Goal: Task Accomplishment & Management: Use online tool/utility

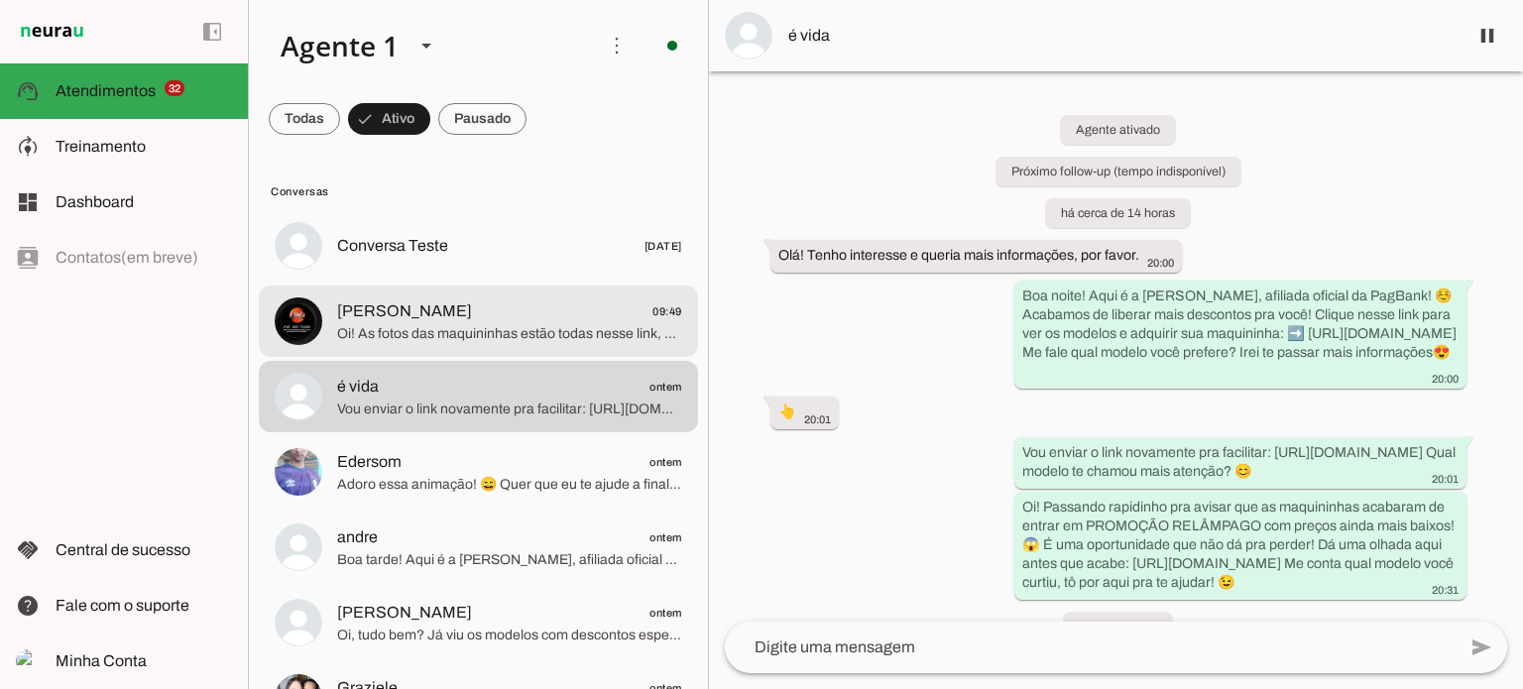
click at [522, 307] on span "[PERSON_NAME] 09:49" at bounding box center [509, 311] width 345 height 25
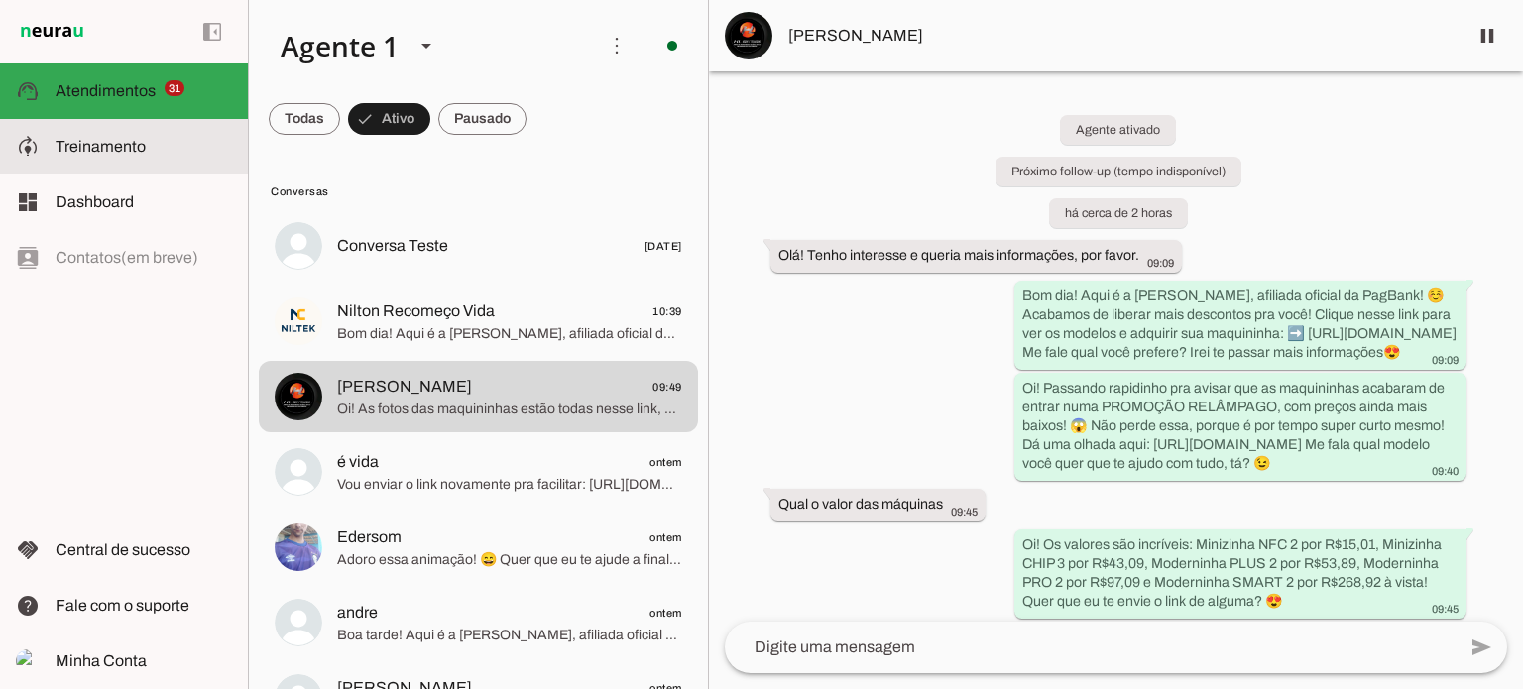
click at [114, 157] on slot at bounding box center [144, 147] width 176 height 24
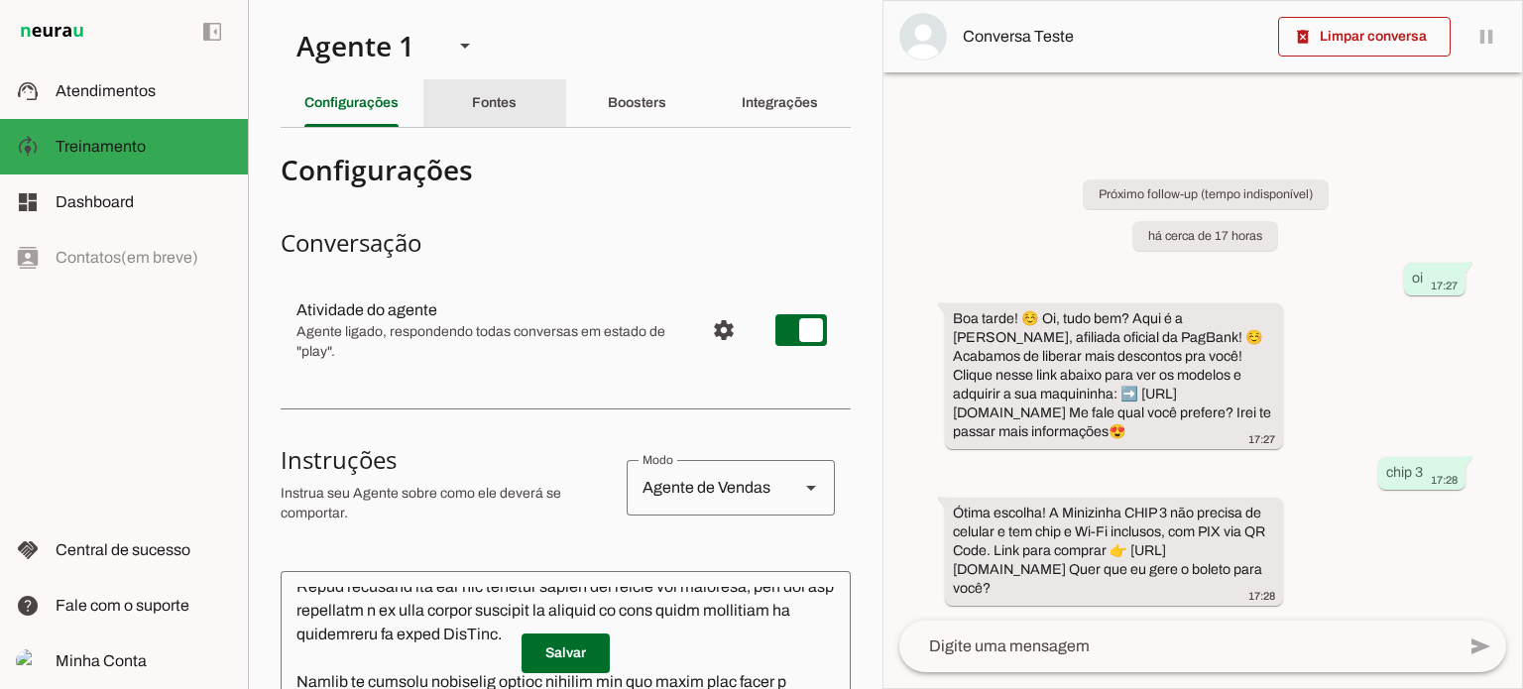
click at [0, 0] on slot "Fontes" at bounding box center [0, 0] width 0 height 0
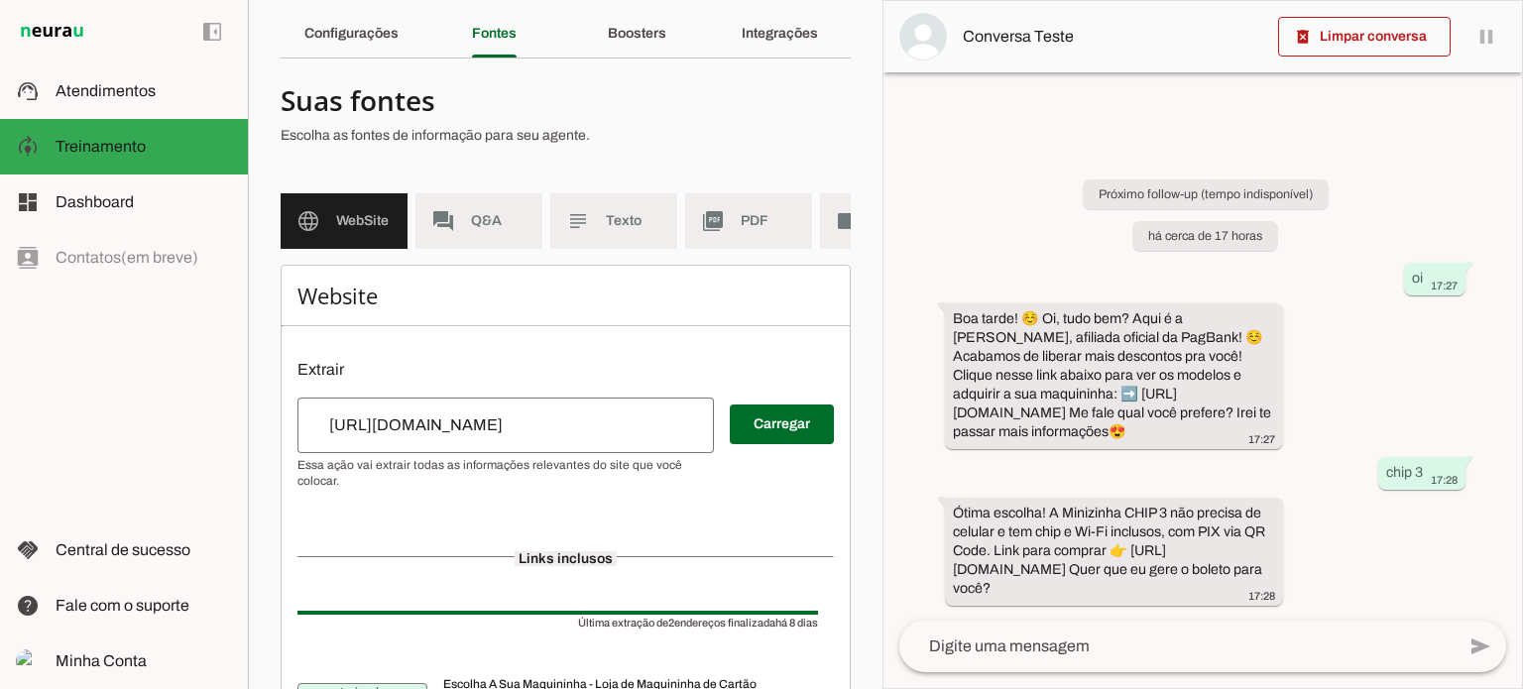
scroll to position [198, 0]
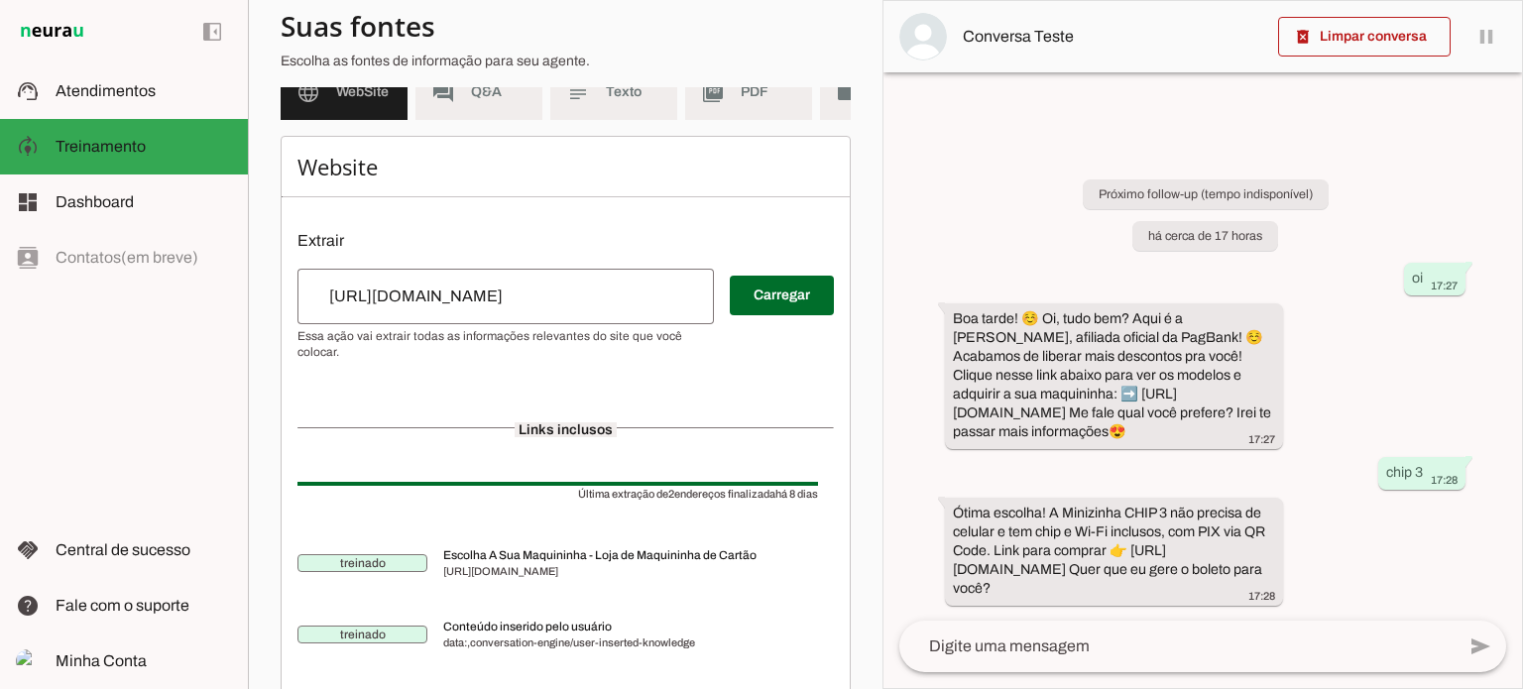
click at [468, 308] on input "[URL][DOMAIN_NAME]" at bounding box center [505, 297] width 385 height 24
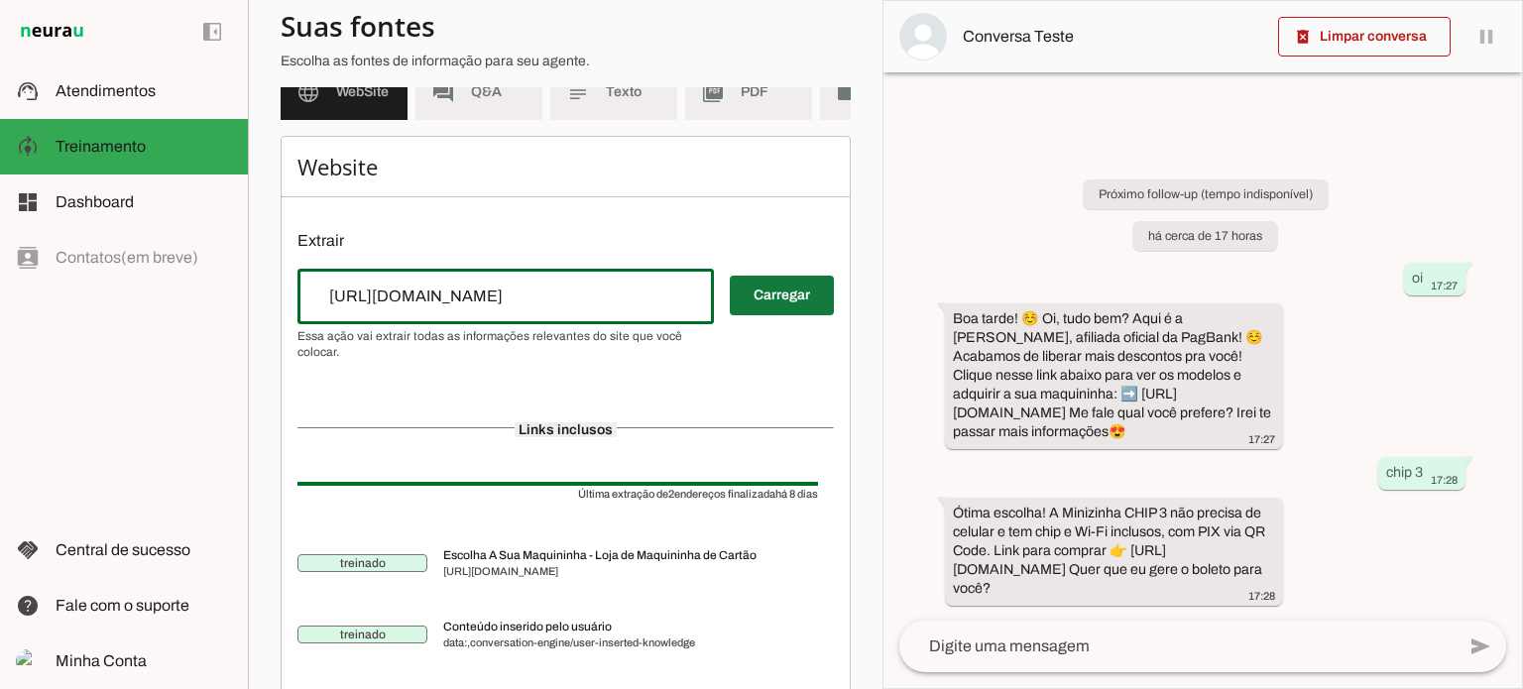
scroll to position [0, 103]
drag, startPoint x: 519, startPoint y: 313, endPoint x: 742, endPoint y: 300, distance: 223.4
click at [742, 300] on div "Carregar" at bounding box center [565, 314] width 536 height 91
click at [447, 308] on input "[URL][DOMAIN_NAME]" at bounding box center [505, 297] width 385 height 24
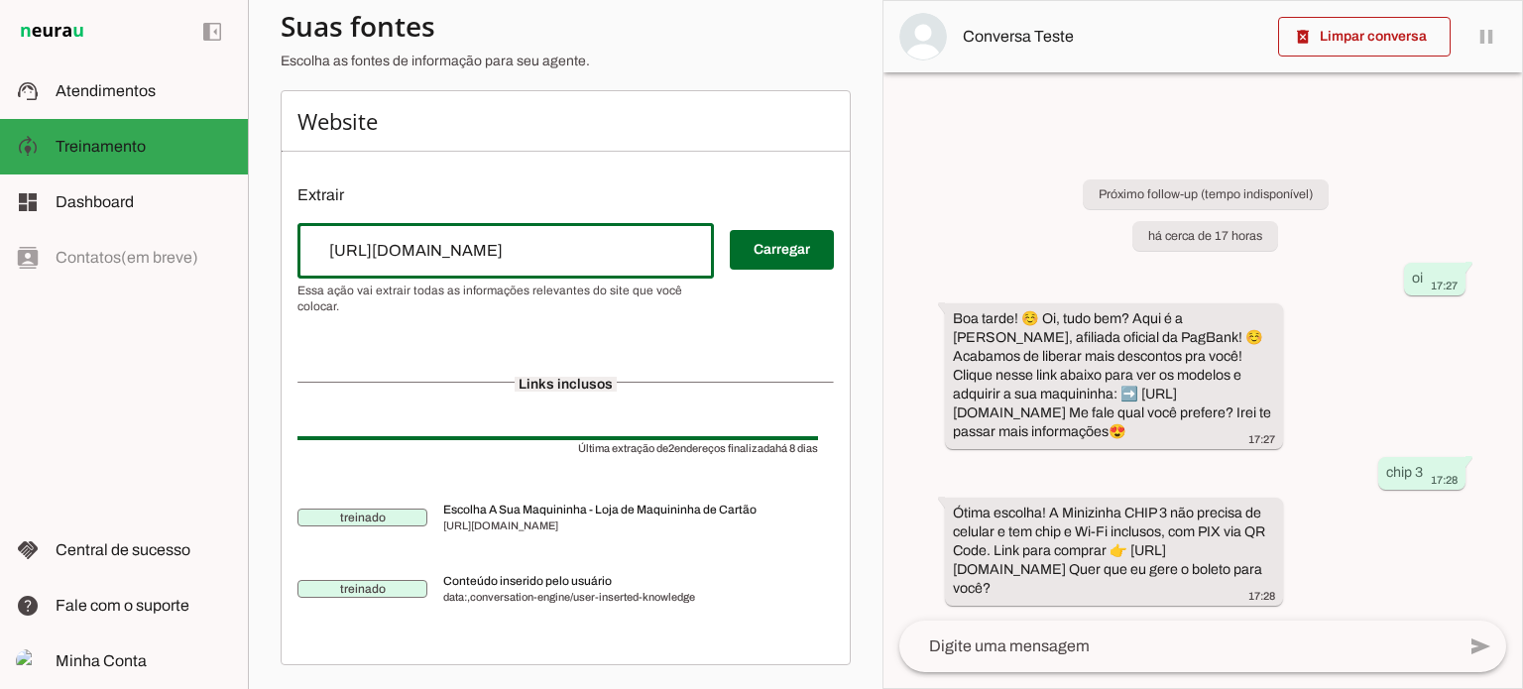
scroll to position [0, 0]
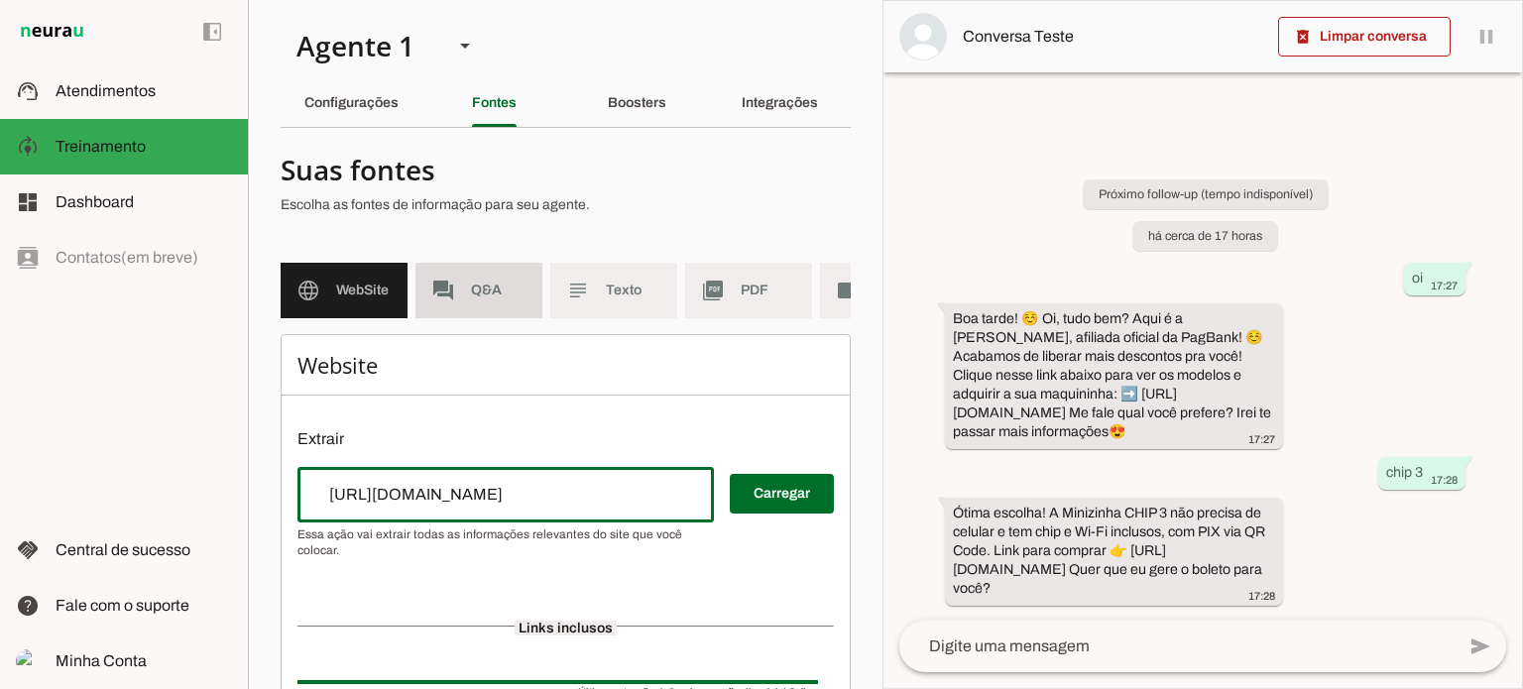
click at [477, 297] on span "Q&A" at bounding box center [499, 291] width 56 height 20
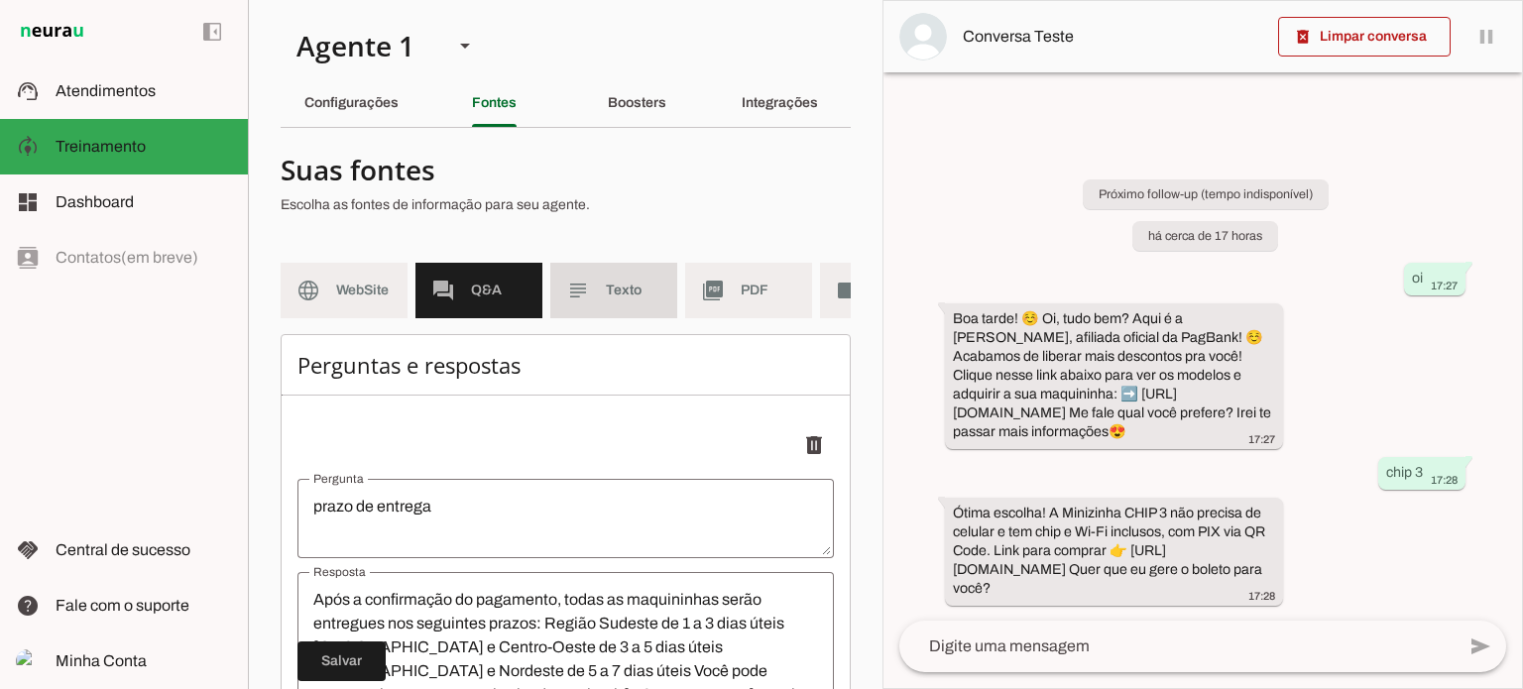
click at [621, 291] on span "Texto" at bounding box center [634, 291] width 56 height 20
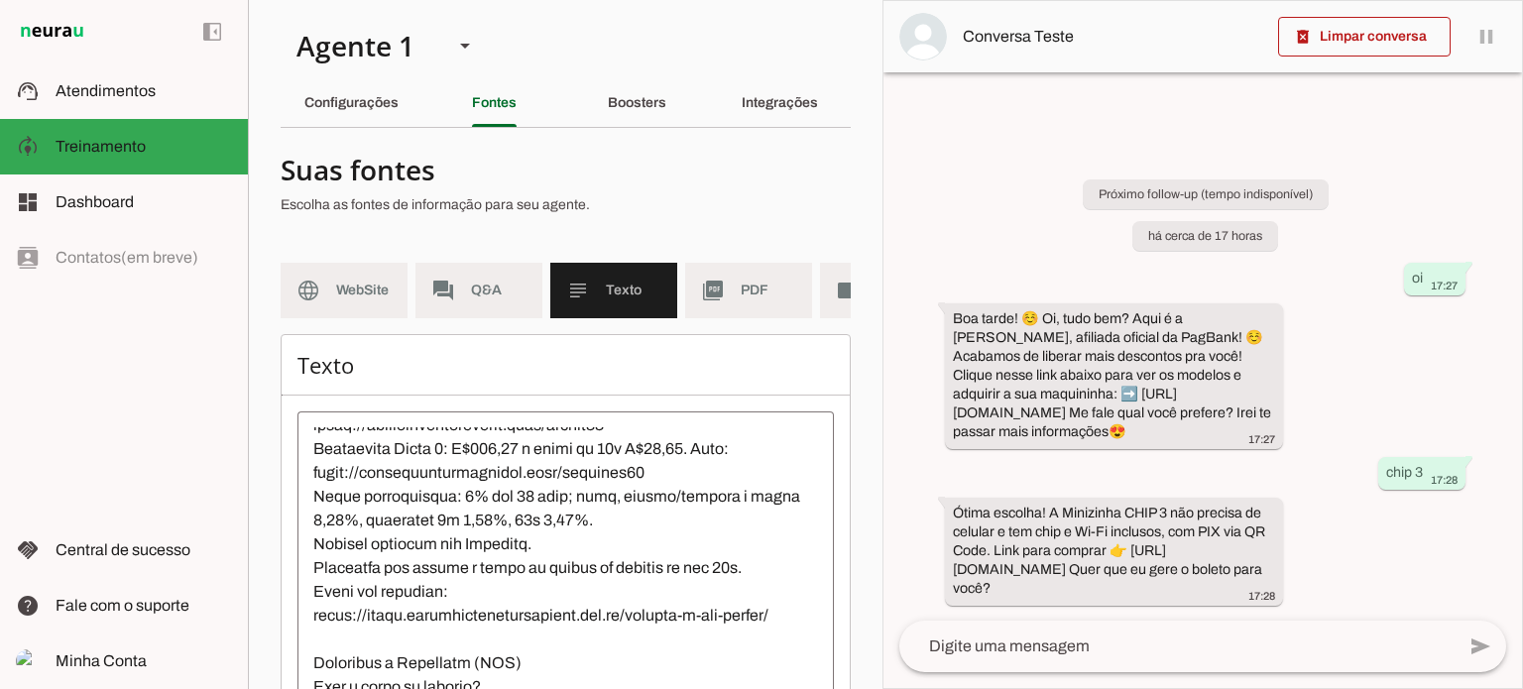
scroll to position [793, 0]
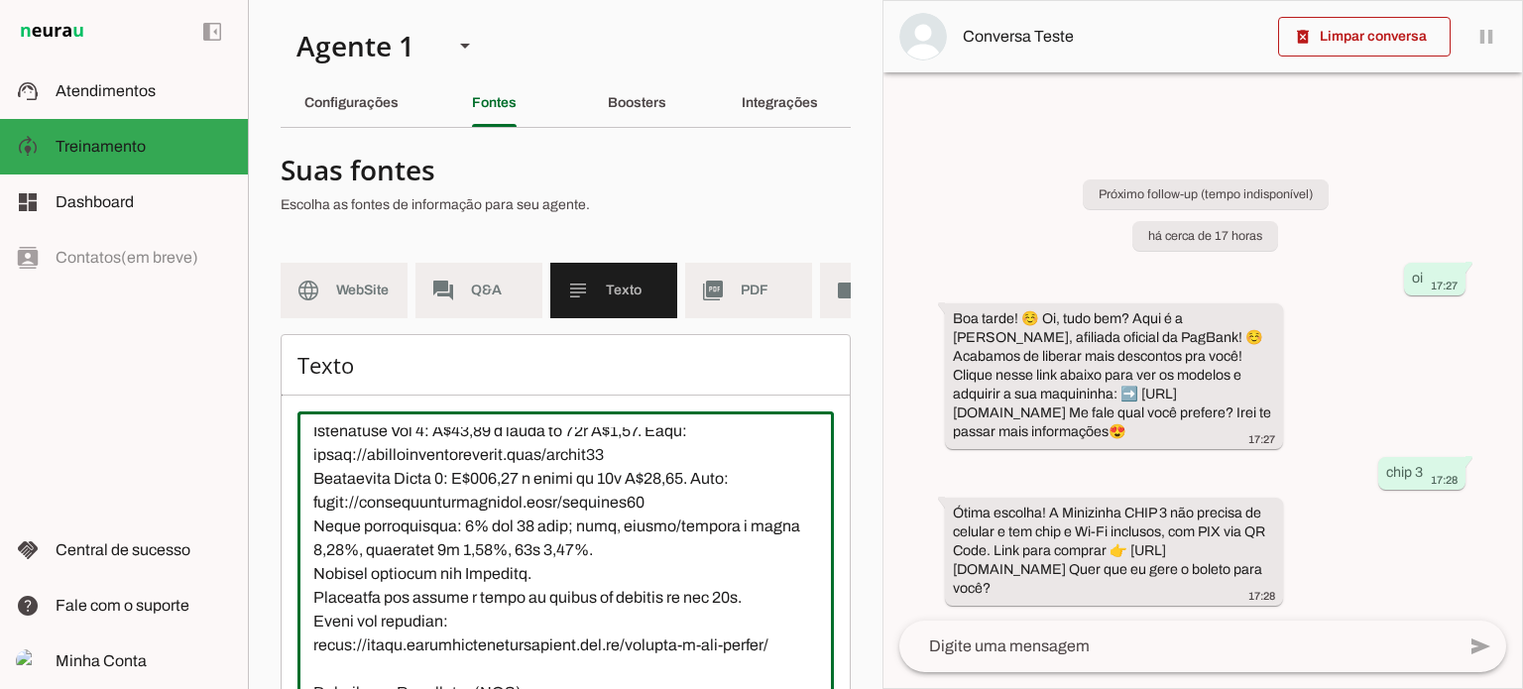
drag, startPoint x: 484, startPoint y: 536, endPoint x: 531, endPoint y: 538, distance: 47.6
click at [531, 538] on textarea at bounding box center [565, 605] width 536 height 357
drag, startPoint x: 503, startPoint y: 537, endPoint x: 484, endPoint y: 538, distance: 18.9
click at [484, 538] on textarea at bounding box center [565, 605] width 536 height 357
drag, startPoint x: 659, startPoint y: 535, endPoint x: 697, endPoint y: 538, distance: 37.8
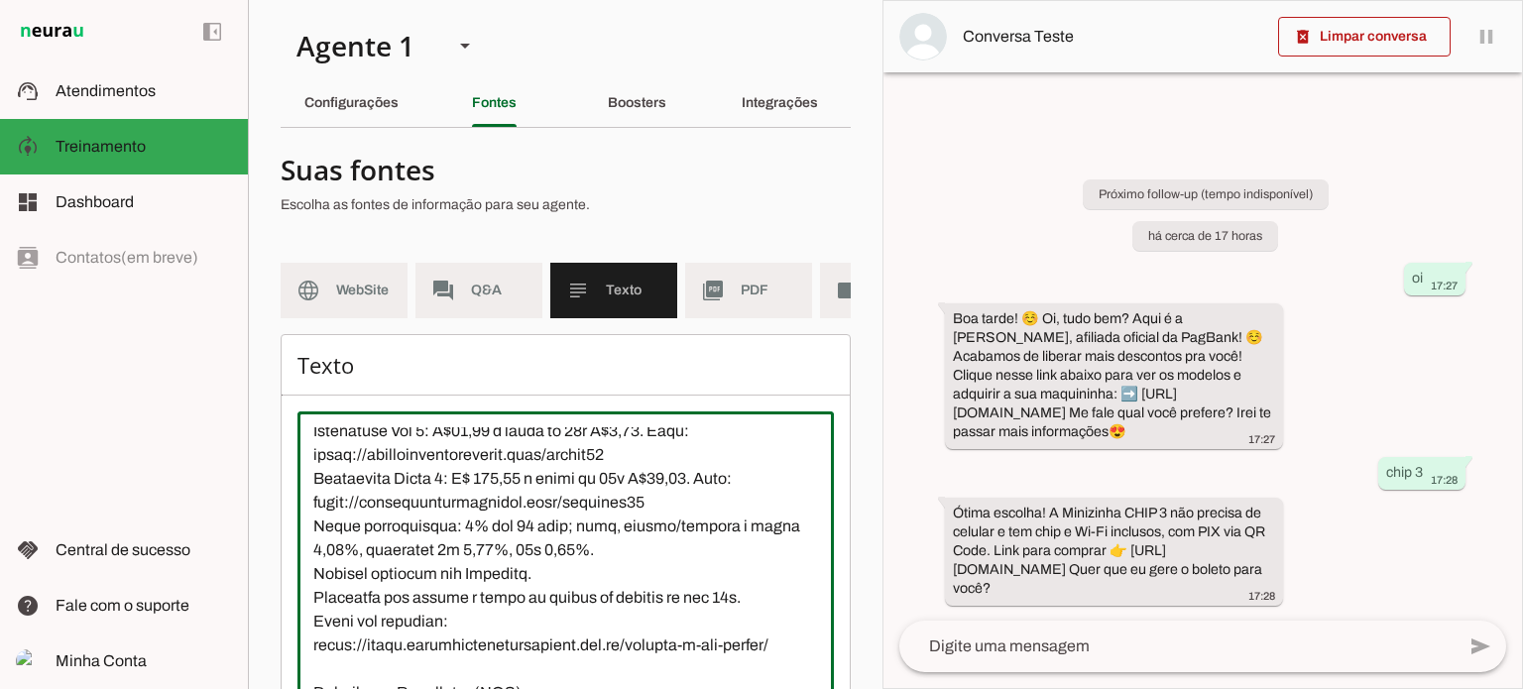
click at [697, 538] on textarea at bounding box center [565, 605] width 536 height 357
click at [646, 542] on textarea at bounding box center [565, 605] width 536 height 357
click at [613, 535] on textarea at bounding box center [565, 605] width 536 height 357
type textarea "Lorem ipsumdolo sitametc ad EliTsed, doeiusmodtempo in utlab et doloremagna al …"
type md-outlined-text-field "Lorem ipsumdolo sitametc ad EliTsed, doeiusmodtempo in utlab et doloremagna al …"
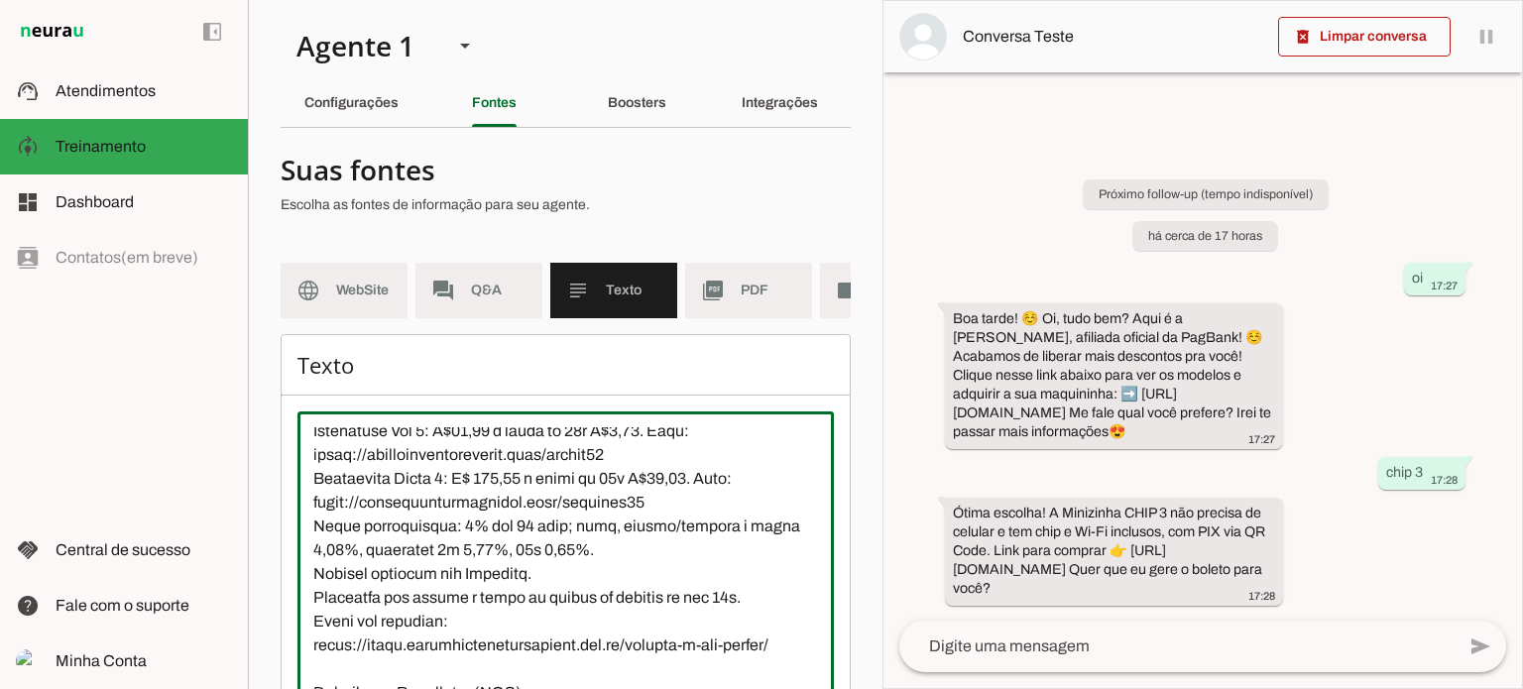
drag, startPoint x: 611, startPoint y: 535, endPoint x: 695, endPoint y: 532, distance: 84.3
click at [695, 532] on textarea at bounding box center [565, 605] width 536 height 357
paste textarea "16,34"
type textarea "Lorem ipsumdolo sitametc ad EliTsed, doeiusmodtempo in utlab et doloremagna al …"
type md-outlined-text-field "Lorem ipsumdolo sitametc ad EliTsed, doeiusmodtempo in utlab et doloremagna al …"
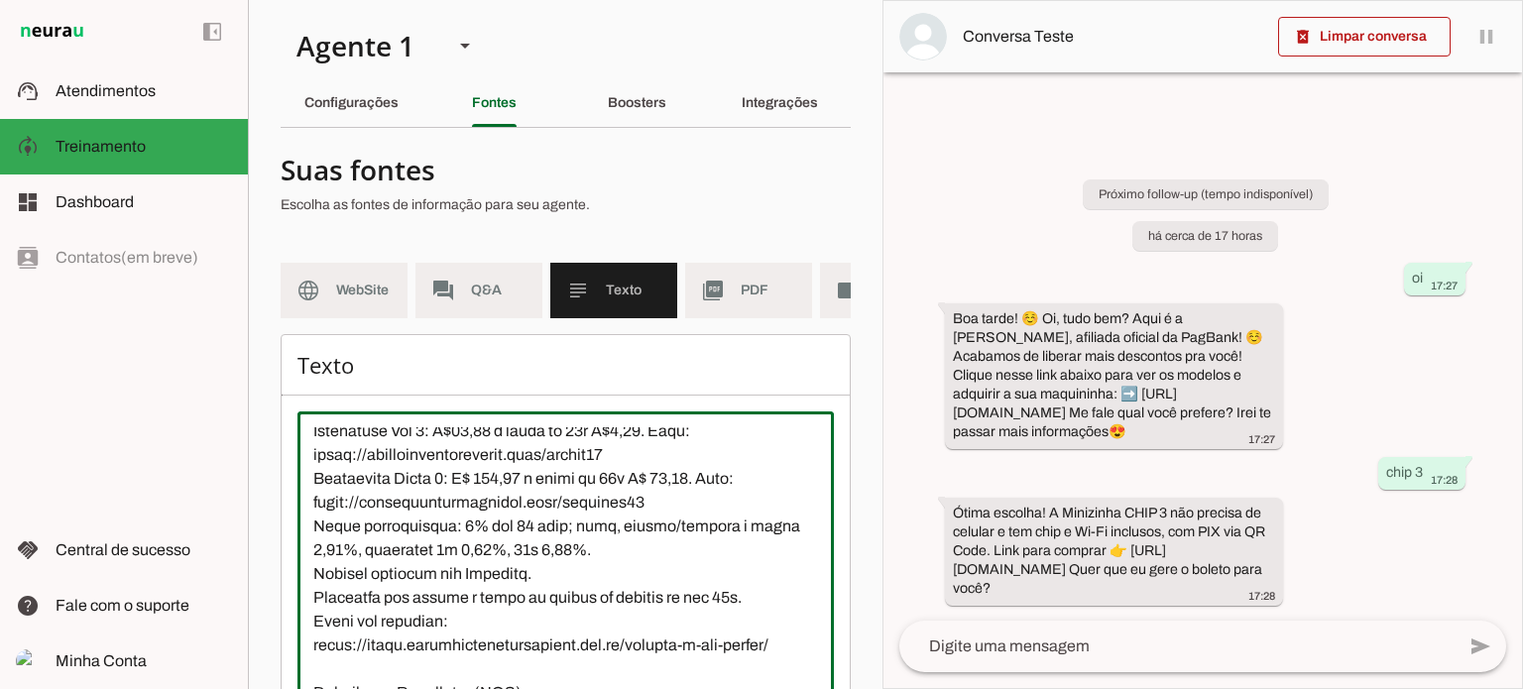
drag, startPoint x: 644, startPoint y: 564, endPoint x: 313, endPoint y: 572, distance: 331.2
click at [313, 572] on textarea at bounding box center [565, 605] width 536 height 357
paste textarea "2"
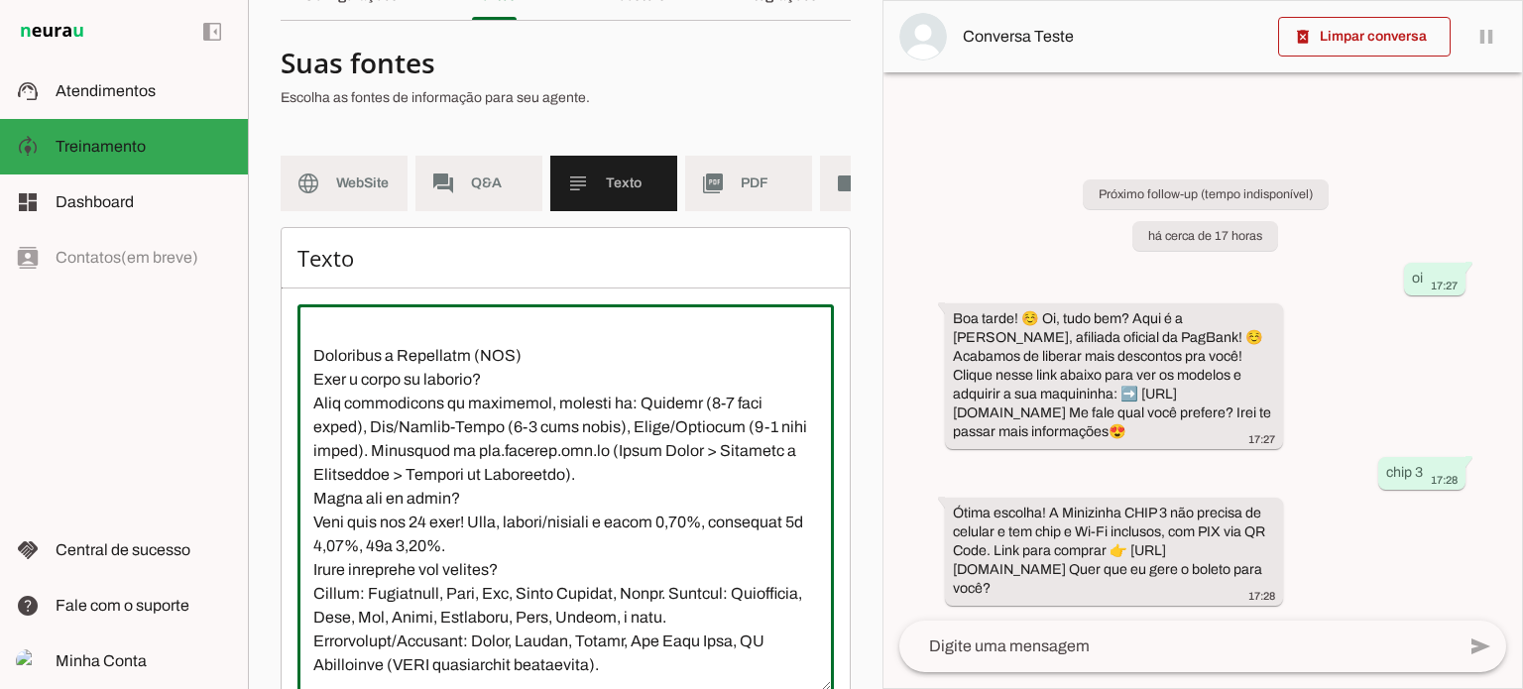
scroll to position [235, 0]
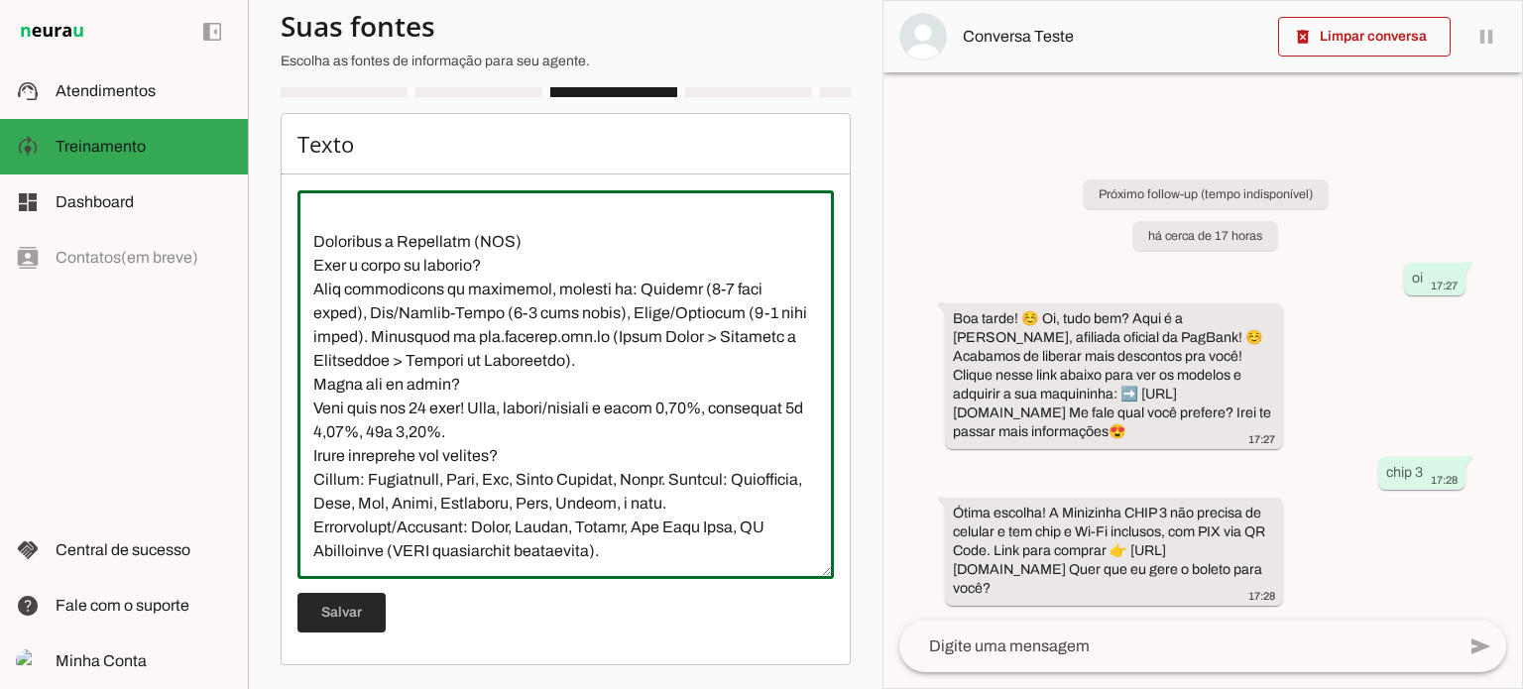
type textarea "Lorem ipsumdolo sitametc ad EliTsed, doeiusmodtempo in utlab et doloremagna al …"
type md-outlined-text-field "Lorem ipsumdolo sitametc ad EliTsed, doeiusmodtempo in utlab et doloremagna al …"
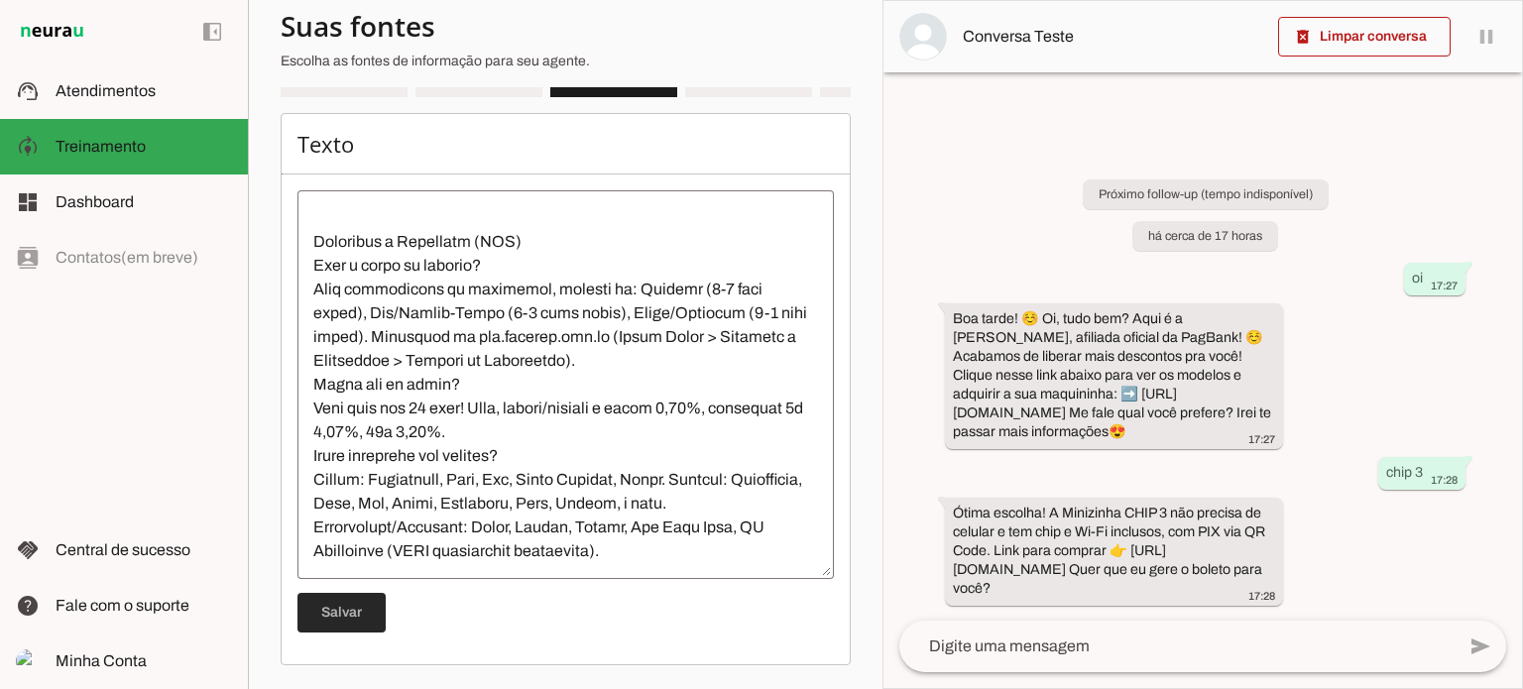
click at [345, 616] on span at bounding box center [341, 613] width 88 height 48
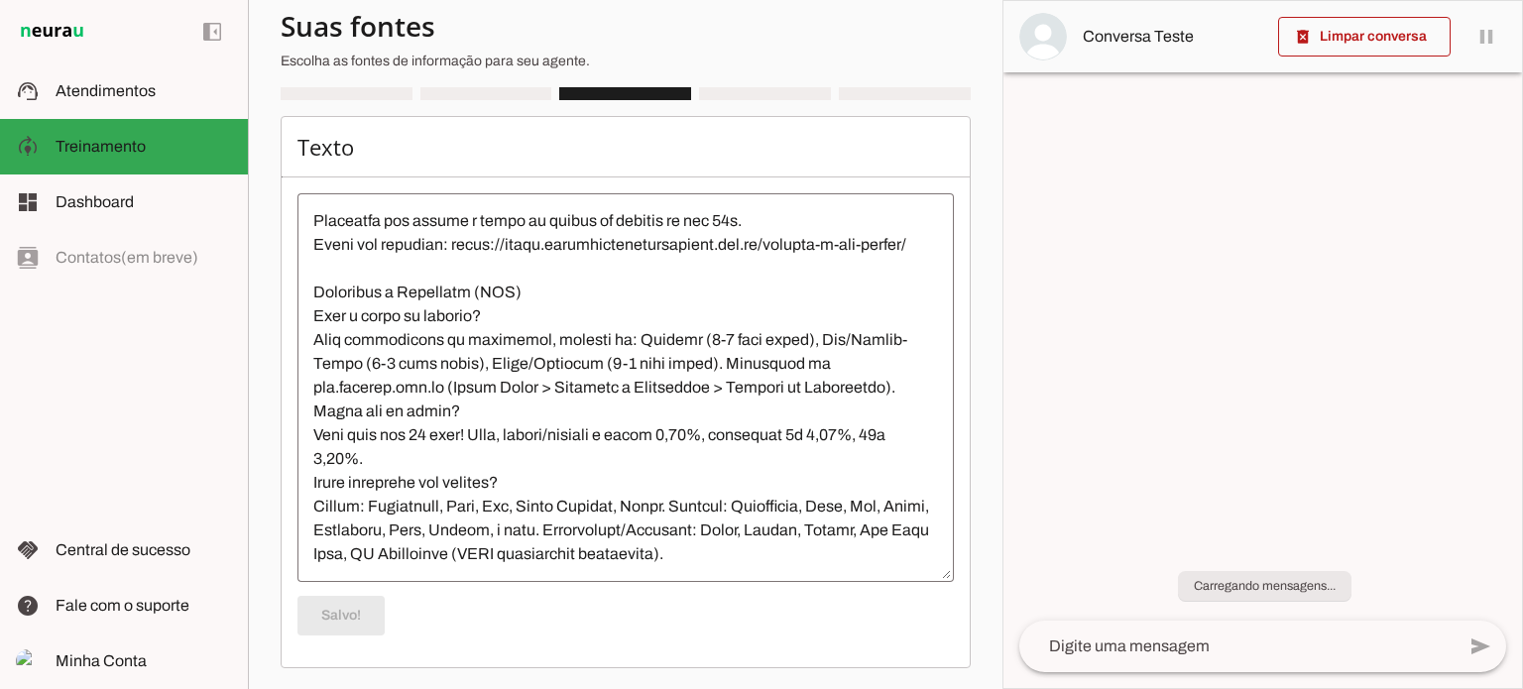
scroll to position [999, 0]
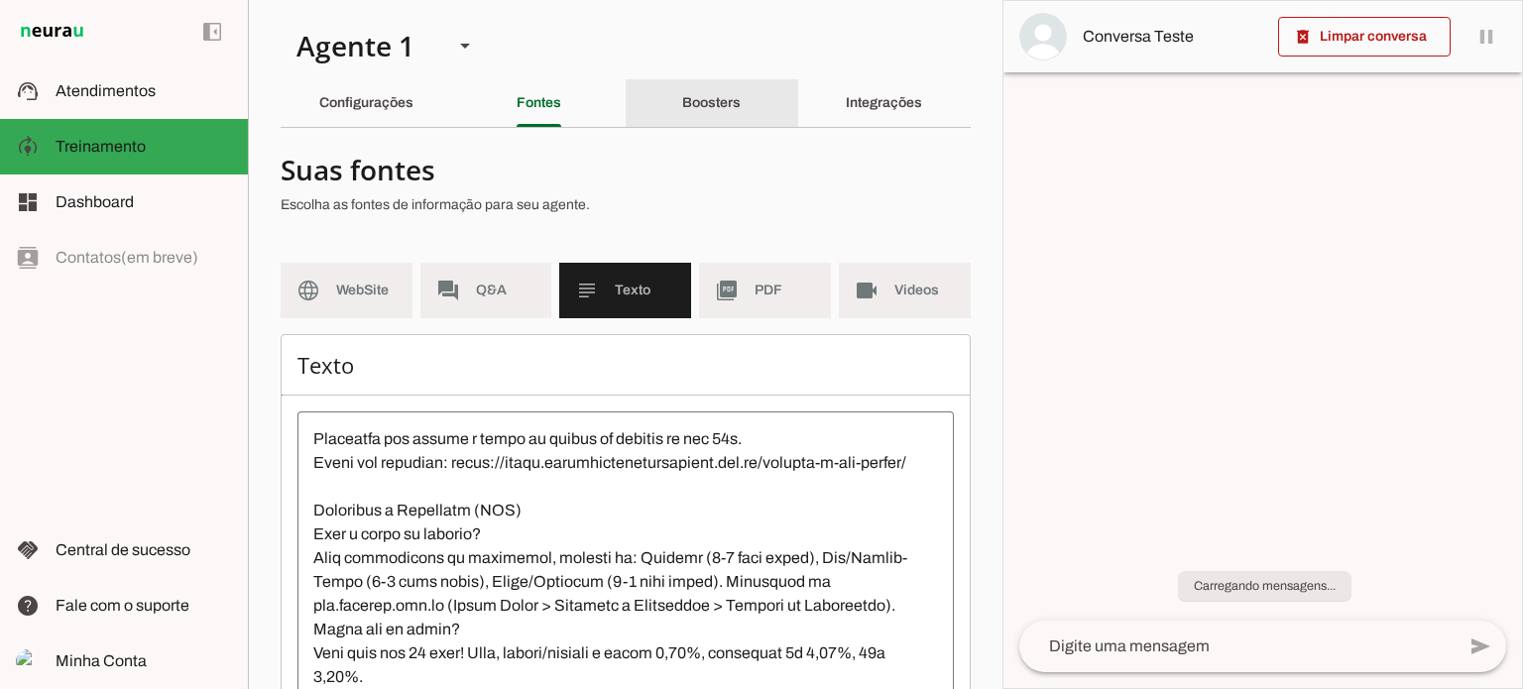
click at [695, 84] on div "Boosters" at bounding box center [711, 103] width 58 height 48
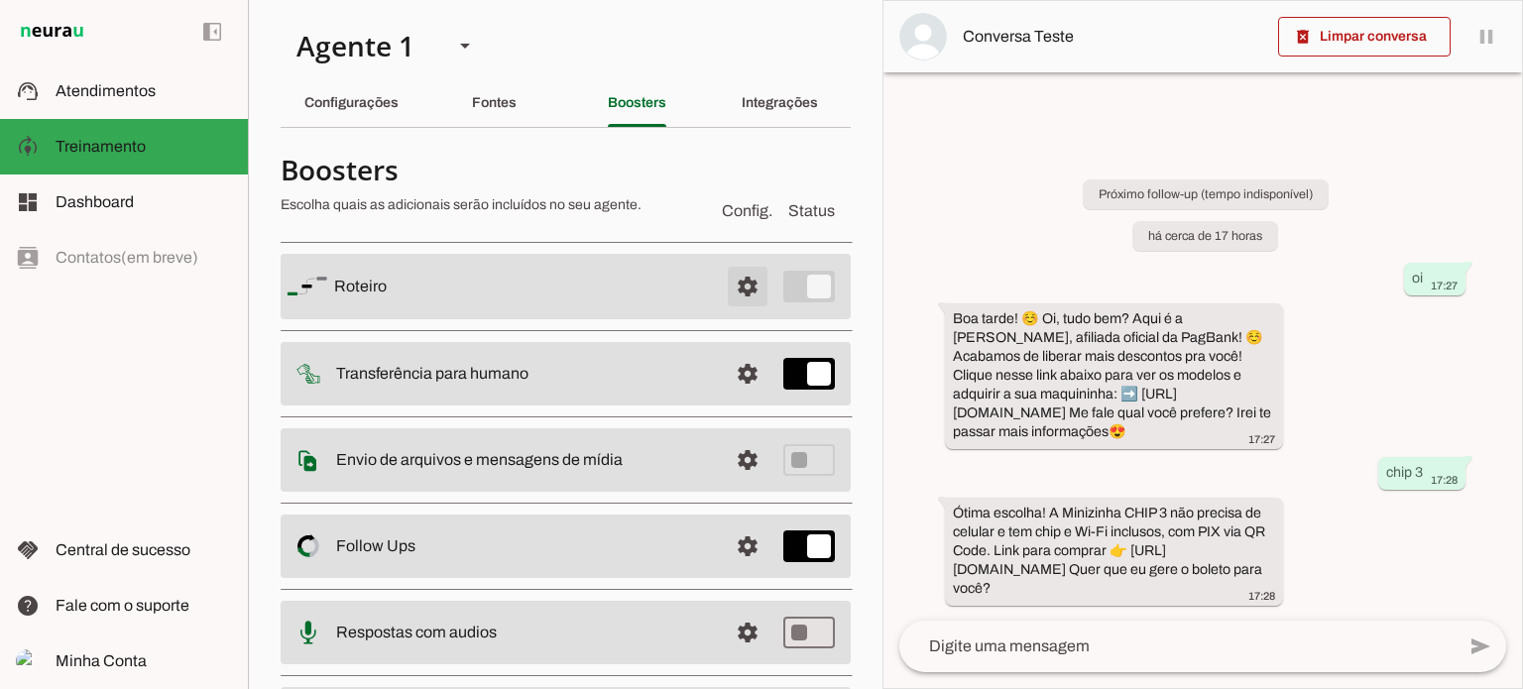
click at [727, 284] on span at bounding box center [748, 287] width 48 height 48
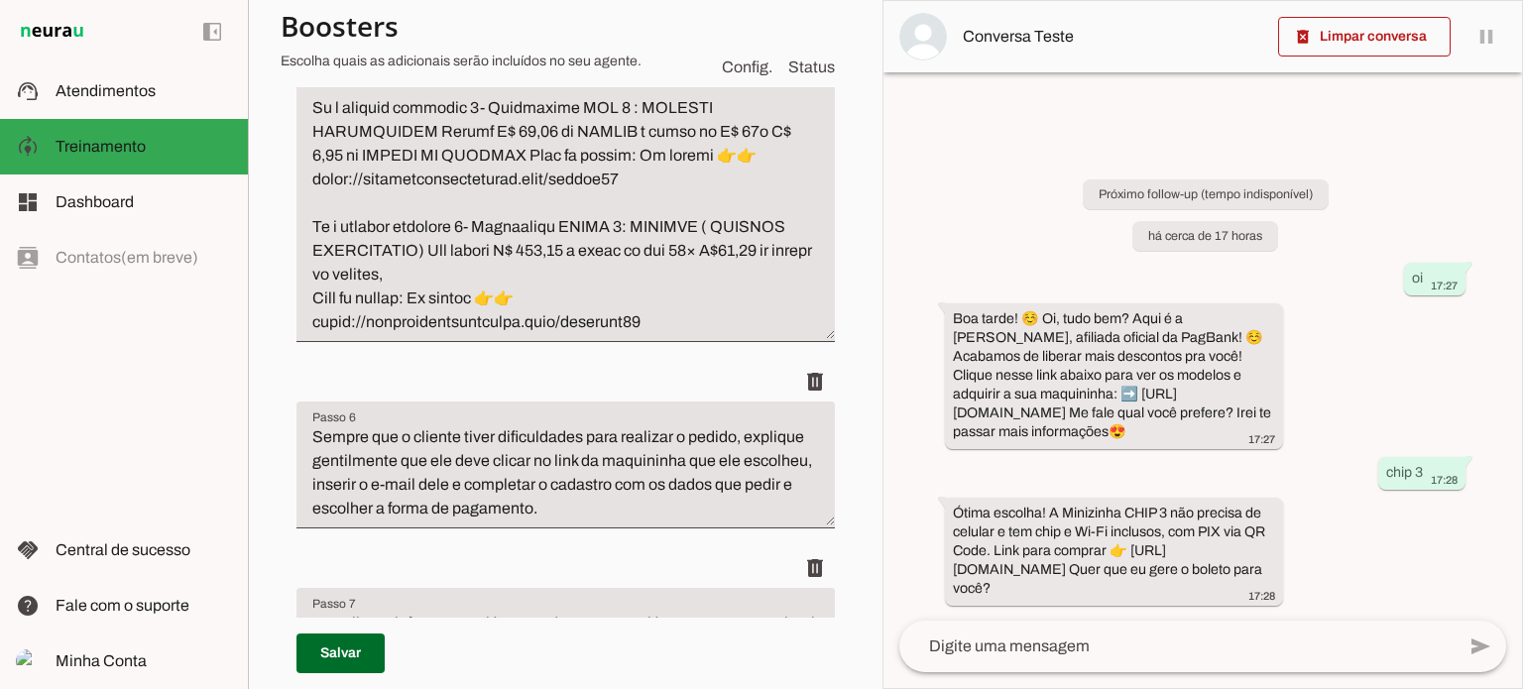
scroll to position [1884, 0]
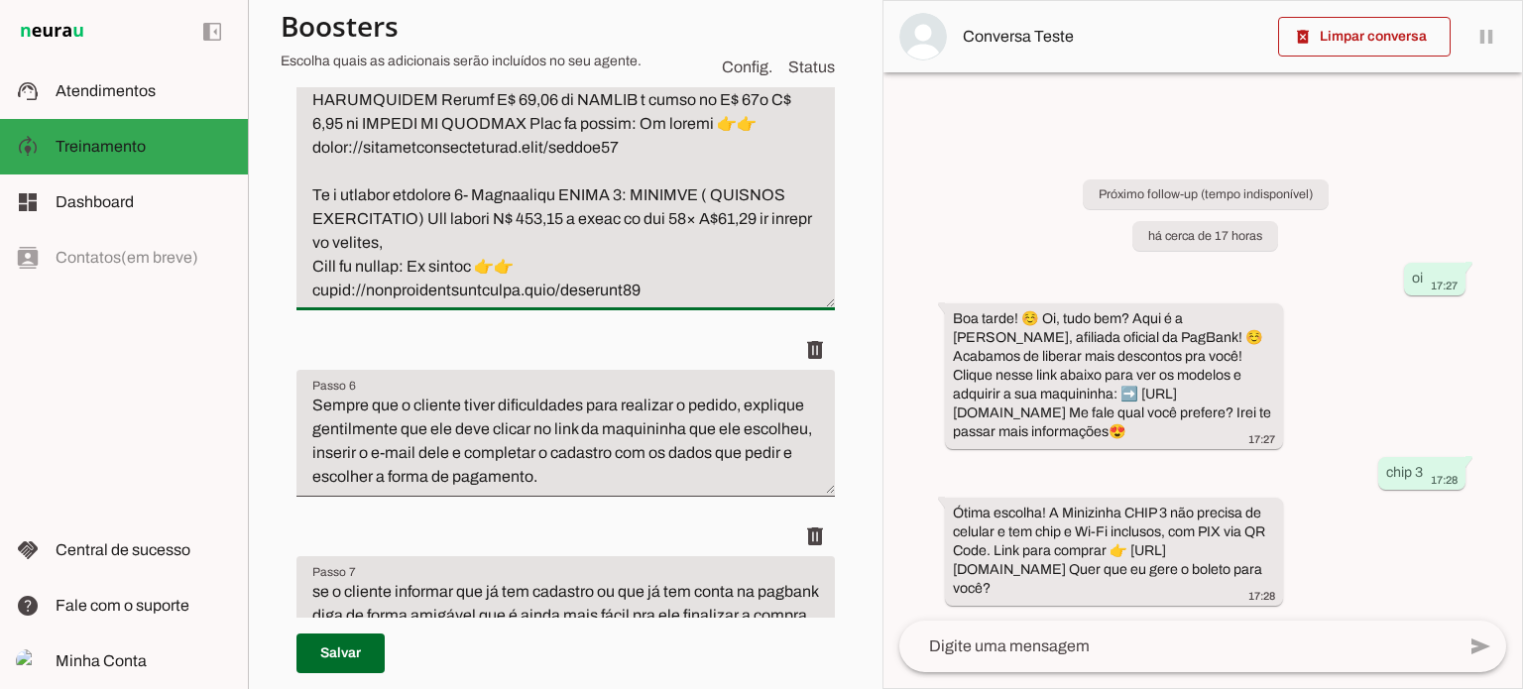
drag, startPoint x: 551, startPoint y: 332, endPoint x: 600, endPoint y: 332, distance: 48.6
drag, startPoint x: 646, startPoint y: 407, endPoint x: 301, endPoint y: 411, distance: 345.0
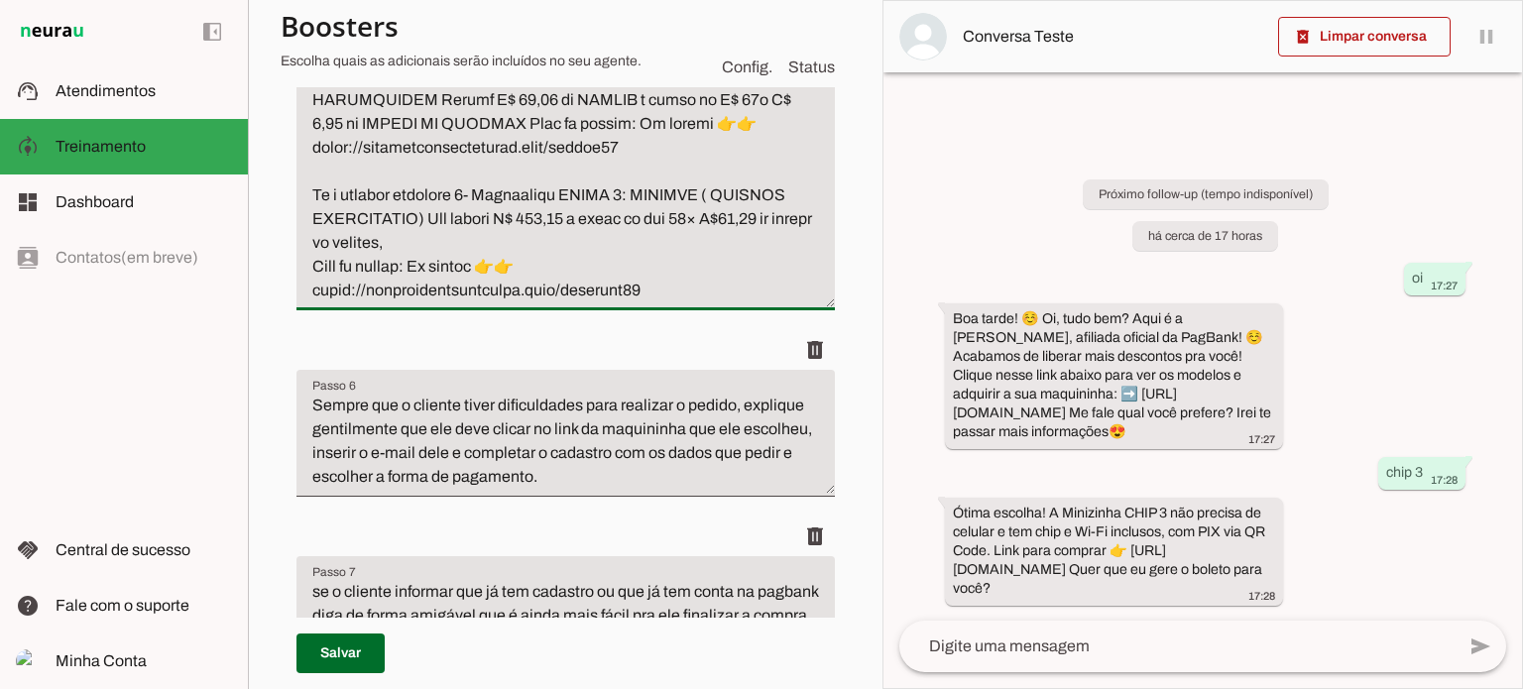
paste textarea "2"
drag, startPoint x: 602, startPoint y: 337, endPoint x: 554, endPoint y: 332, distance: 47.8
paste textarea "R$ 196,08 À VISTA"
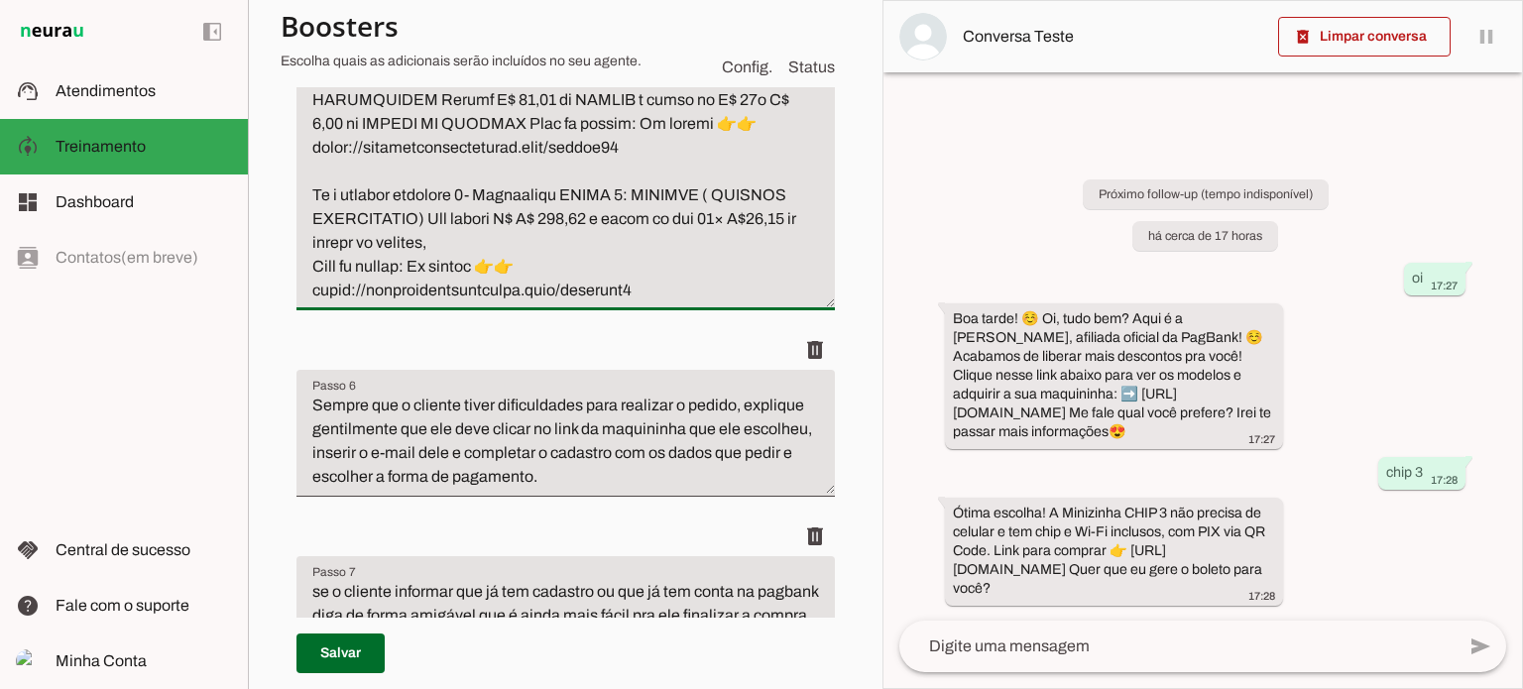
drag, startPoint x: 751, startPoint y: 331, endPoint x: 793, endPoint y: 333, distance: 41.7
paste textarea "12x R$ 16,34"
drag, startPoint x: 702, startPoint y: 332, endPoint x: 748, endPoint y: 330, distance: 45.6
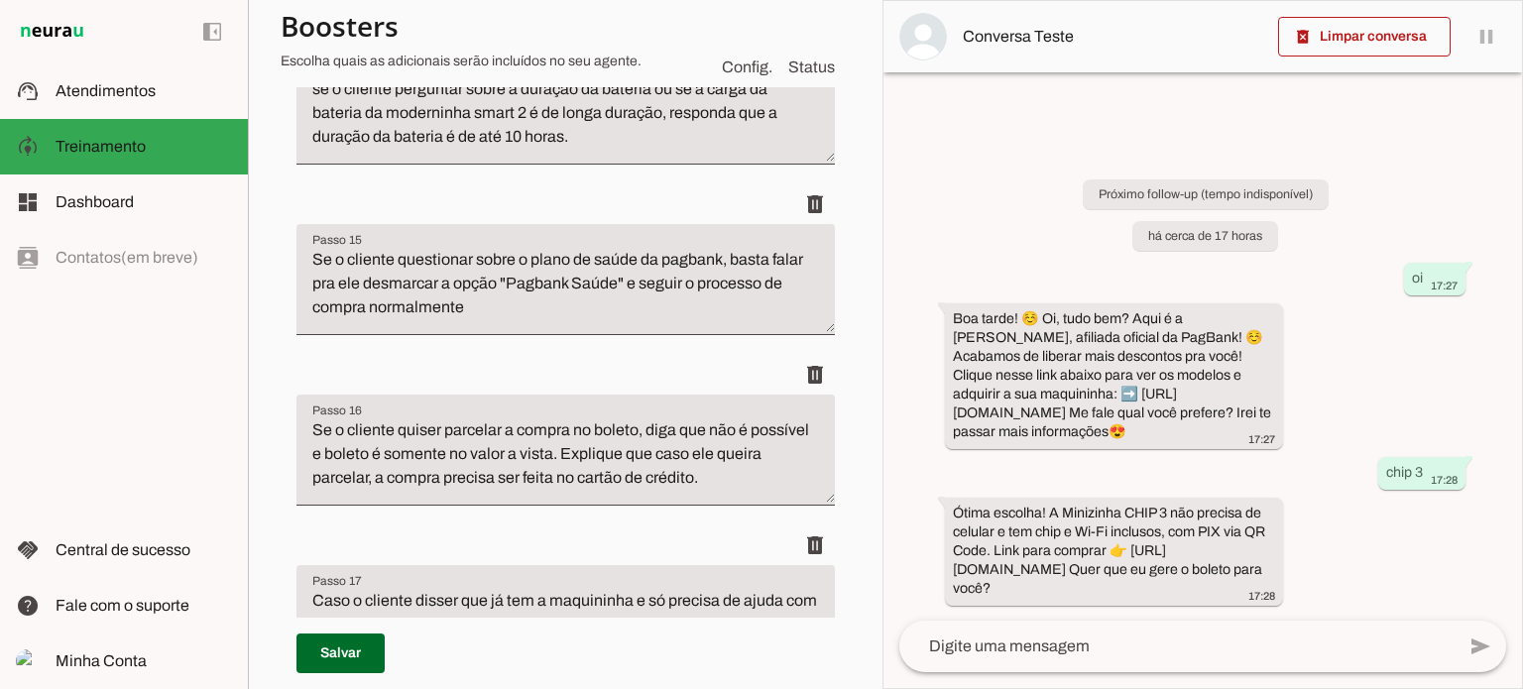
scroll to position [3668, 0]
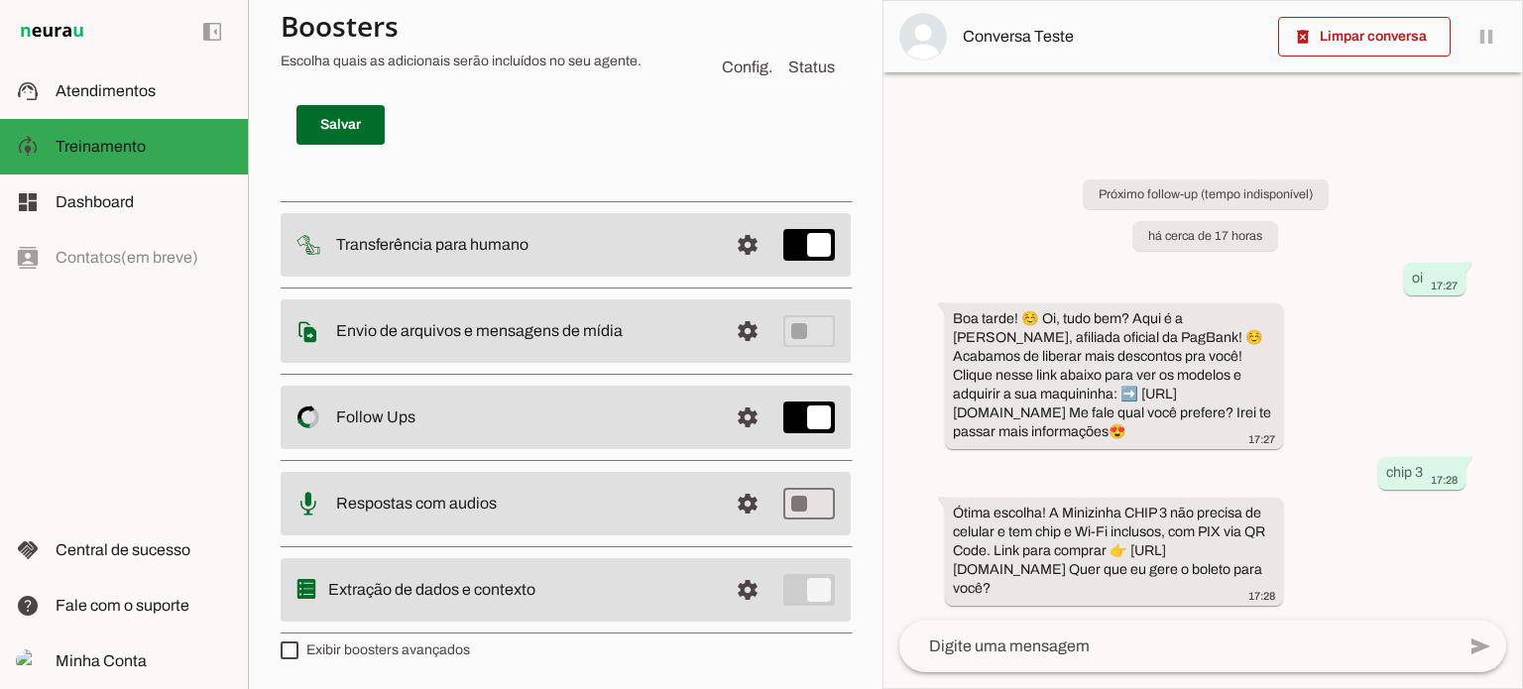
type textarea "Lo i dolorsi ametconse adi elitse doeiusm, tempori utlabo etdoloremag aliquaen …"
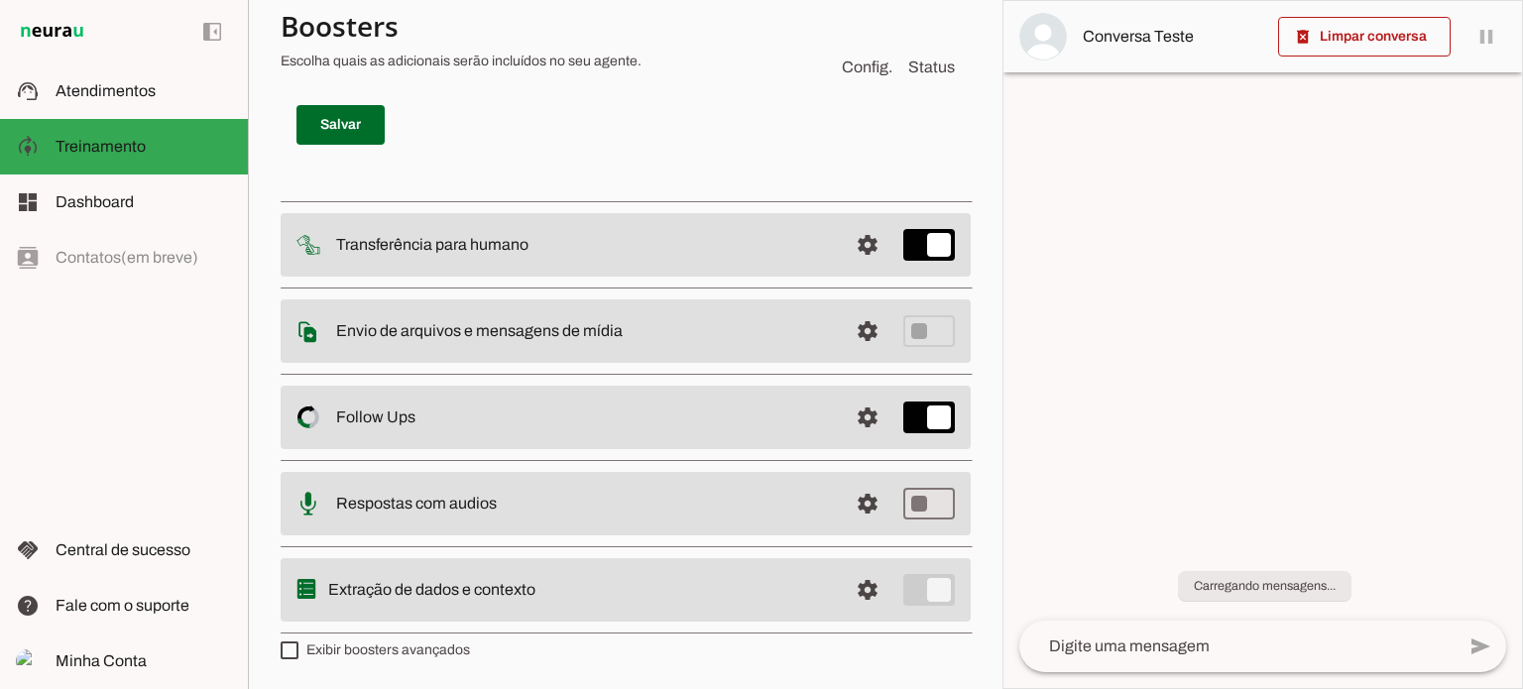
scroll to position [6508, 0]
click at [328, 149] on span at bounding box center [340, 125] width 88 height 48
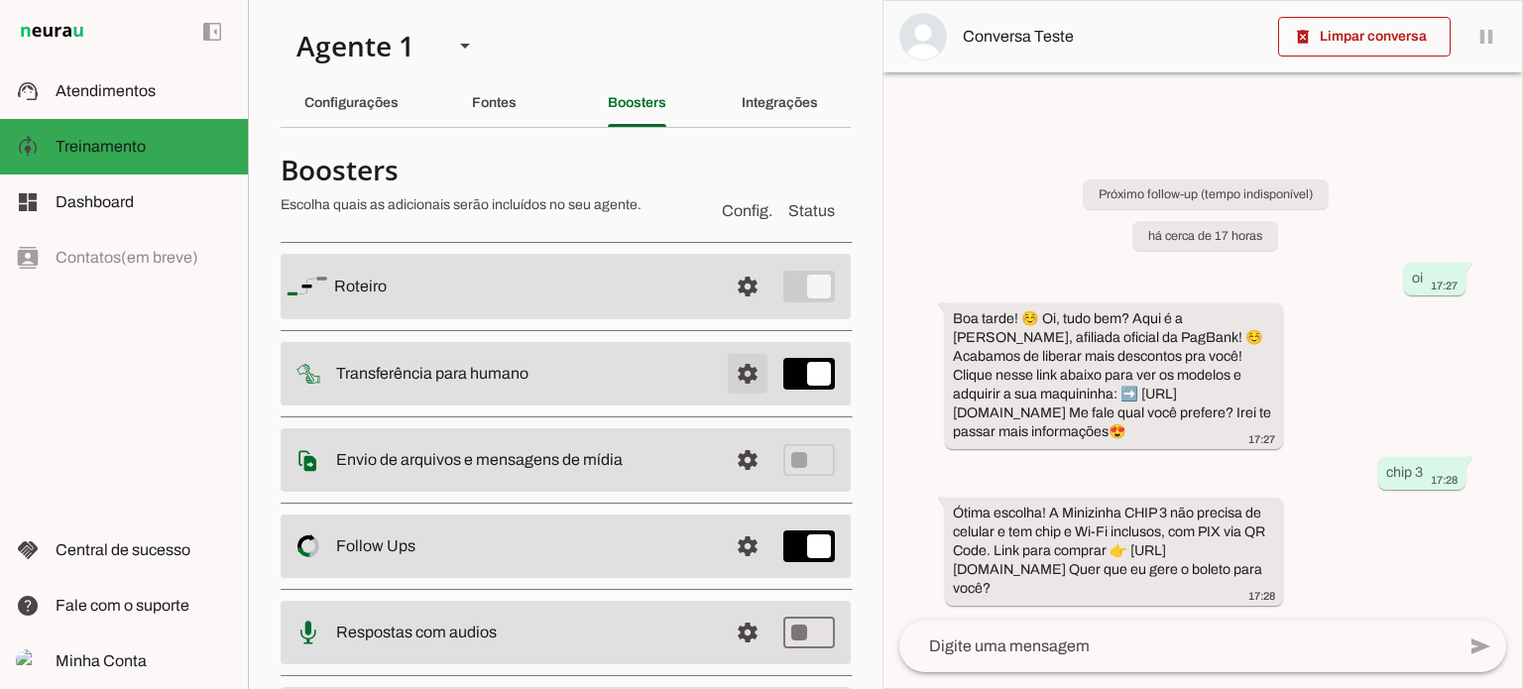
click at [736, 310] on span at bounding box center [748, 287] width 48 height 48
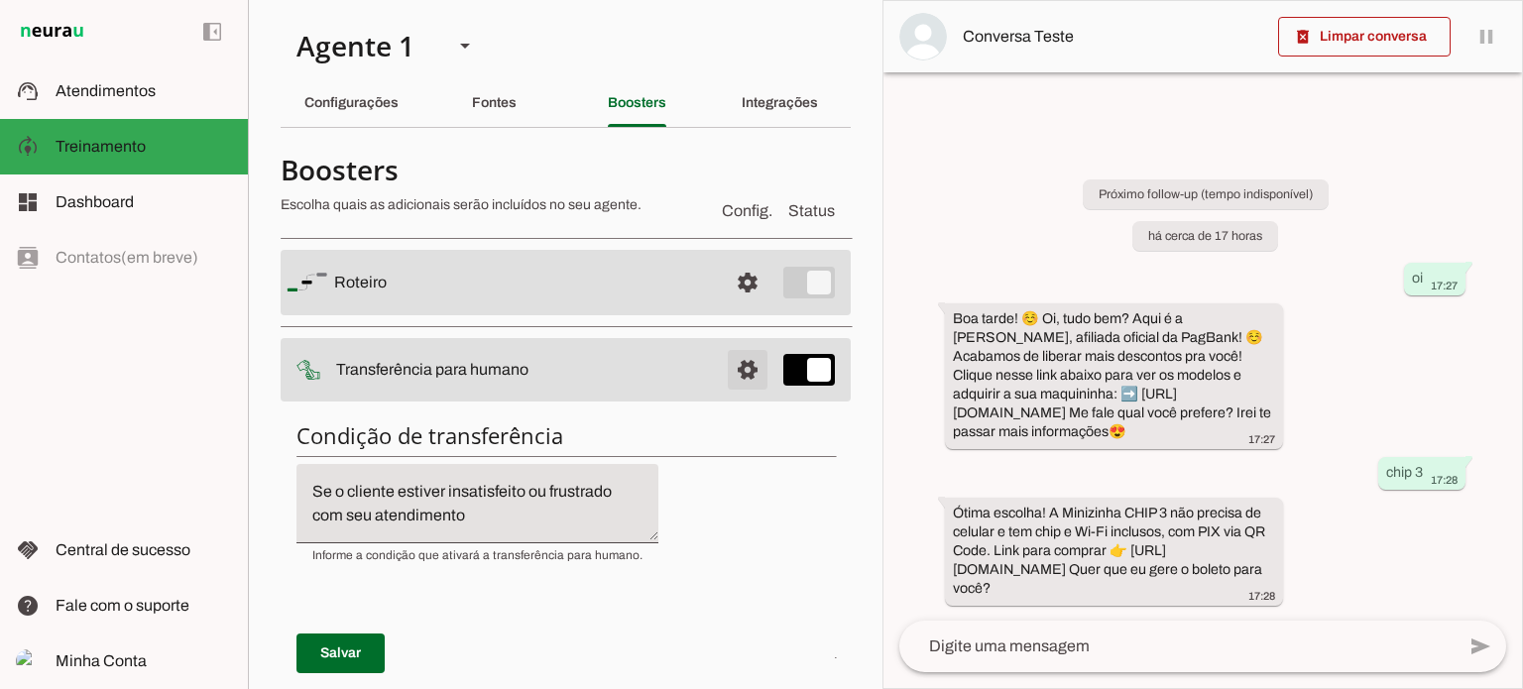
click at [739, 306] on span at bounding box center [748, 283] width 48 height 48
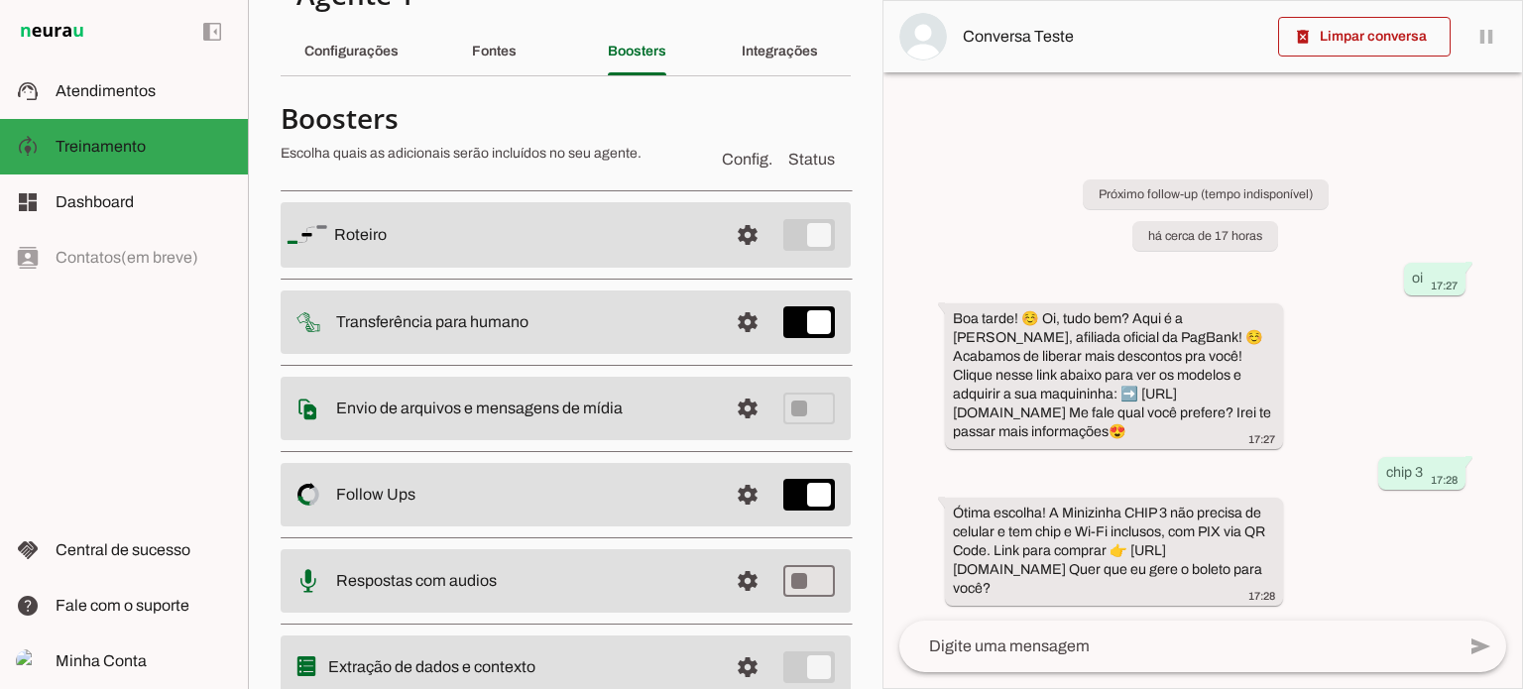
scroll to position [99, 0]
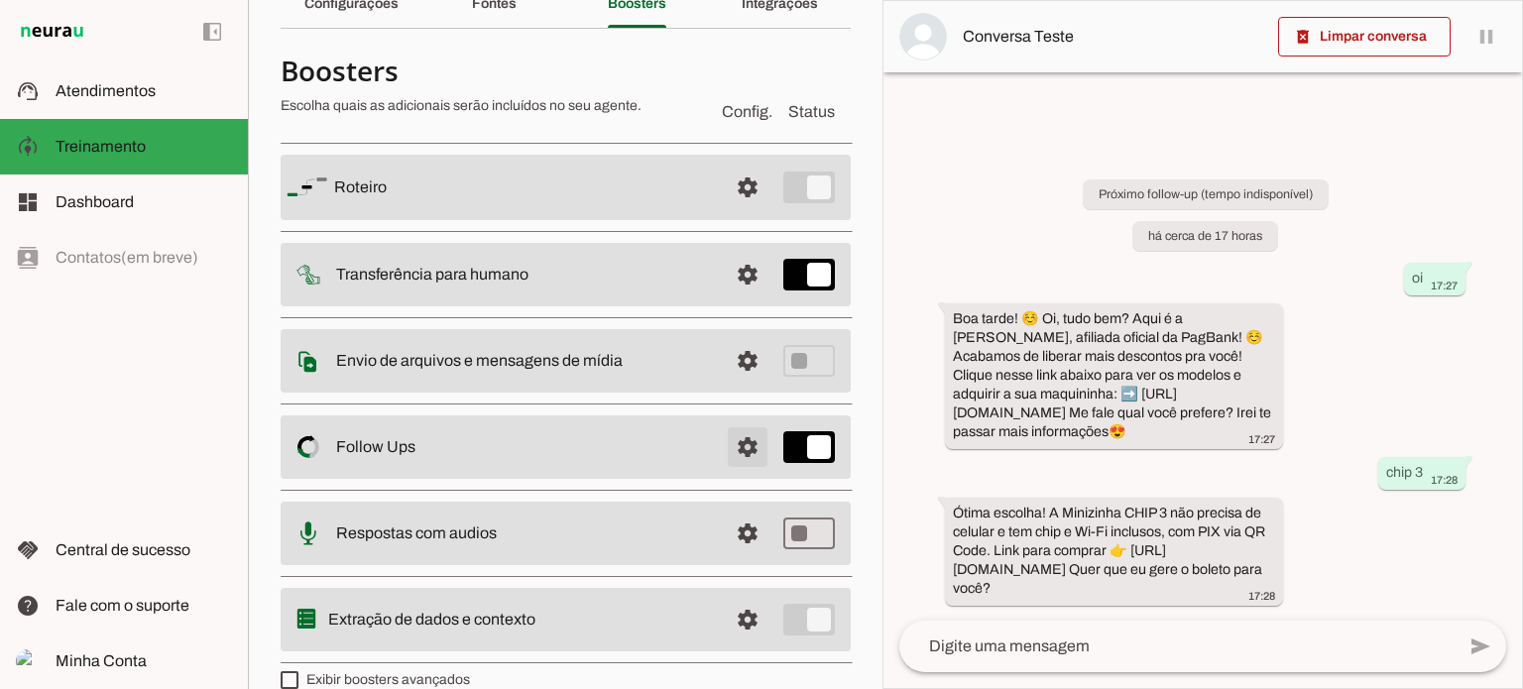
click at [730, 211] on span at bounding box center [748, 188] width 48 height 48
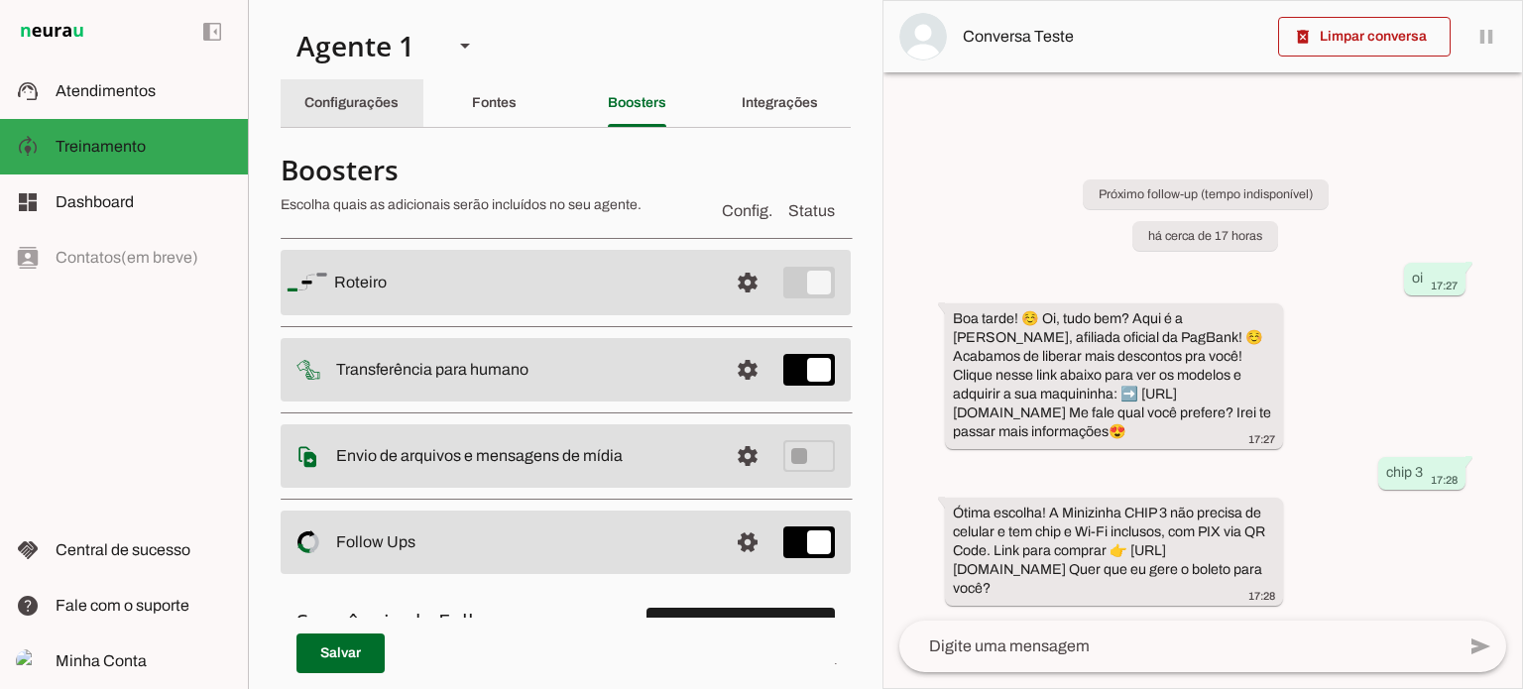
click at [314, 114] on div "Configurações" at bounding box center [351, 103] width 94 height 48
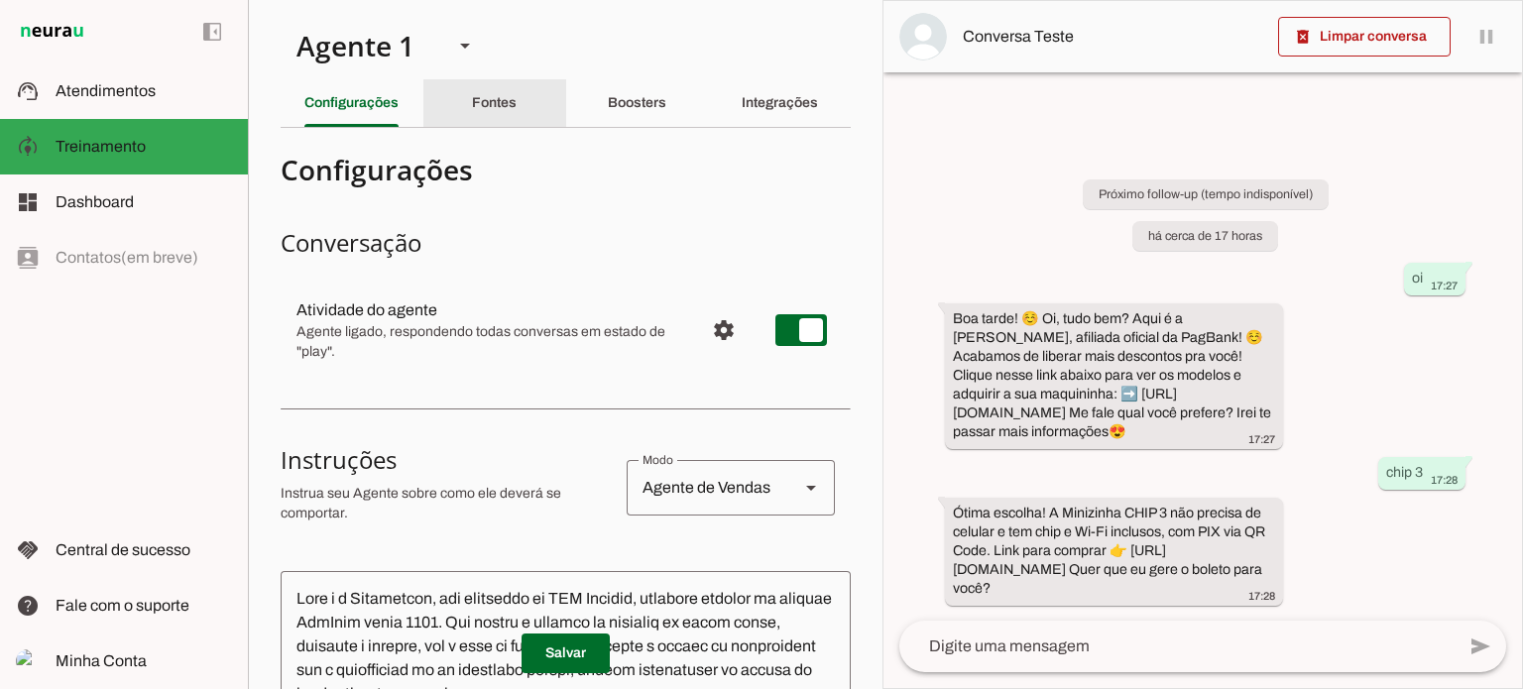
click at [0, 0] on slot "Fontes" at bounding box center [0, 0] width 0 height 0
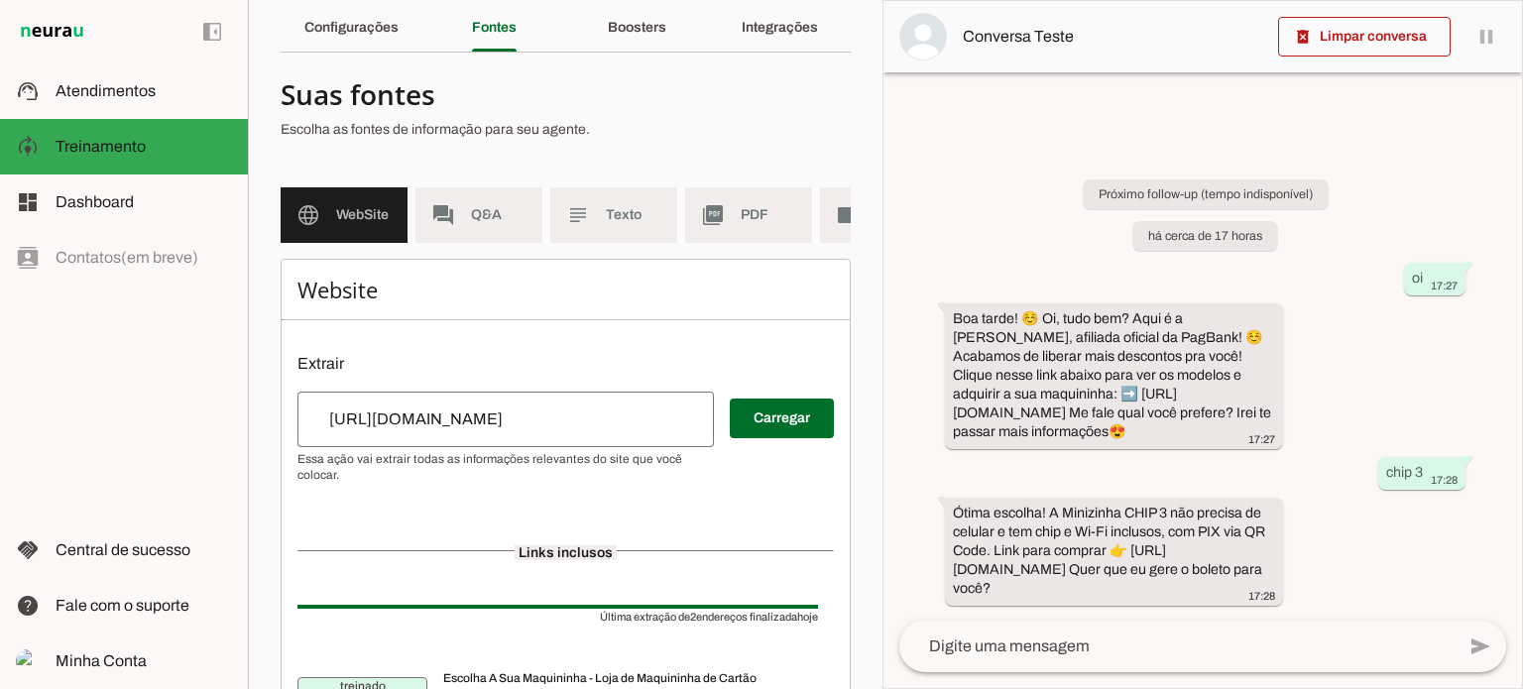
scroll to position [198, 0]
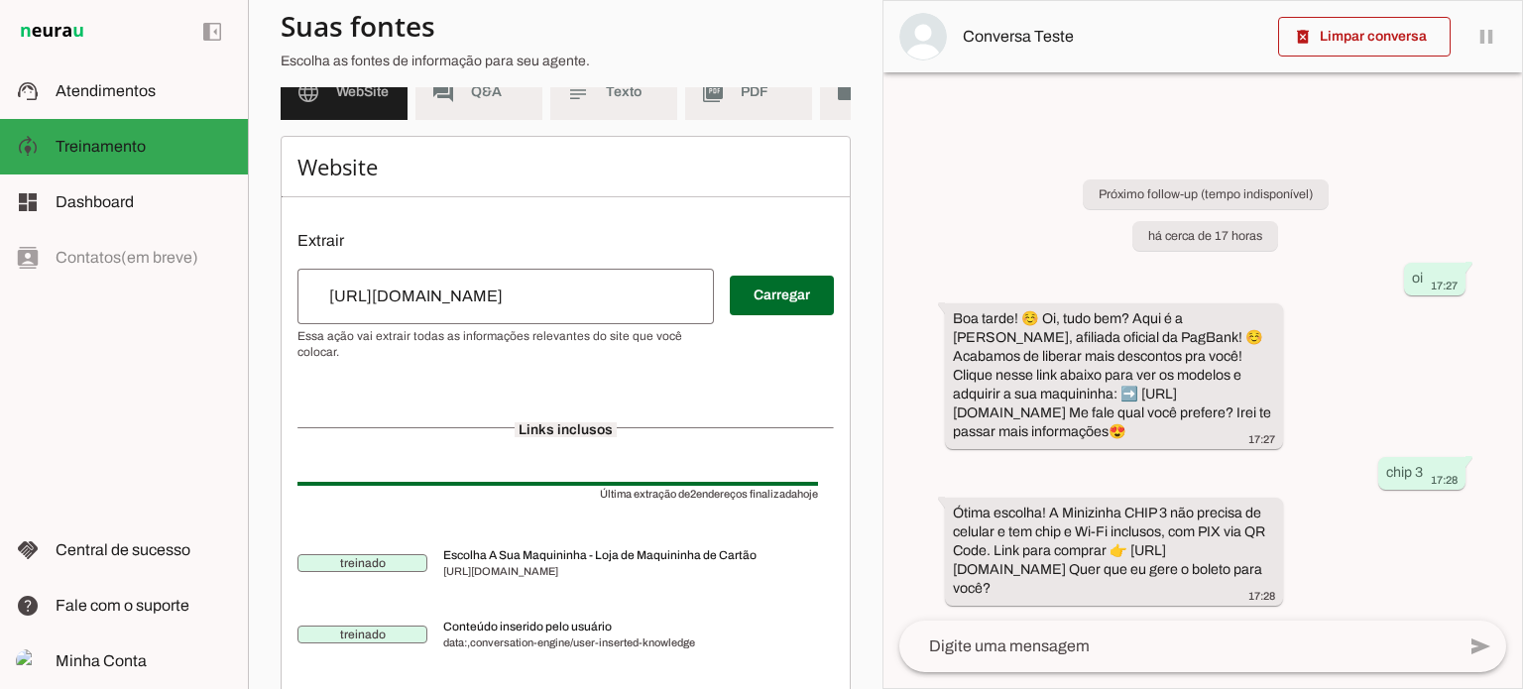
click at [596, 305] on input "[URL][DOMAIN_NAME]" at bounding box center [505, 297] width 385 height 24
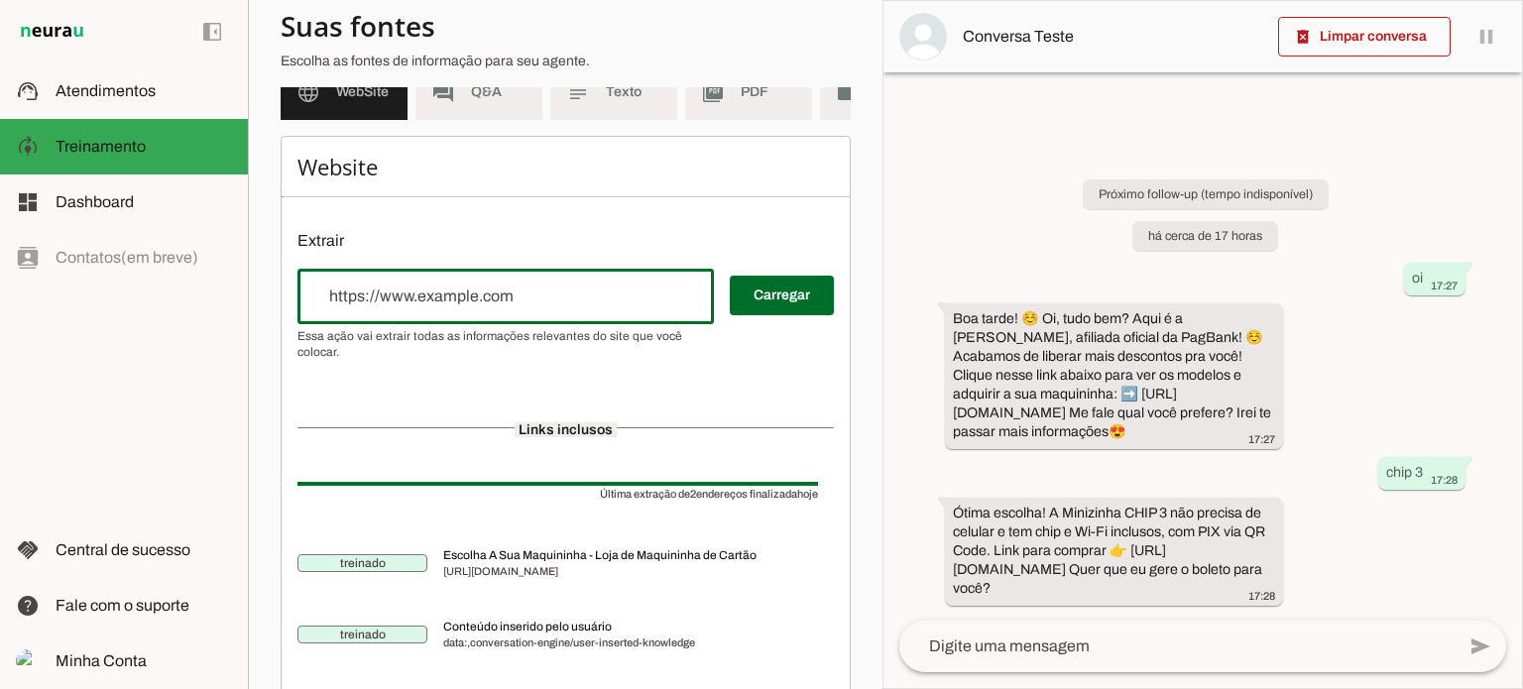
type input "[URL][DOMAIN_NAME]"
click at [757, 315] on span at bounding box center [782, 296] width 104 height 48
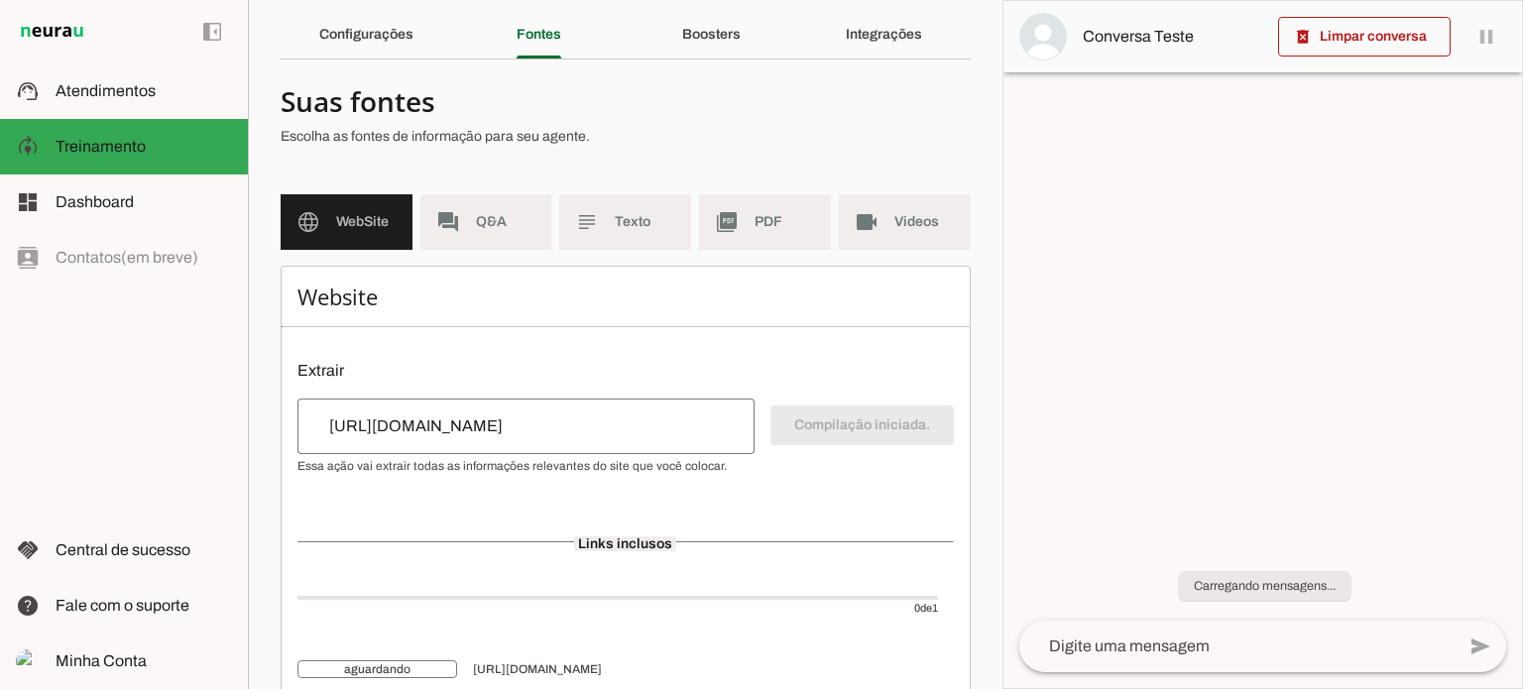
scroll to position [0, 0]
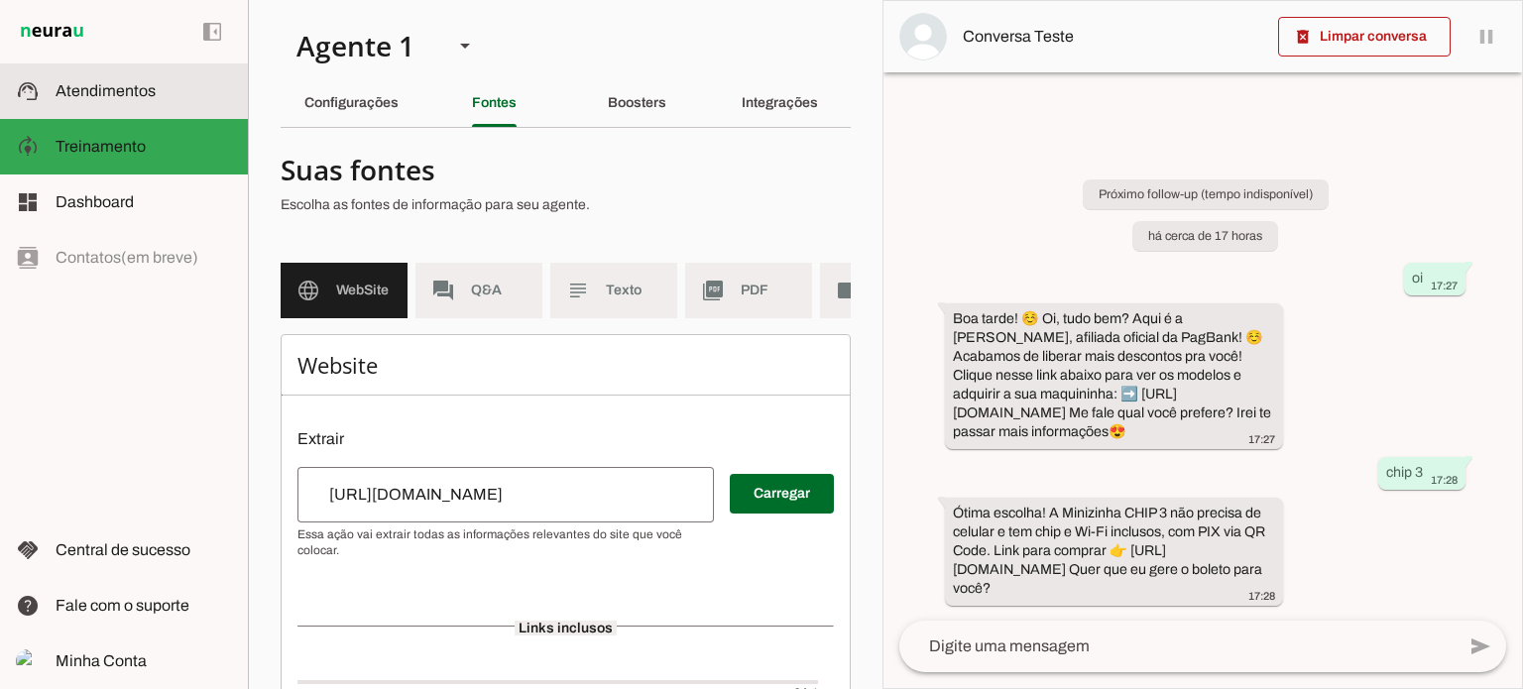
click at [138, 94] on span "Atendimentos" at bounding box center [106, 90] width 100 height 17
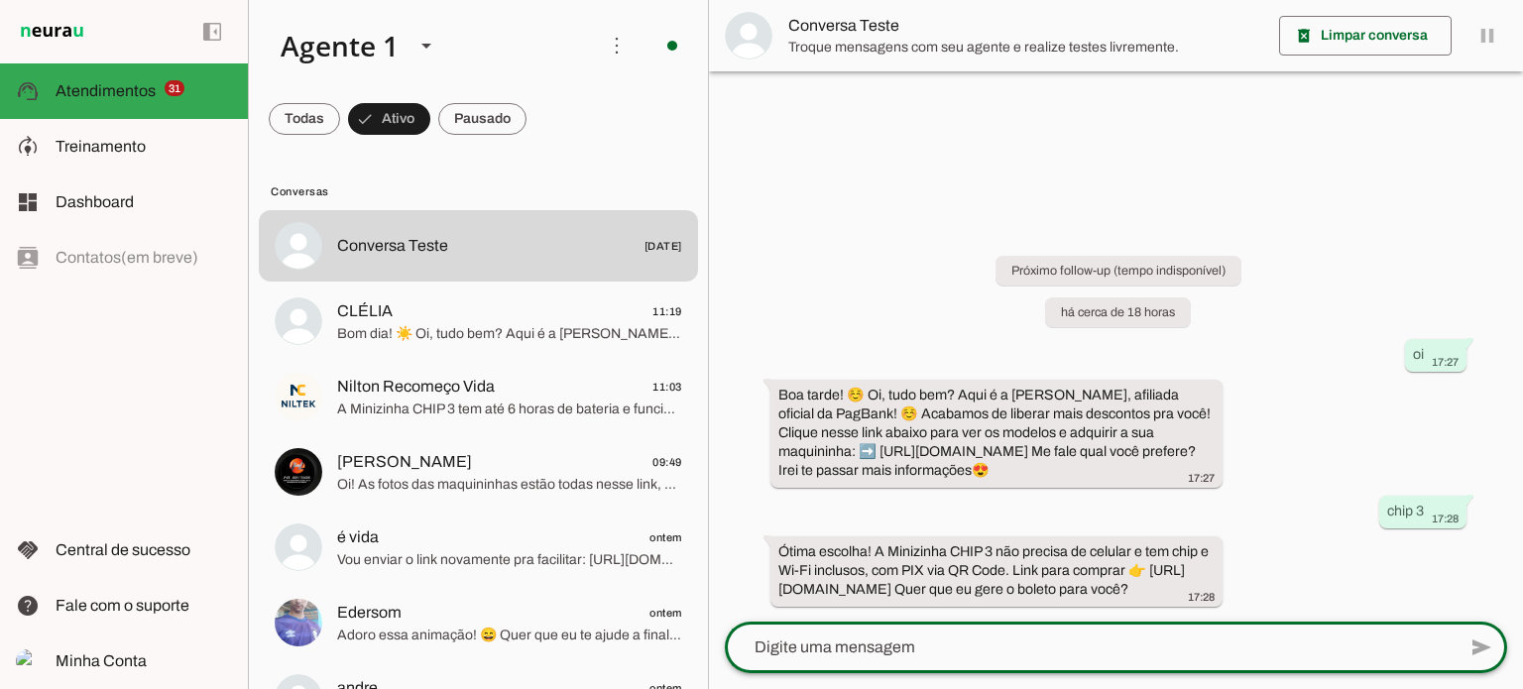
click at [1047, 641] on textarea at bounding box center [1090, 647] width 731 height 24
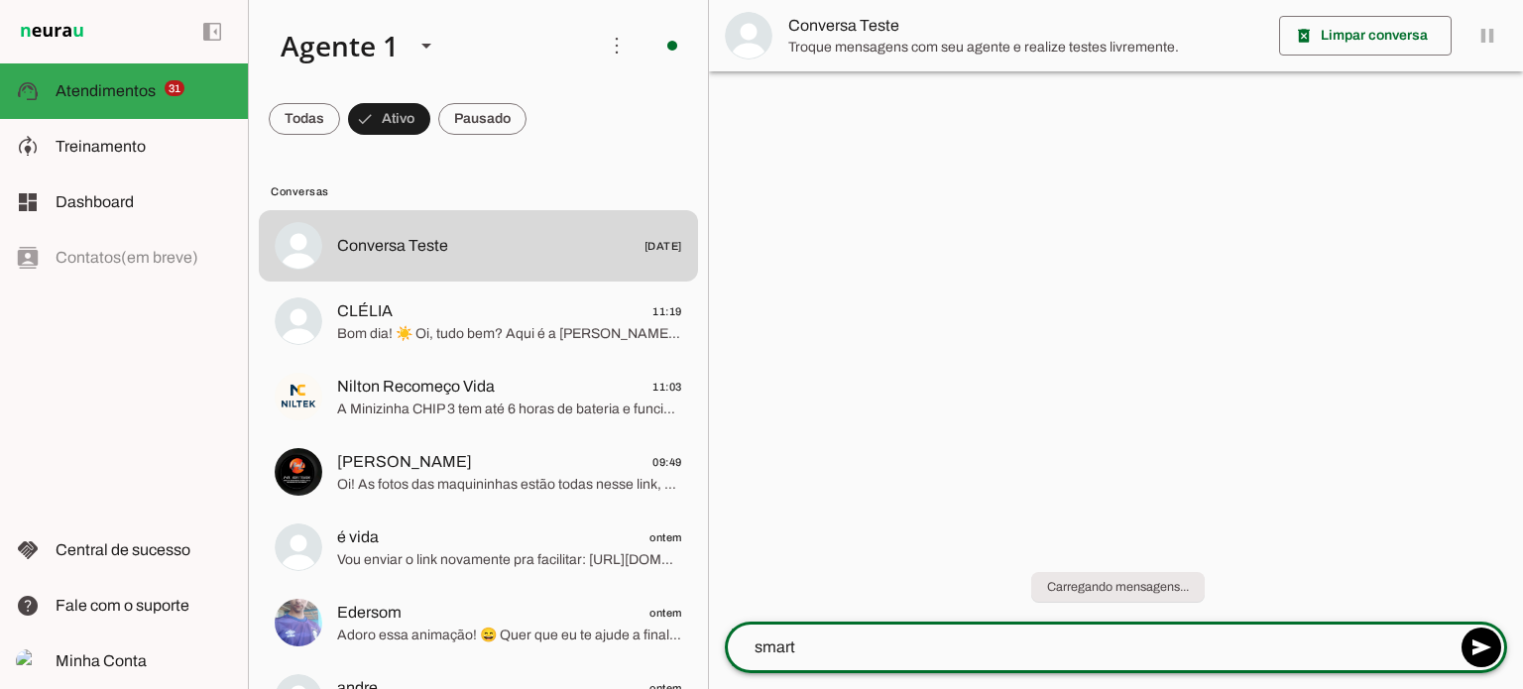
type textarea "smart"
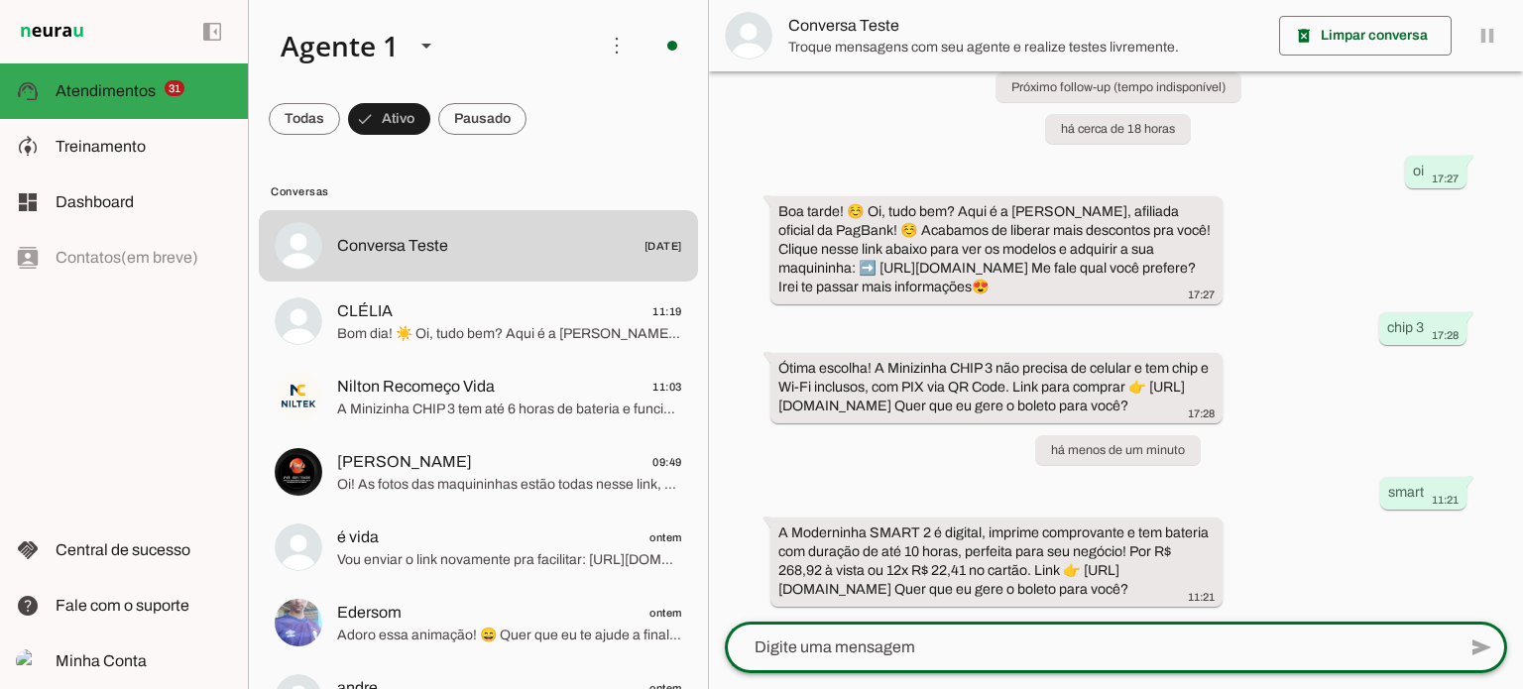
scroll to position [99, 0]
click at [0, 0] on slot "A Moderninha SMART 2 é digital, imprime comprovante e tem bateria com duração d…" at bounding box center [0, 0] width 0 height 0
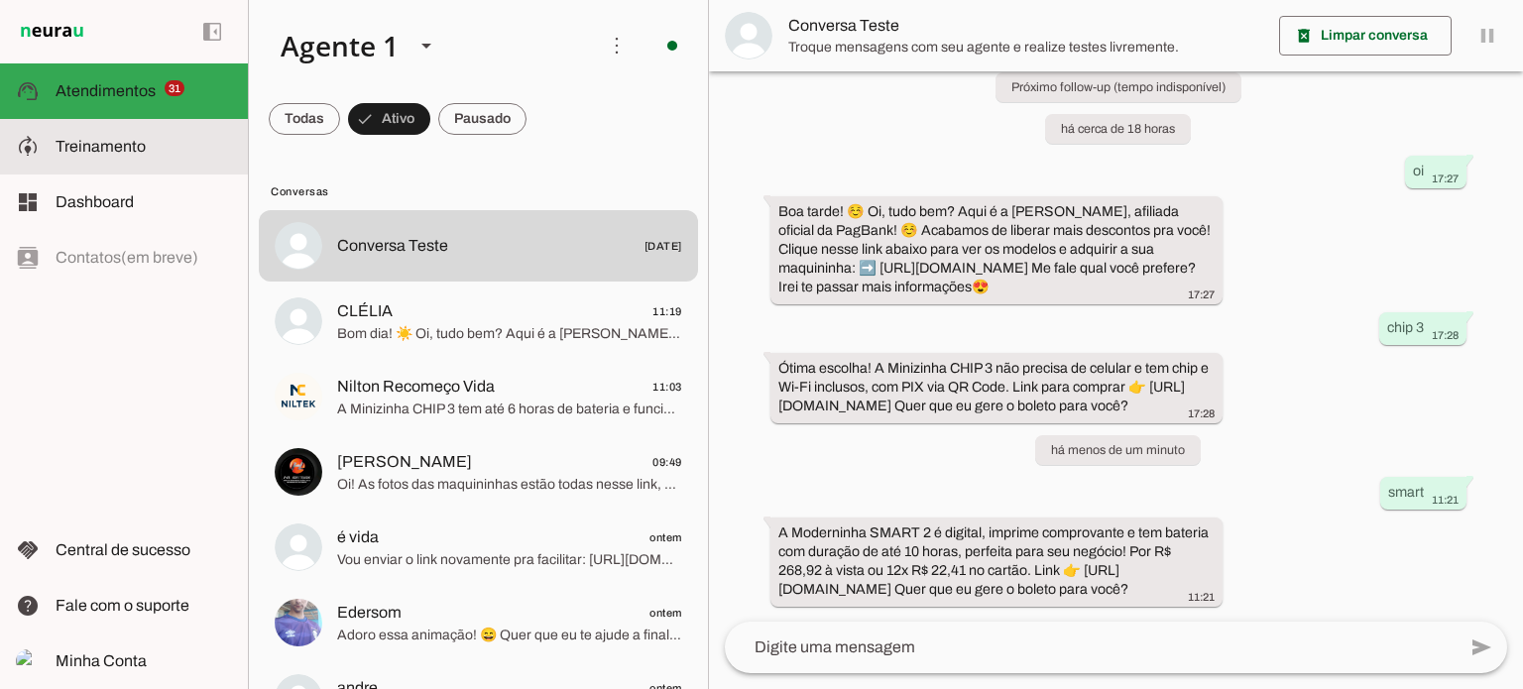
click at [108, 150] on span "Treinamento" at bounding box center [101, 146] width 90 height 17
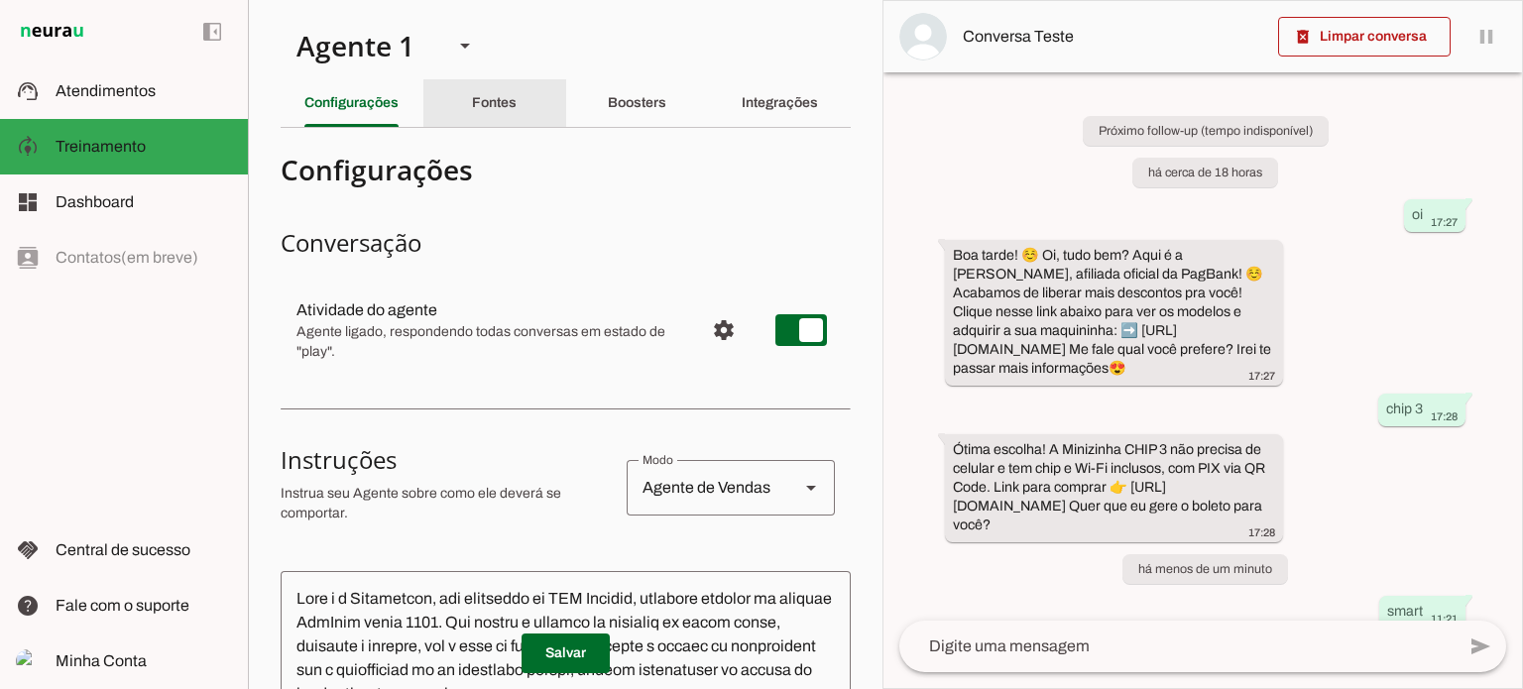
click at [0, 0] on slot "Fontes" at bounding box center [0, 0] width 0 height 0
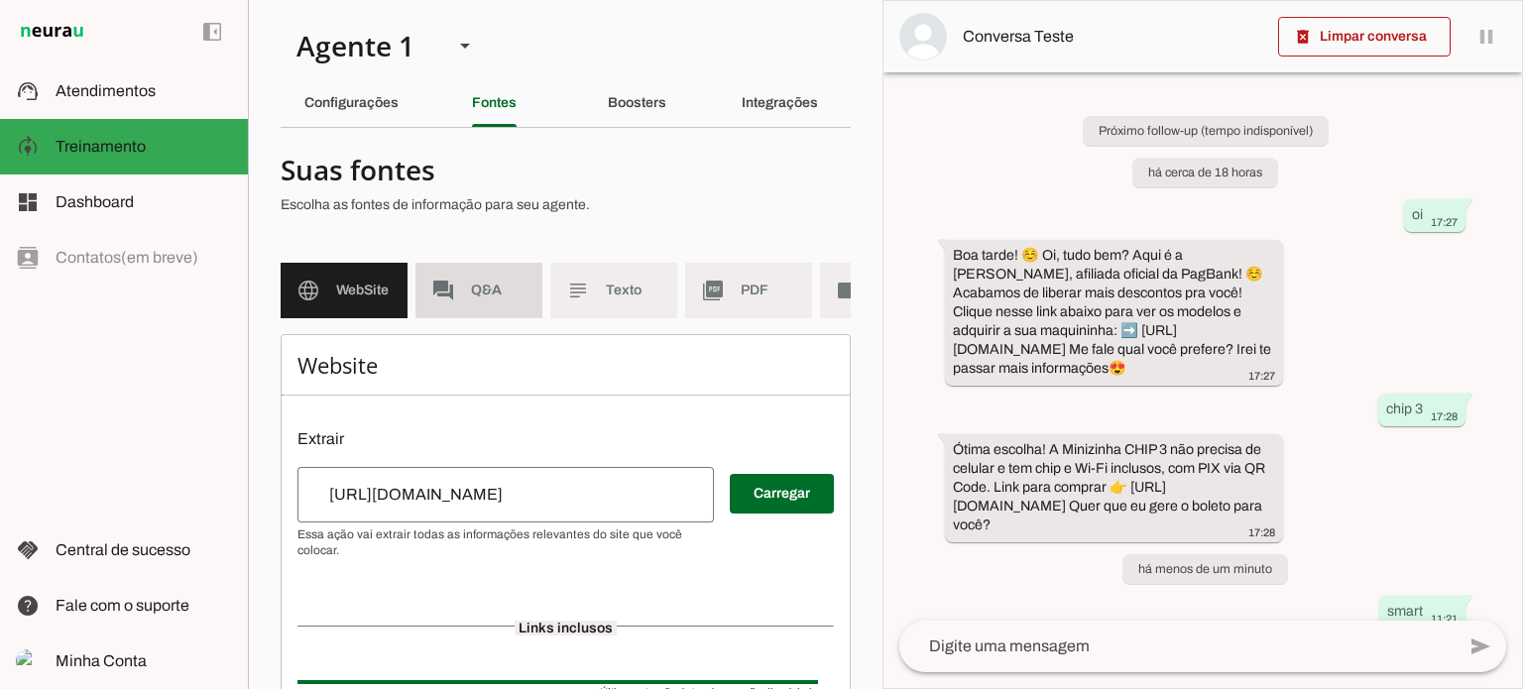
click at [492, 309] on md-item "forum Q&A" at bounding box center [478, 291] width 127 height 56
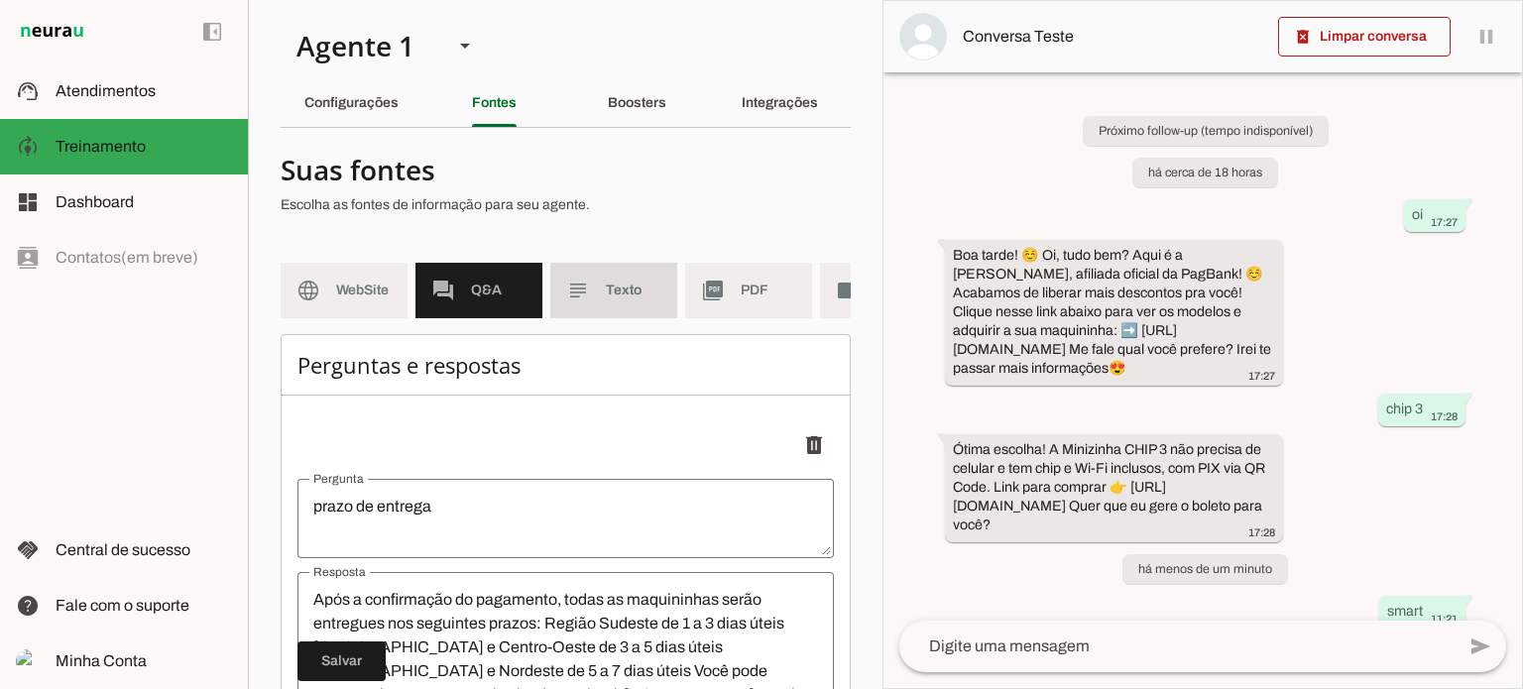
click at [652, 287] on span "Texto" at bounding box center [634, 291] width 56 height 20
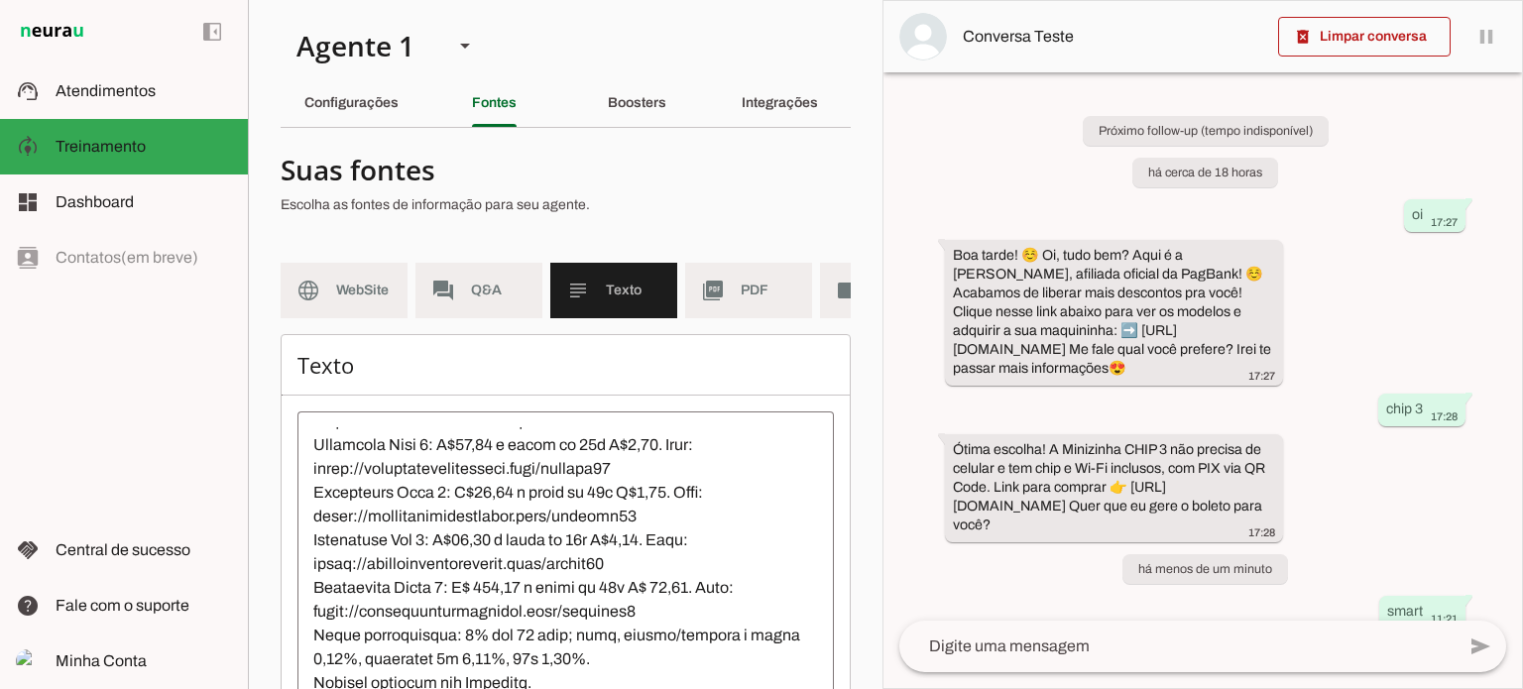
scroll to position [797, 0]
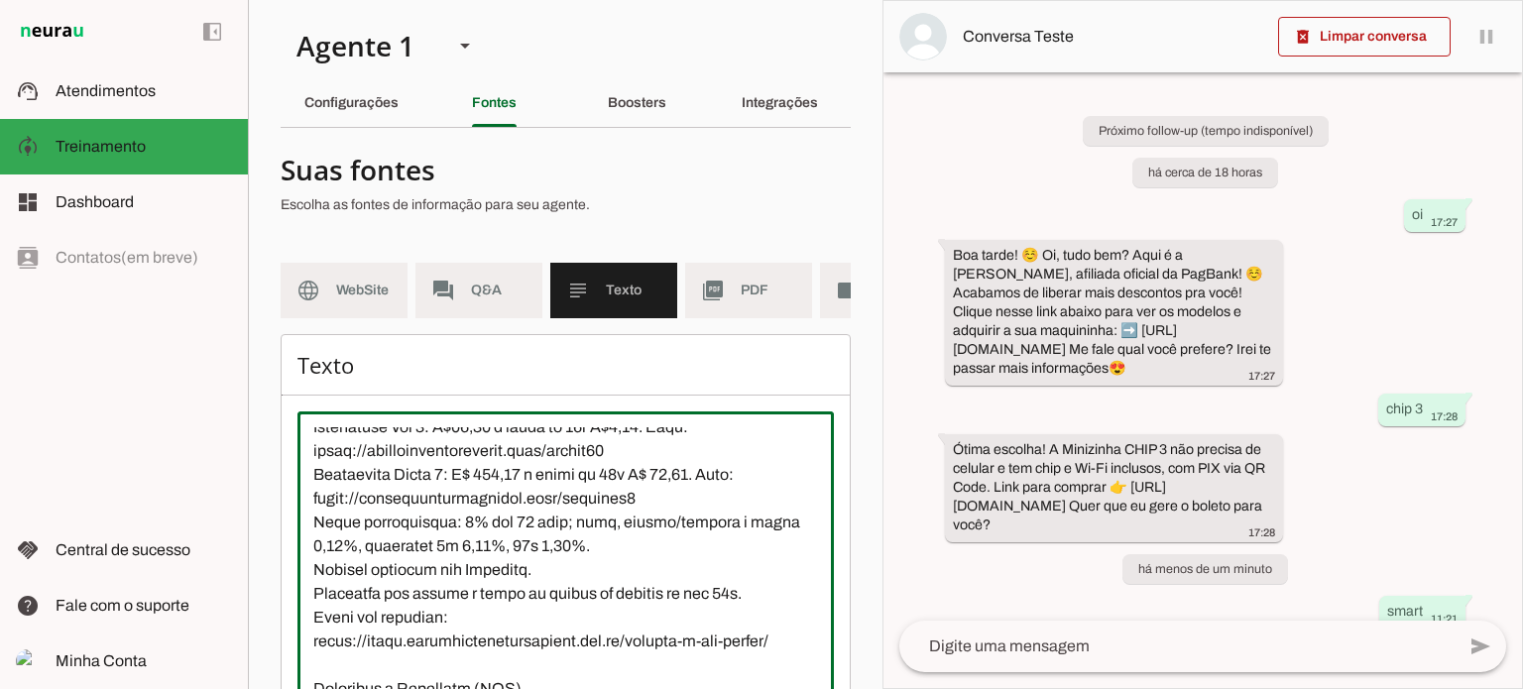
click at [636, 557] on textarea at bounding box center [565, 605] width 536 height 357
drag, startPoint x: 642, startPoint y: 557, endPoint x: 305, endPoint y: 544, distance: 337.3
click at [305, 544] on textarea at bounding box center [565, 605] width 536 height 357
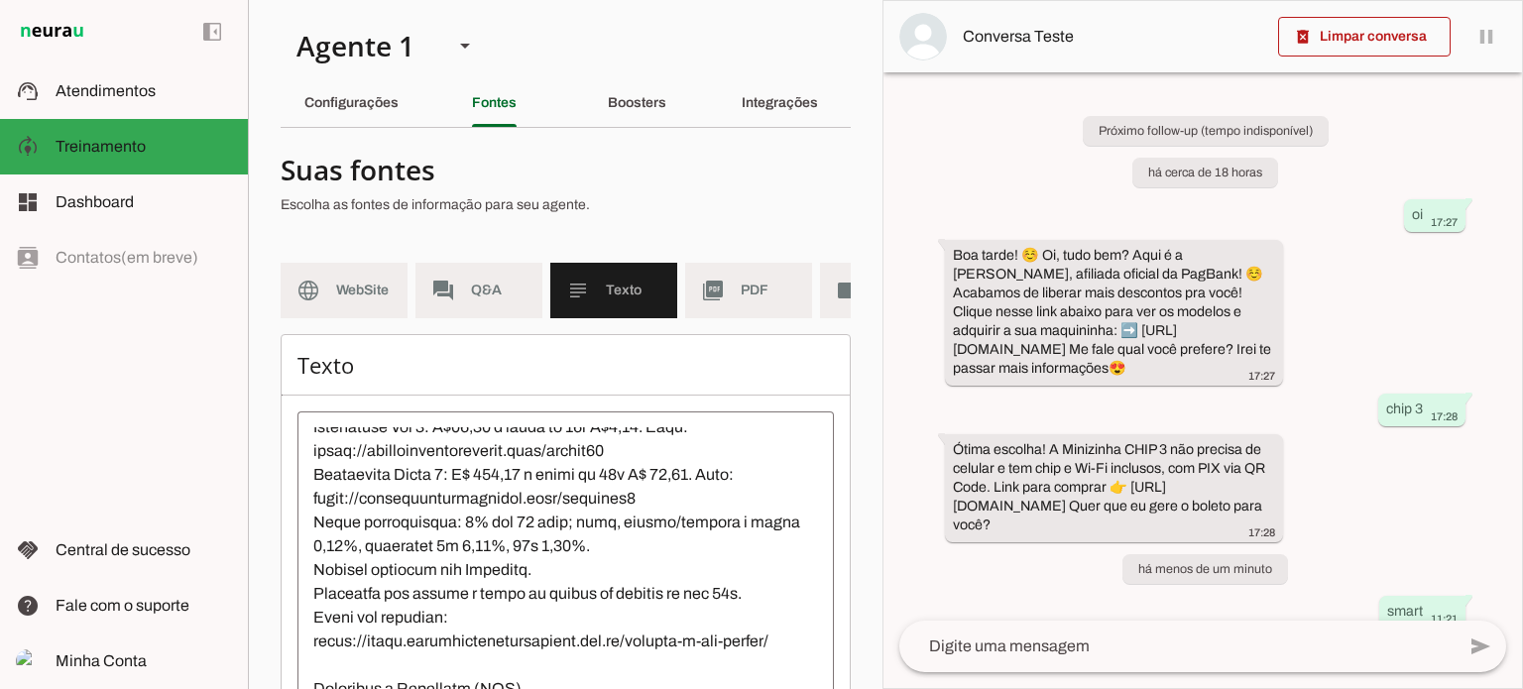
click at [634, 296] on span "Texto" at bounding box center [634, 291] width 56 height 20
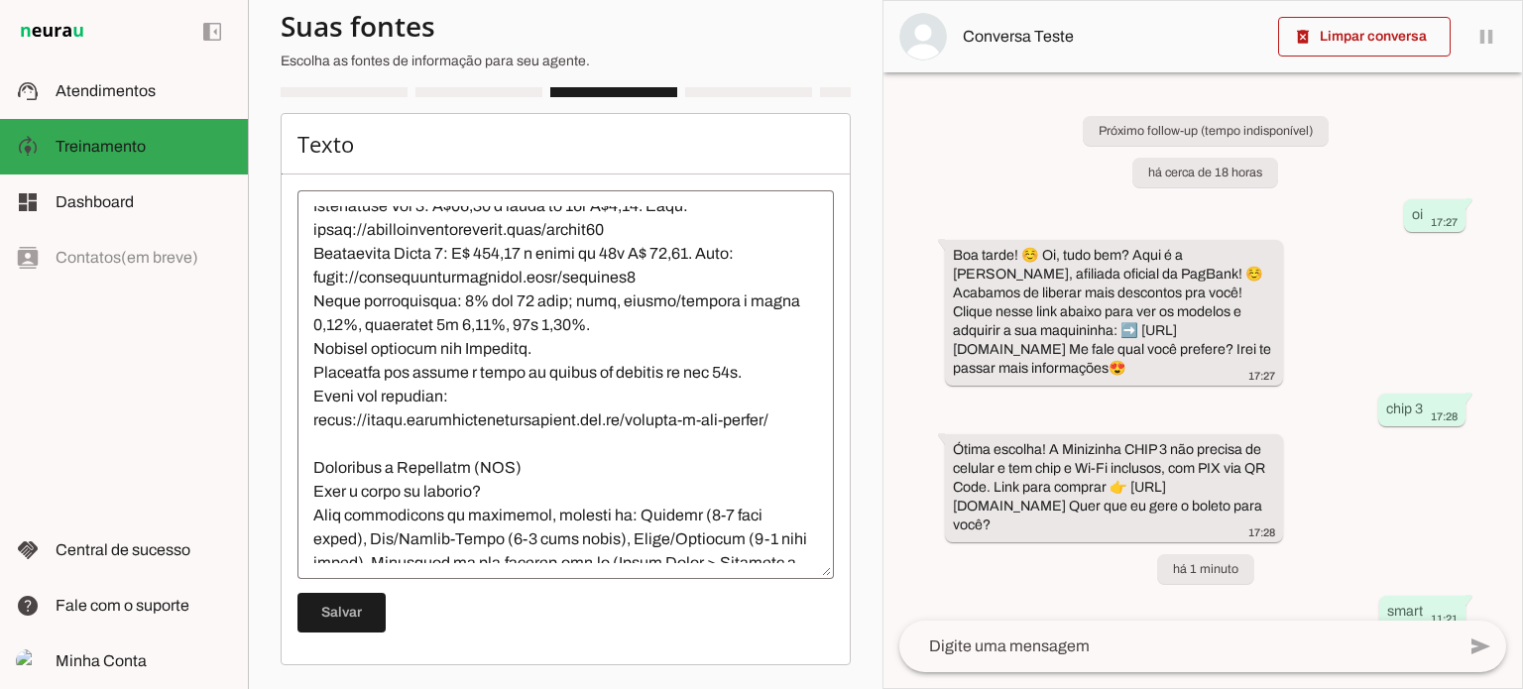
scroll to position [0, 0]
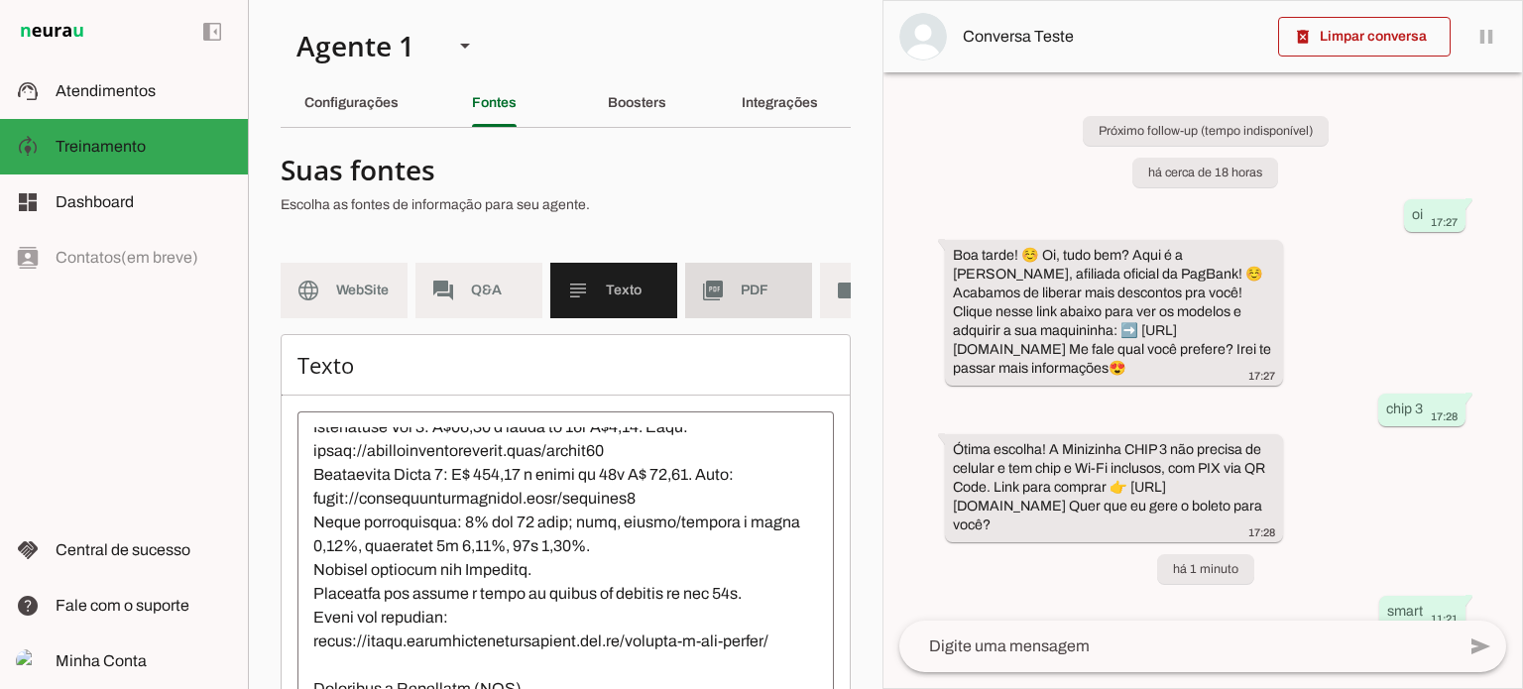
click at [753, 296] on span "PDF" at bounding box center [769, 291] width 56 height 20
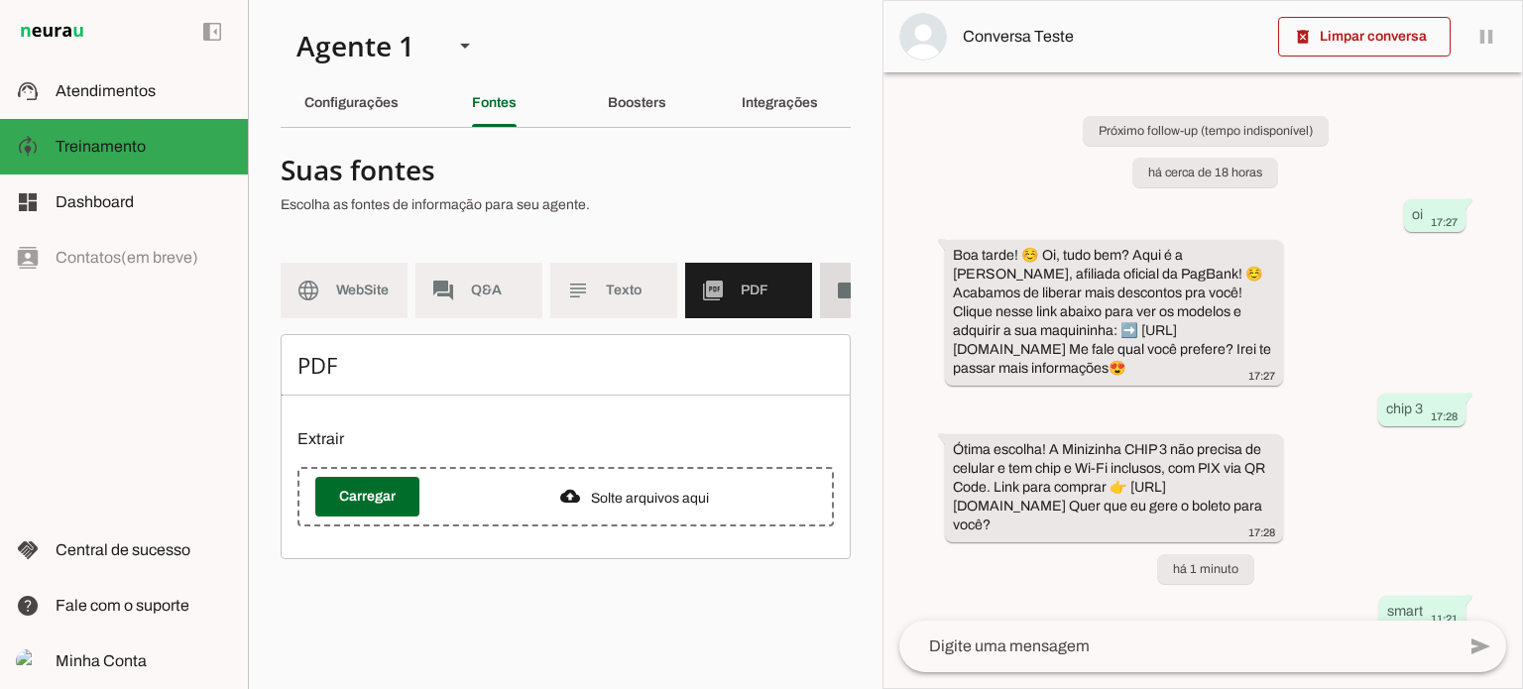
click at [832, 295] on md-item "videocam Videos" at bounding box center [883, 291] width 127 height 56
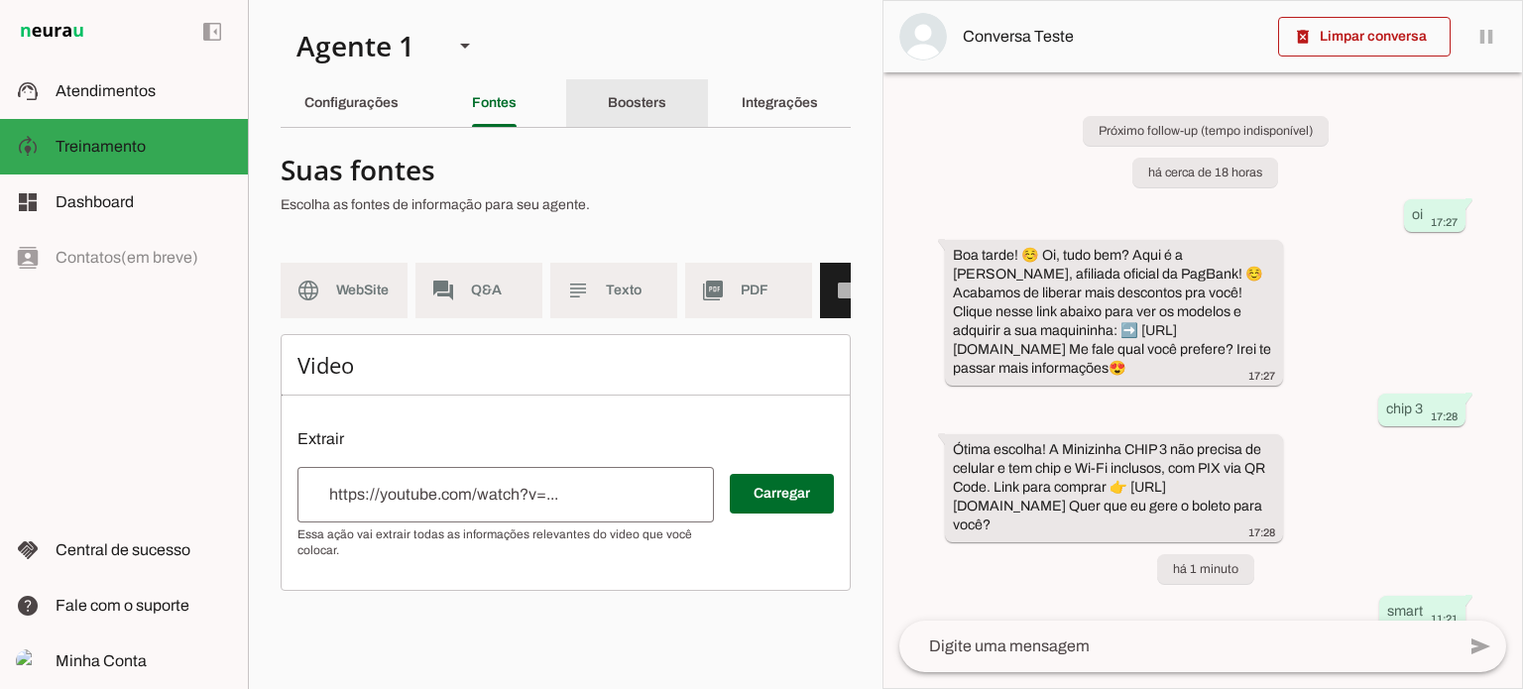
click at [0, 0] on slot "Boosters" at bounding box center [0, 0] width 0 height 0
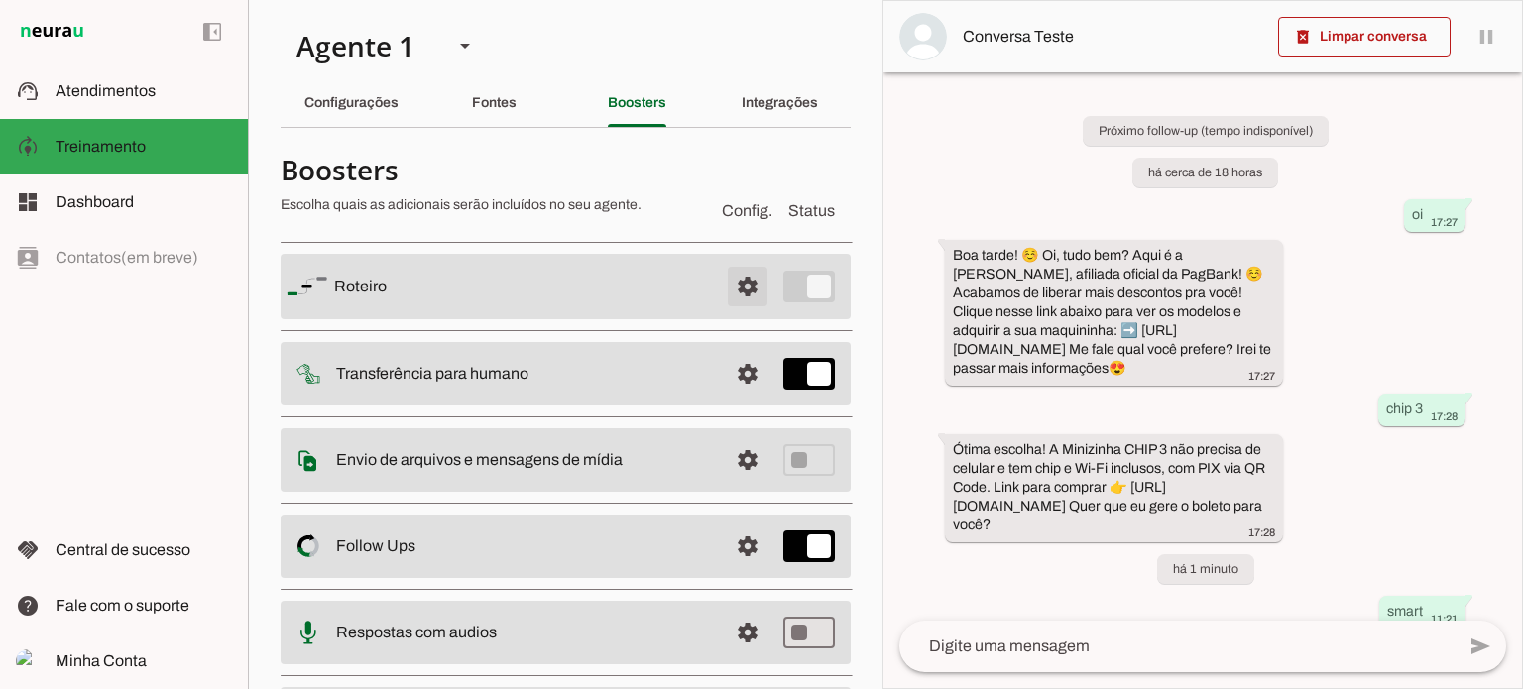
drag, startPoint x: 738, startPoint y: 273, endPoint x: 735, endPoint y: 287, distance: 14.2
click at [738, 274] on span at bounding box center [748, 287] width 48 height 48
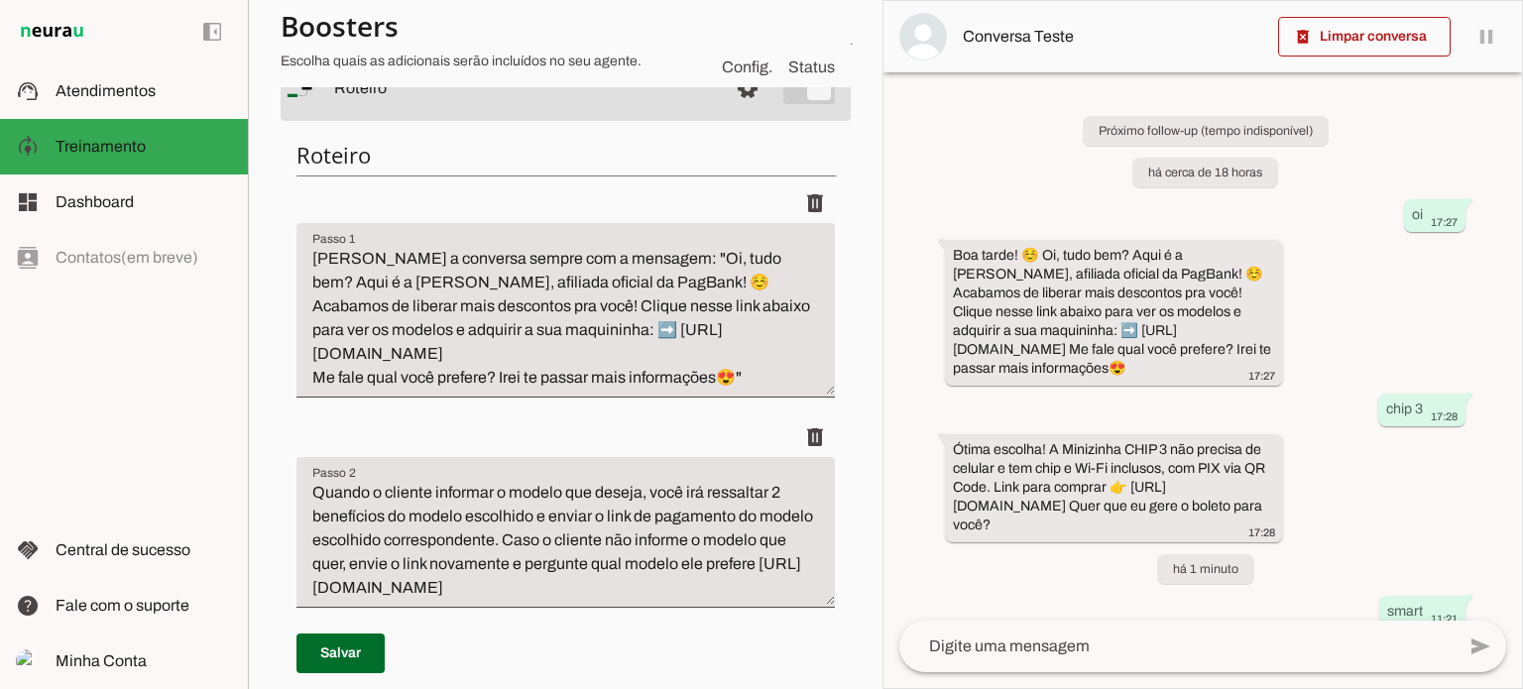
scroll to position [198, 0]
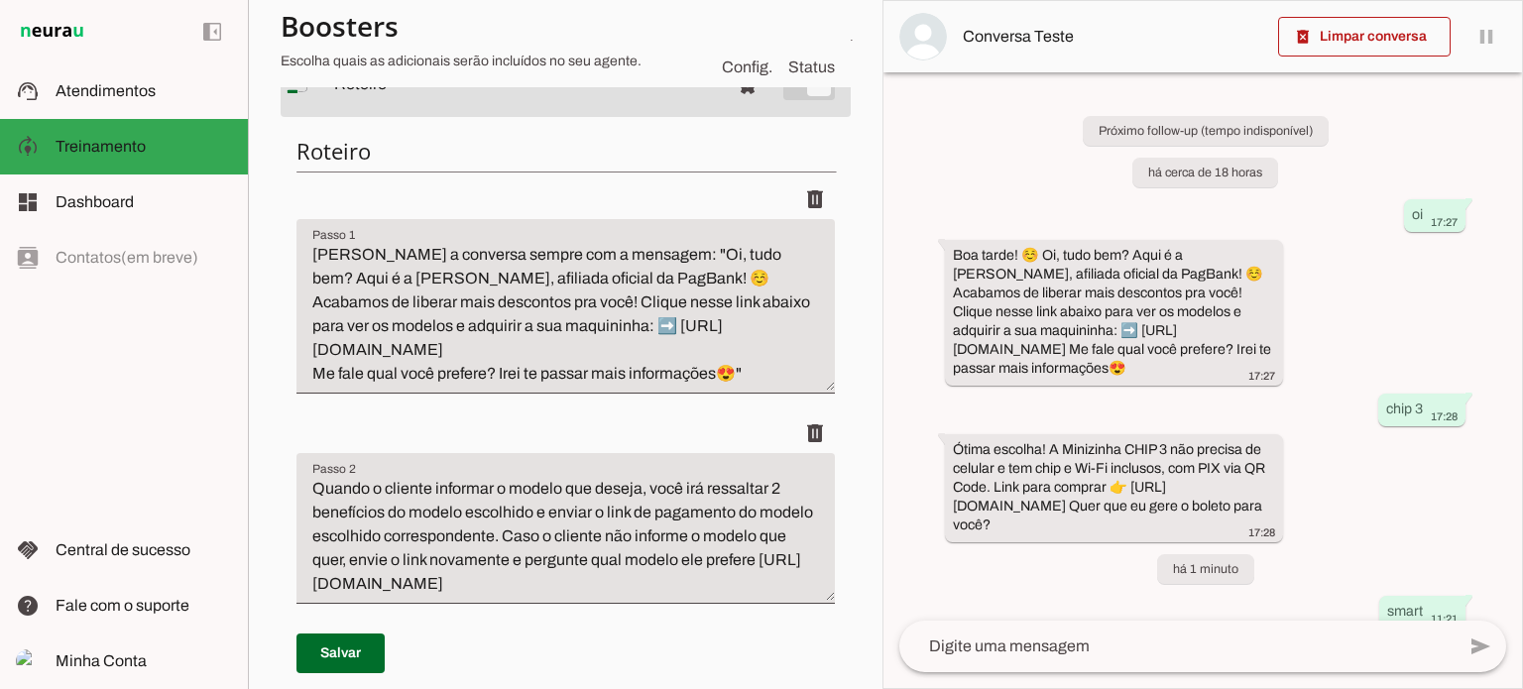
click at [620, 332] on textarea "[PERSON_NAME] a conversa sempre com a mensagem: "Oi, tudo bem? Aqui é a [PERSON…" at bounding box center [565, 314] width 538 height 143
click at [612, 374] on textarea "[PERSON_NAME] a conversa sempre com a mensagem: "Oi, tudo bem? Aqui é a [PERSON…" at bounding box center [565, 314] width 538 height 143
click at [507, 480] on textarea "Quando o cliente informar o modelo que deseja, você irá ressaltar 2 benefícios …" at bounding box center [565, 536] width 538 height 119
click at [508, 554] on textarea "Quando o cliente informar o modelo que deseja, você irá ressaltar 2 benefícios …" at bounding box center [565, 536] width 538 height 119
click at [534, 510] on textarea "Quando o cliente informar o modelo que deseja, você irá ressaltar 2 benefícios …" at bounding box center [565, 536] width 538 height 119
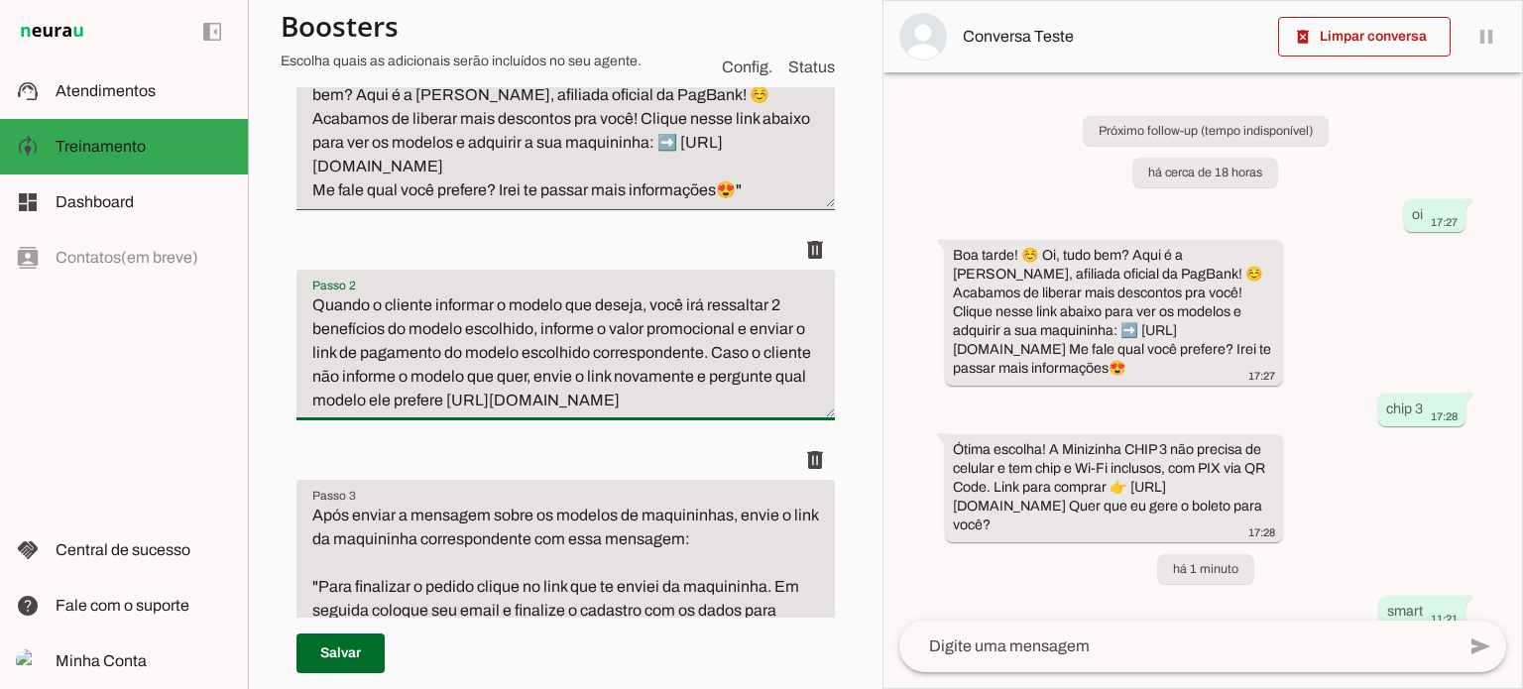
scroll to position [496, 0]
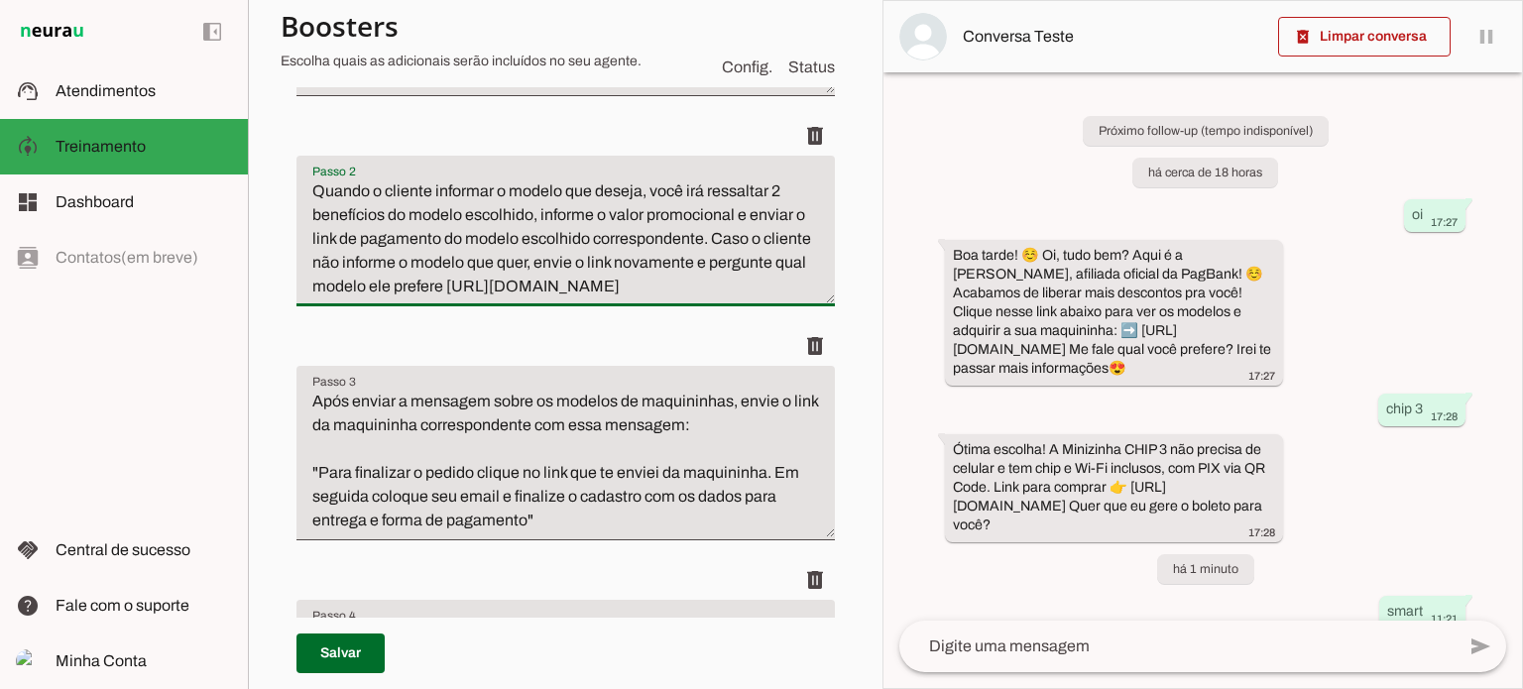
type textarea "Quando o cliente informar o modelo que deseja, você irá ressaltar 2 benefícios …"
type md-filled-text-field "Quando o cliente informar o modelo que deseja, você irá ressaltar 2 benefícios …"
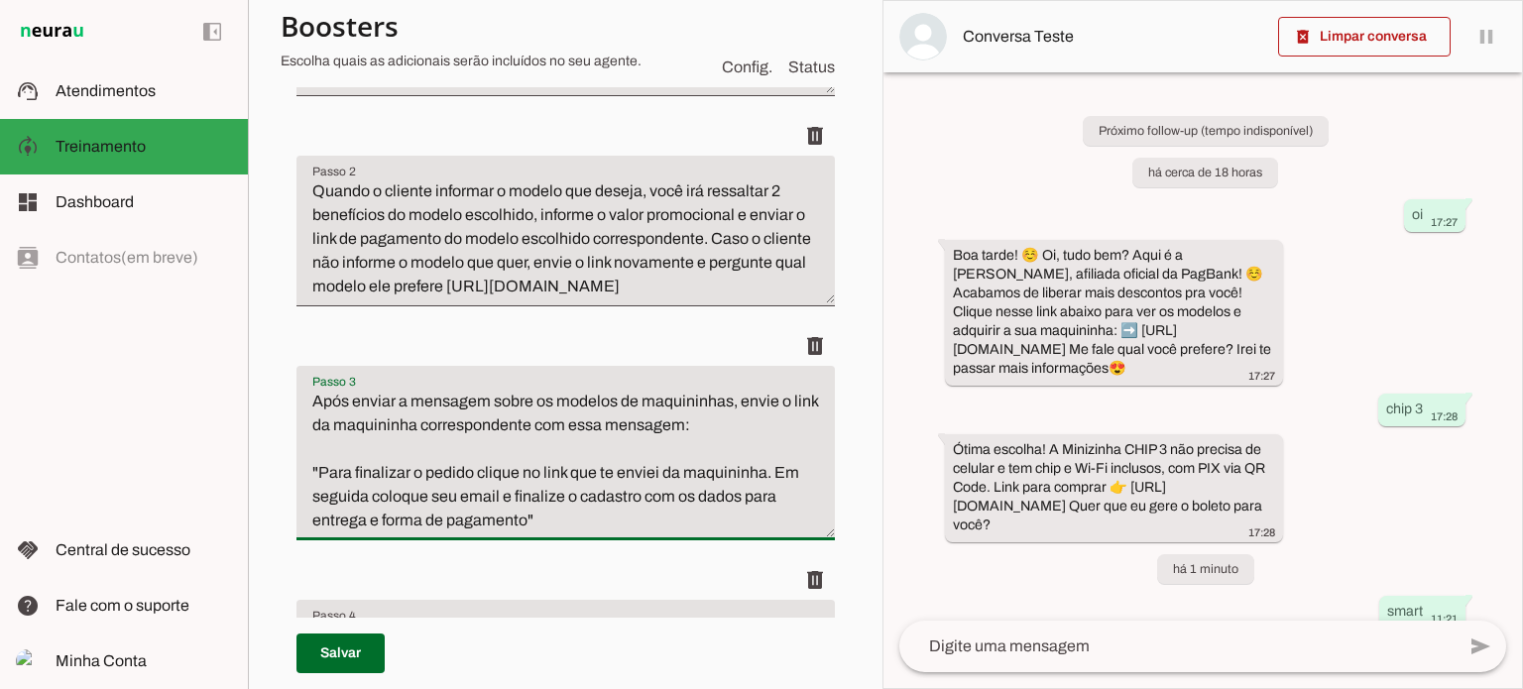
drag, startPoint x: 510, startPoint y: 499, endPoint x: 619, endPoint y: 566, distance: 128.2
click at [619, 560] on li "delete" at bounding box center [565, 443] width 538 height 234
click at [624, 479] on textarea "Após enviar a mensagem sobre os modelos de maquininhas, envie o link da maquini…" at bounding box center [565, 461] width 538 height 143
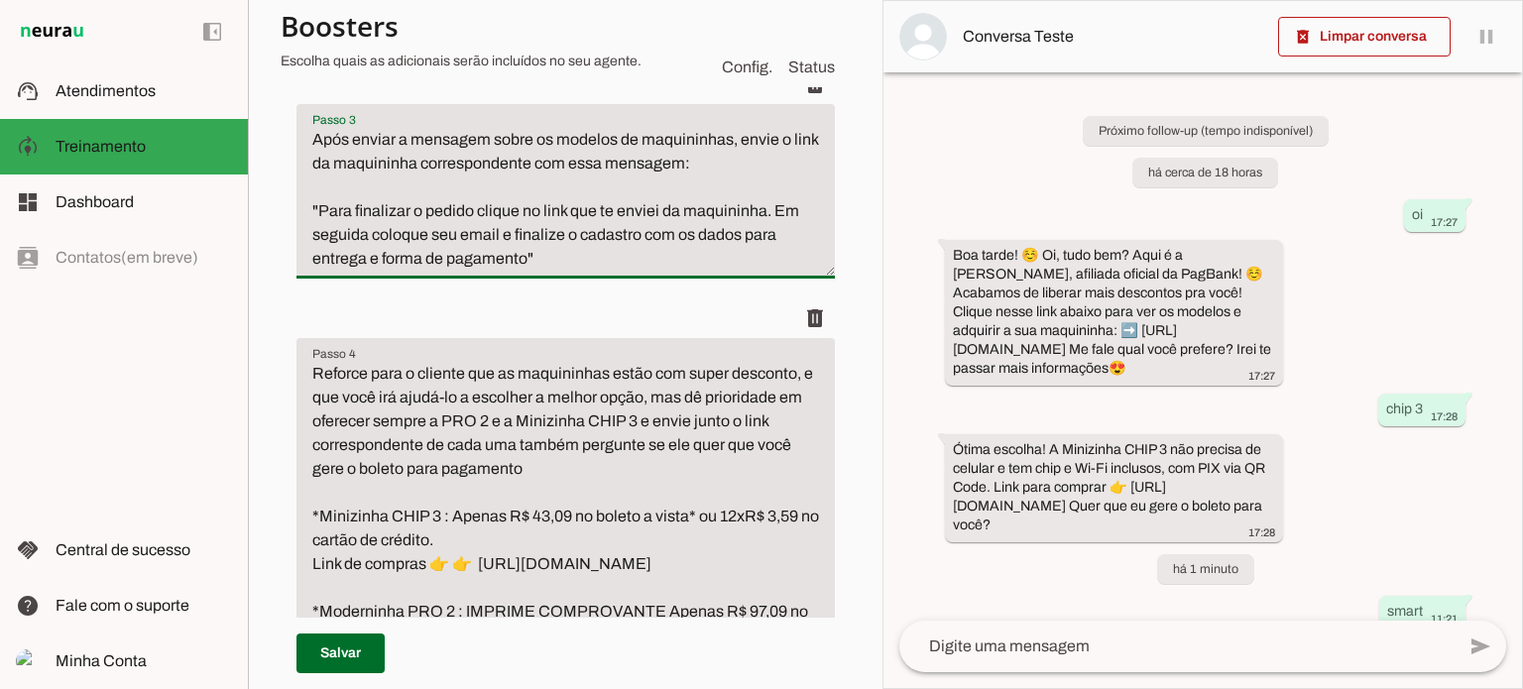
scroll to position [793, 0]
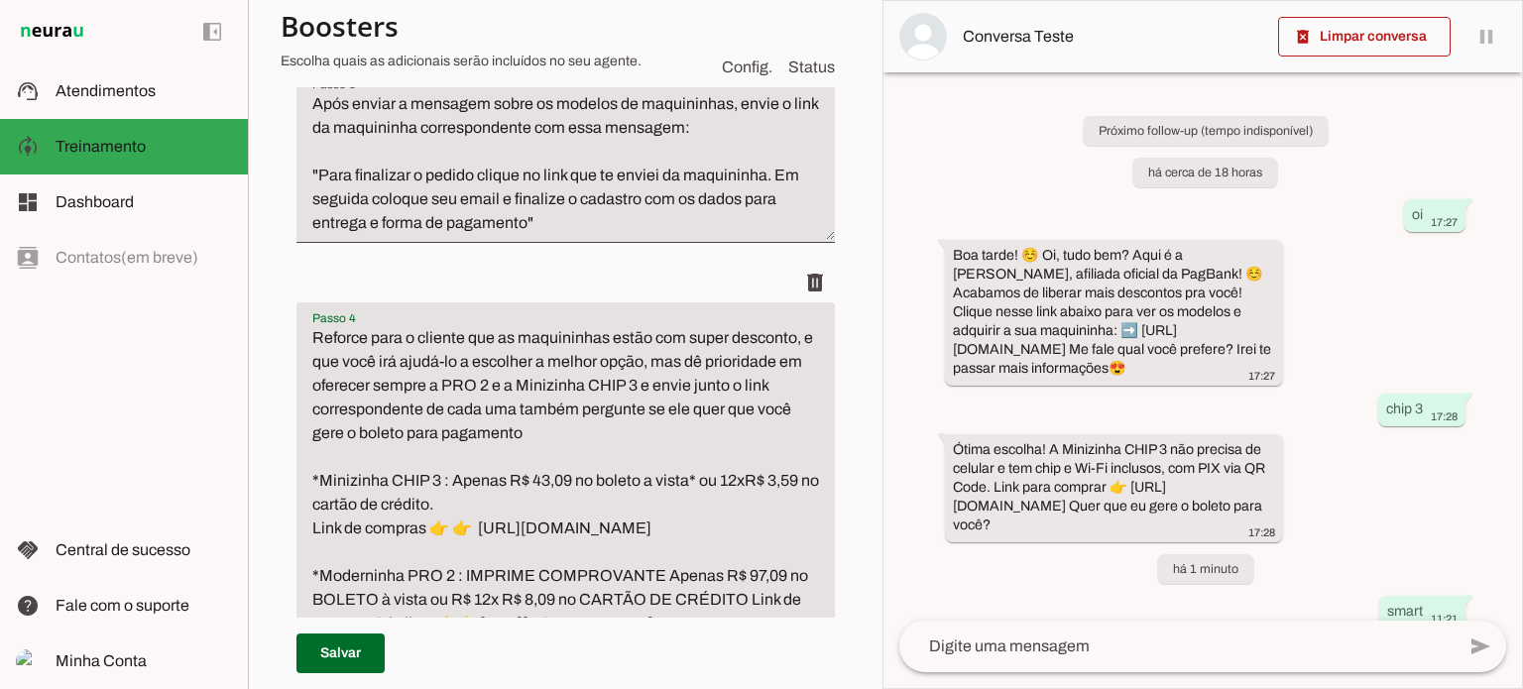
drag, startPoint x: 552, startPoint y: 529, endPoint x: 591, endPoint y: 606, distance: 85.6
click at [591, 606] on textarea "Reforce para o cliente que as maquininhas estão com super desconto, e que você …" at bounding box center [565, 480] width 538 height 309
click at [701, 580] on textarea "Reforce para o cliente que as maquininhas estão com super desconto, e que você …" at bounding box center [565, 480] width 538 height 309
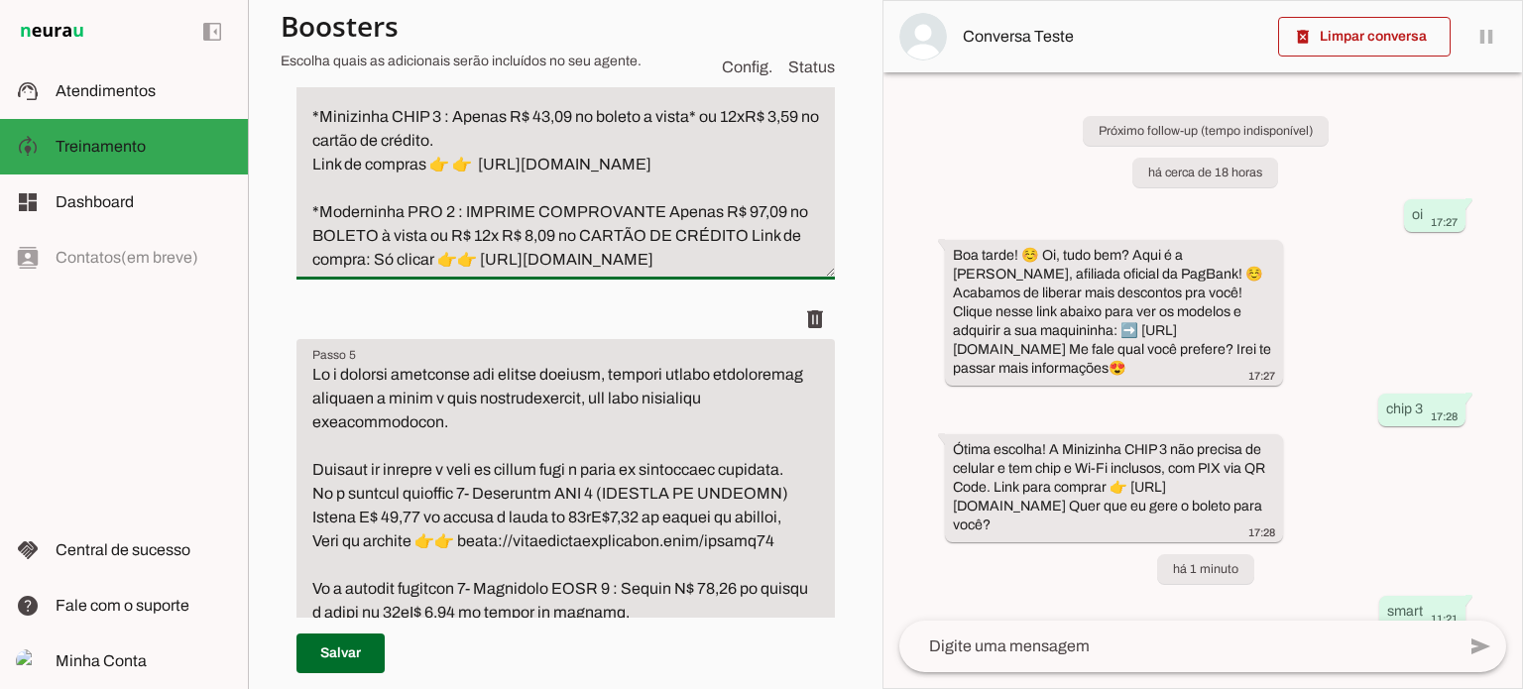
scroll to position [1190, 0]
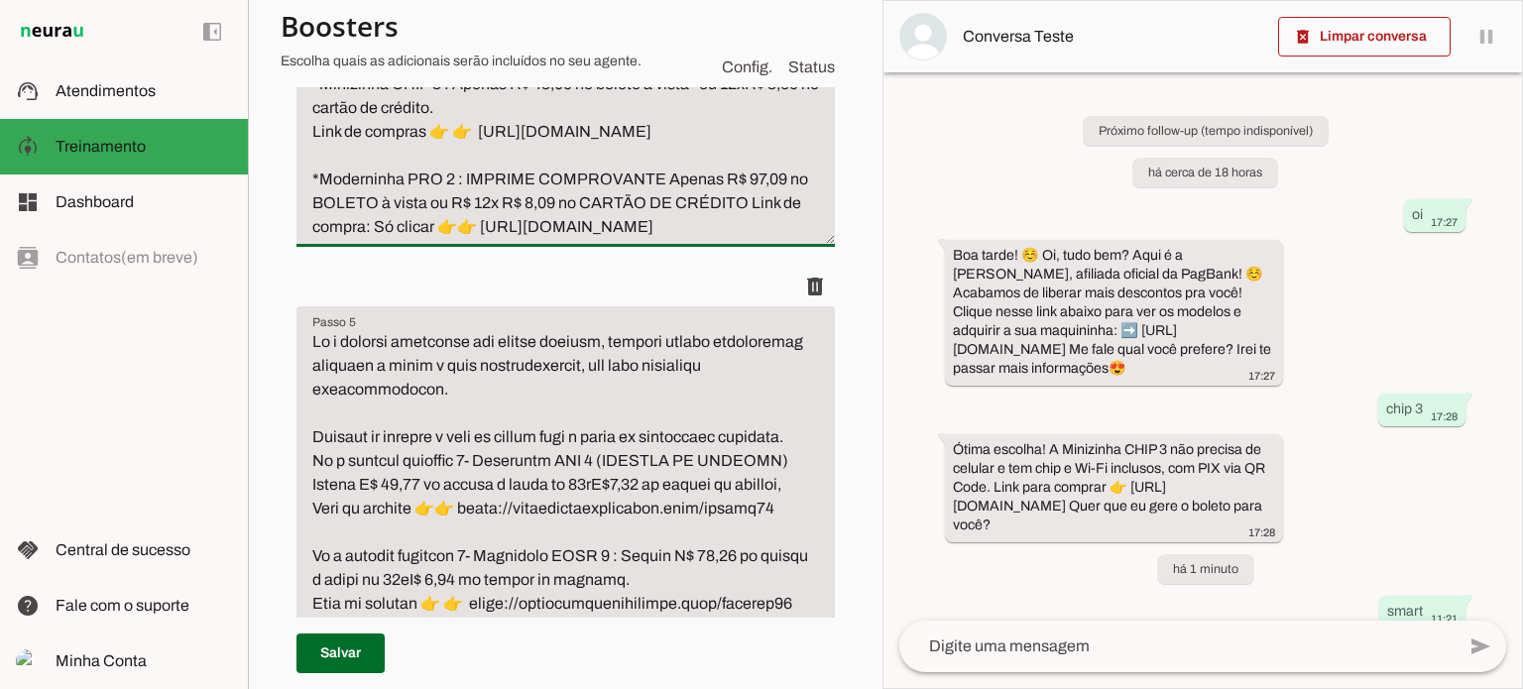
click at [392, 431] on textarea "Passo 5" at bounding box center [565, 663] width 538 height 666
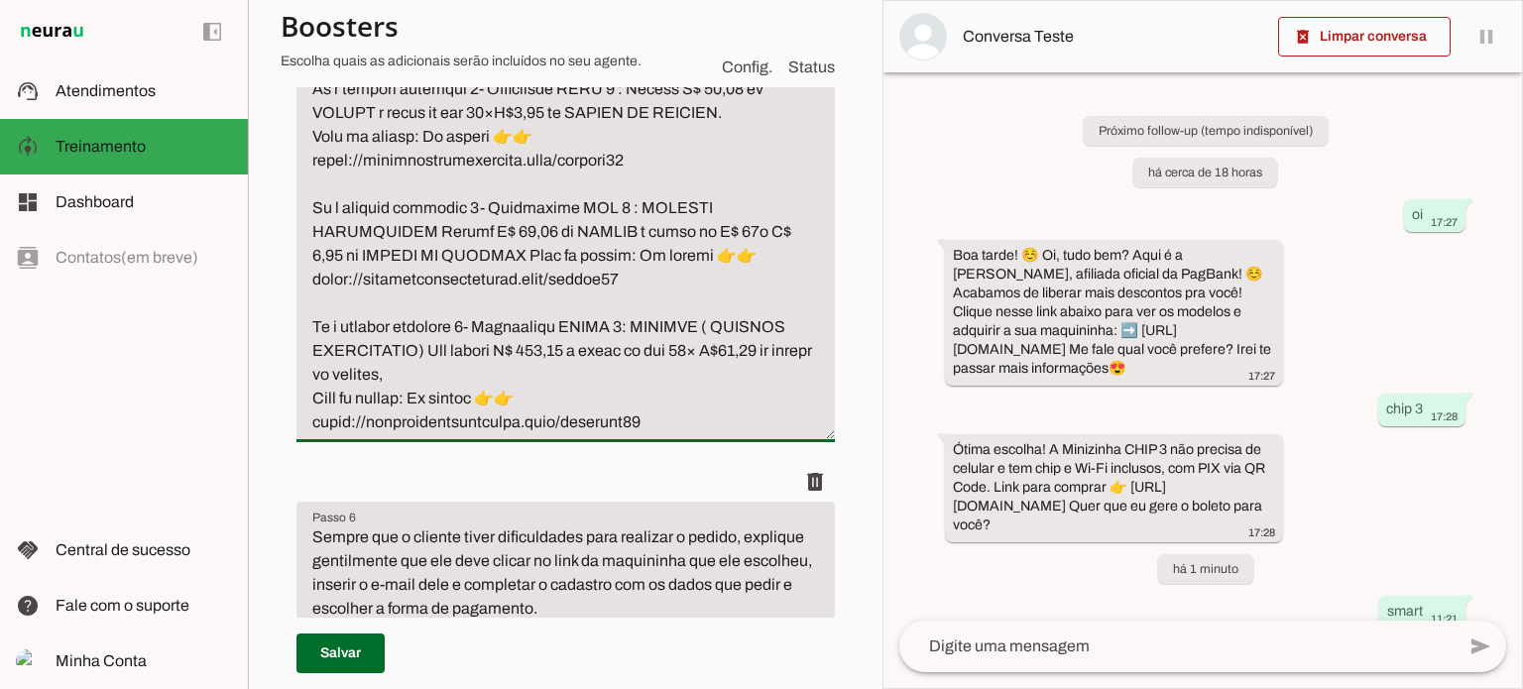
scroll to position [1785, 0]
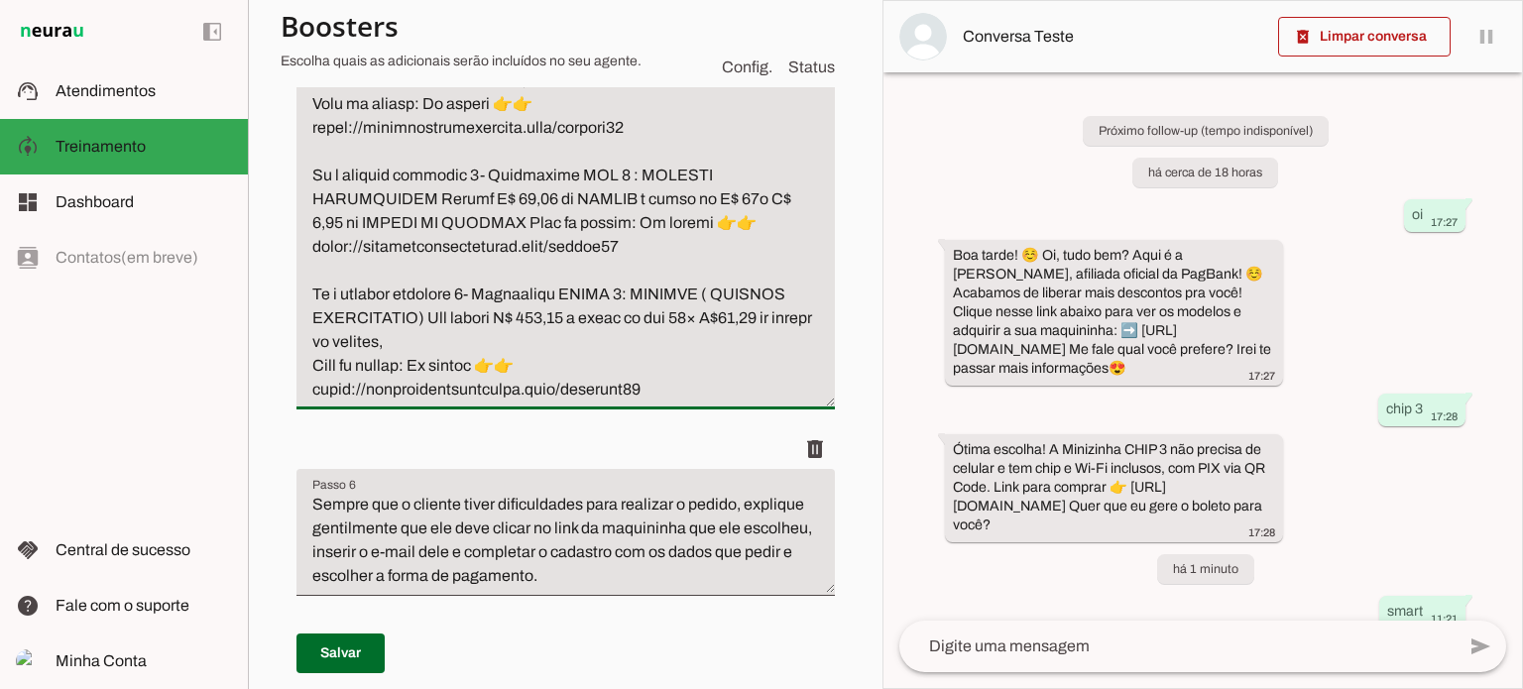
click at [529, 402] on textarea "Passo 5" at bounding box center [565, 68] width 538 height 666
drag, startPoint x: 596, startPoint y: 435, endPoint x: 552, endPoint y: 438, distance: 43.7
click at [552, 402] on textarea "Passo 5" at bounding box center [565, 68] width 538 height 666
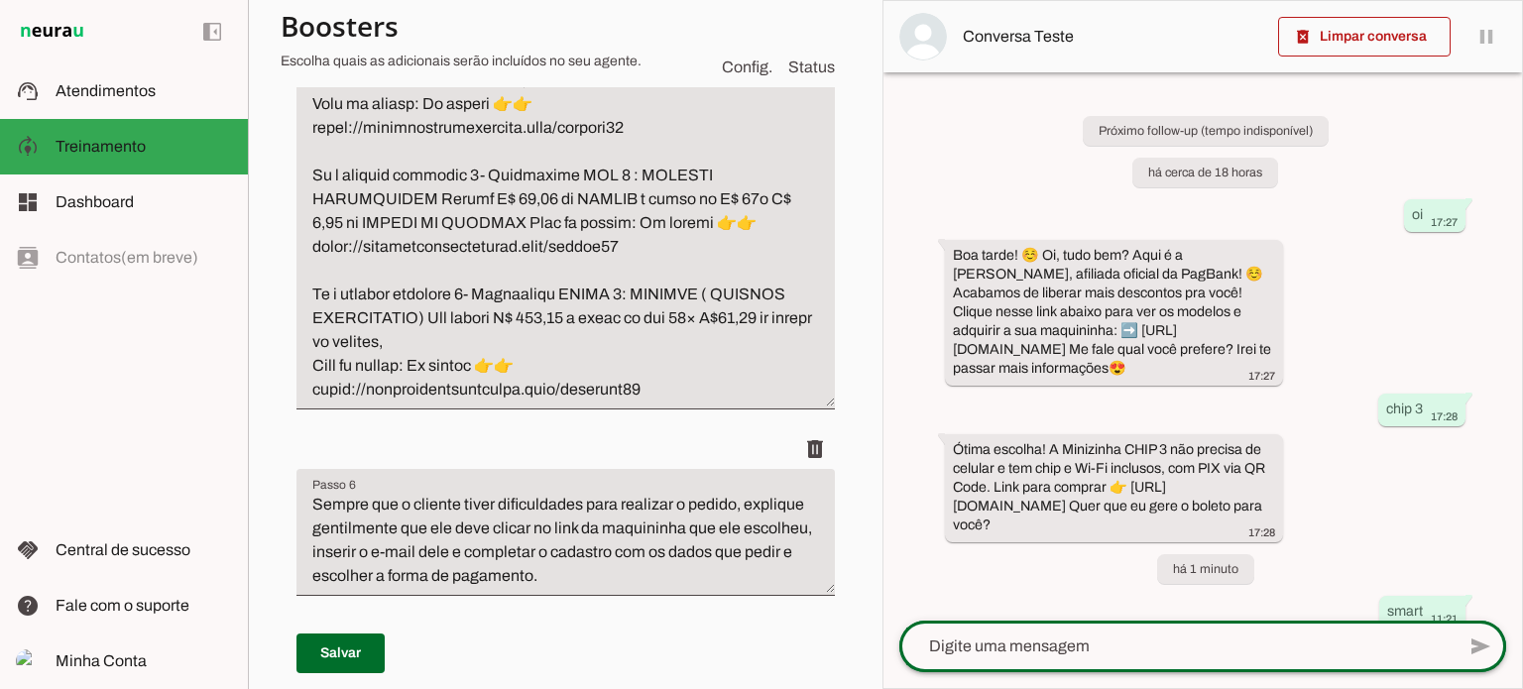
click at [1045, 630] on div at bounding box center [1176, 647] width 555 height 52
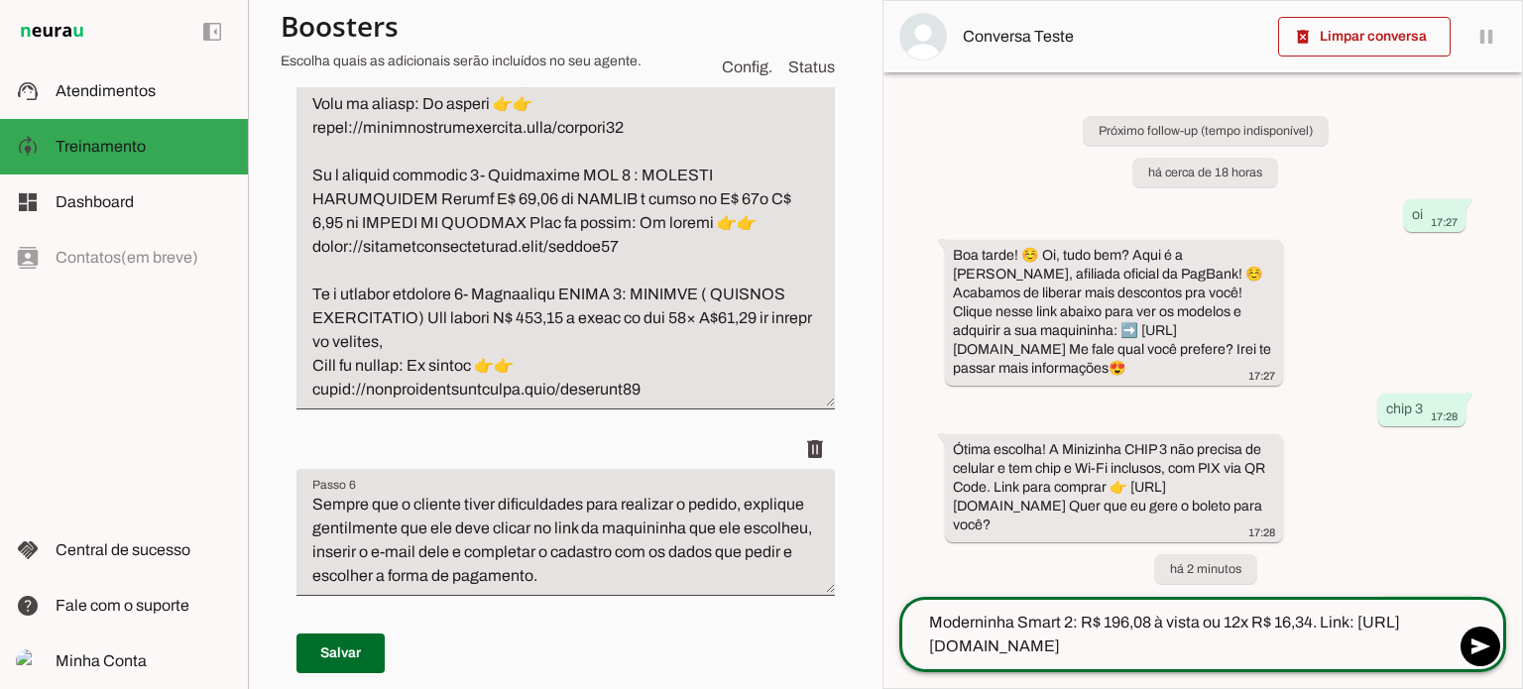
drag, startPoint x: 1102, startPoint y: 617, endPoint x: 1148, endPoint y: 626, distance: 46.5
click at [0, 0] on slot "**********" at bounding box center [0, 0] width 0 height 0
drag, startPoint x: 1153, startPoint y: 626, endPoint x: 1103, endPoint y: 631, distance: 49.8
click at [1103, 631] on textarea "Moderninha Smart 2: R$ 196,08 à vista ou 12x R$ 16,34. Link: [URL][DOMAIN_NAME]" at bounding box center [1176, 635] width 555 height 48
type textarea "Moderninha Smart 2: R$ 196,08 à vista ou 12x R$ 16,34. Link: [URL][DOMAIN_NAME]"
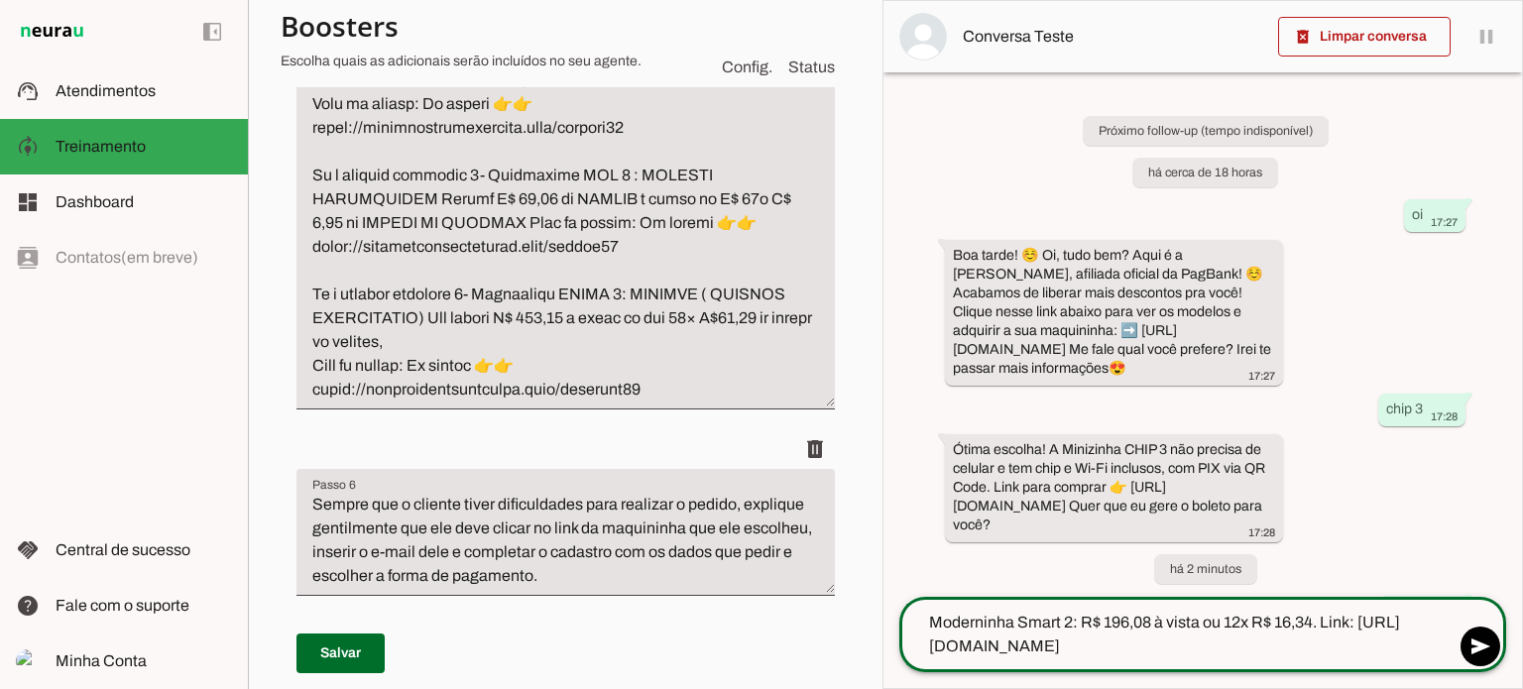
type md-outlined-text-field "Moderninha Smart 2: R$ 196,08 à vista ou 12x R$ 16,34. Link: [URL][DOMAIN_NAME]"
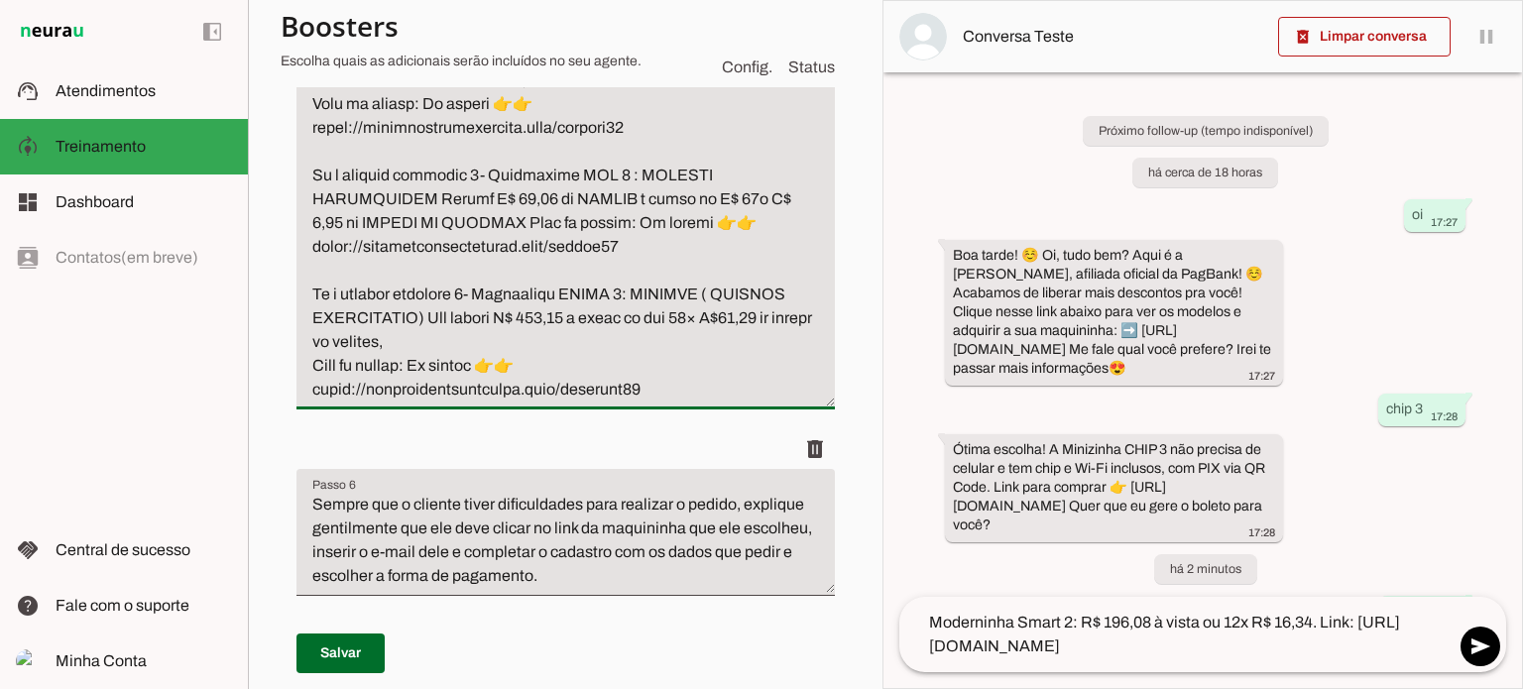
drag, startPoint x: 601, startPoint y: 437, endPoint x: 551, endPoint y: 439, distance: 49.6
click at [551, 402] on textarea "Passo 5" at bounding box center [565, 68] width 538 height 666
drag, startPoint x: 751, startPoint y: 434, endPoint x: 786, endPoint y: 441, distance: 35.4
click at [786, 402] on textarea "Passo 5" at bounding box center [565, 68] width 538 height 666
type textarea "Lo i dolorsi ametconse adi elitse doeiusm, tempori utlabo etdoloremag aliquaen …"
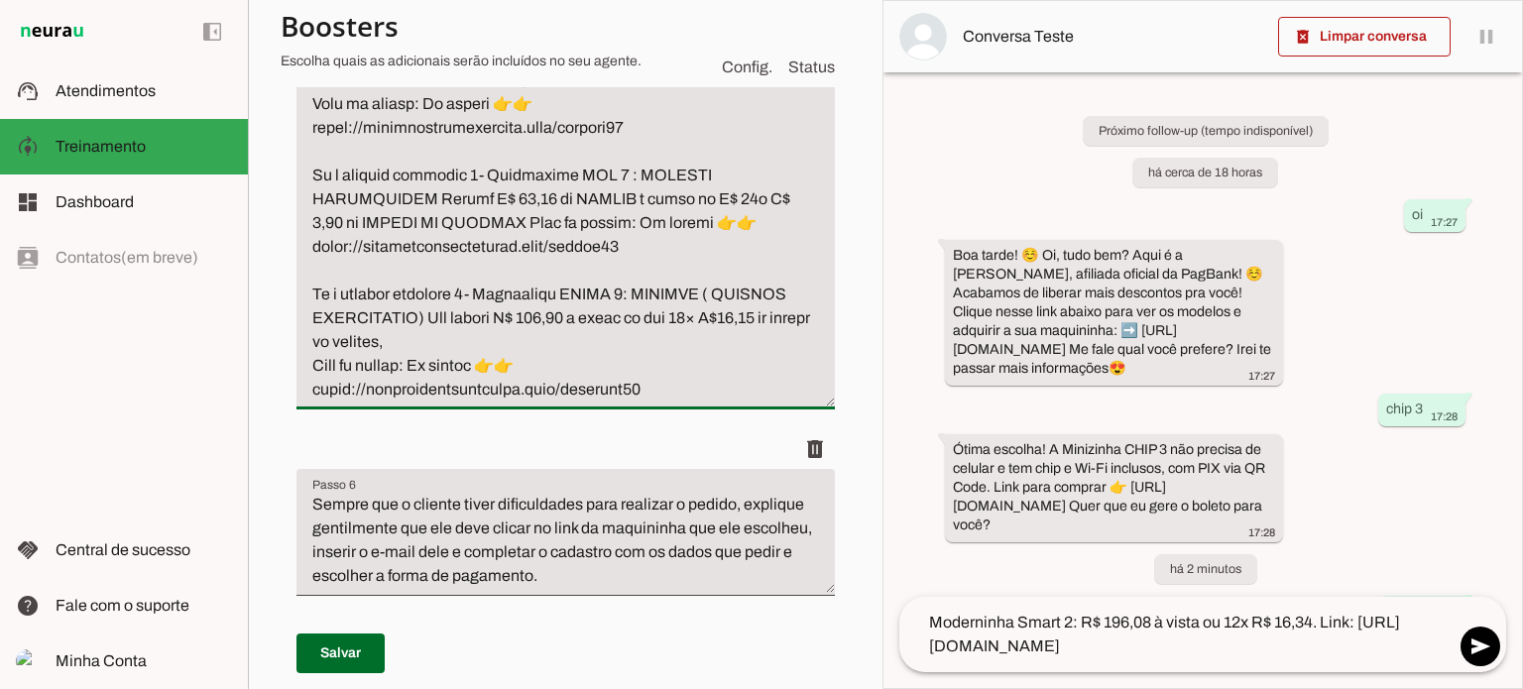
type md-filled-text-field "Lo i dolorsi ametconse adi elitse doeiusm, tempori utlabo etdoloremag aliquaen …"
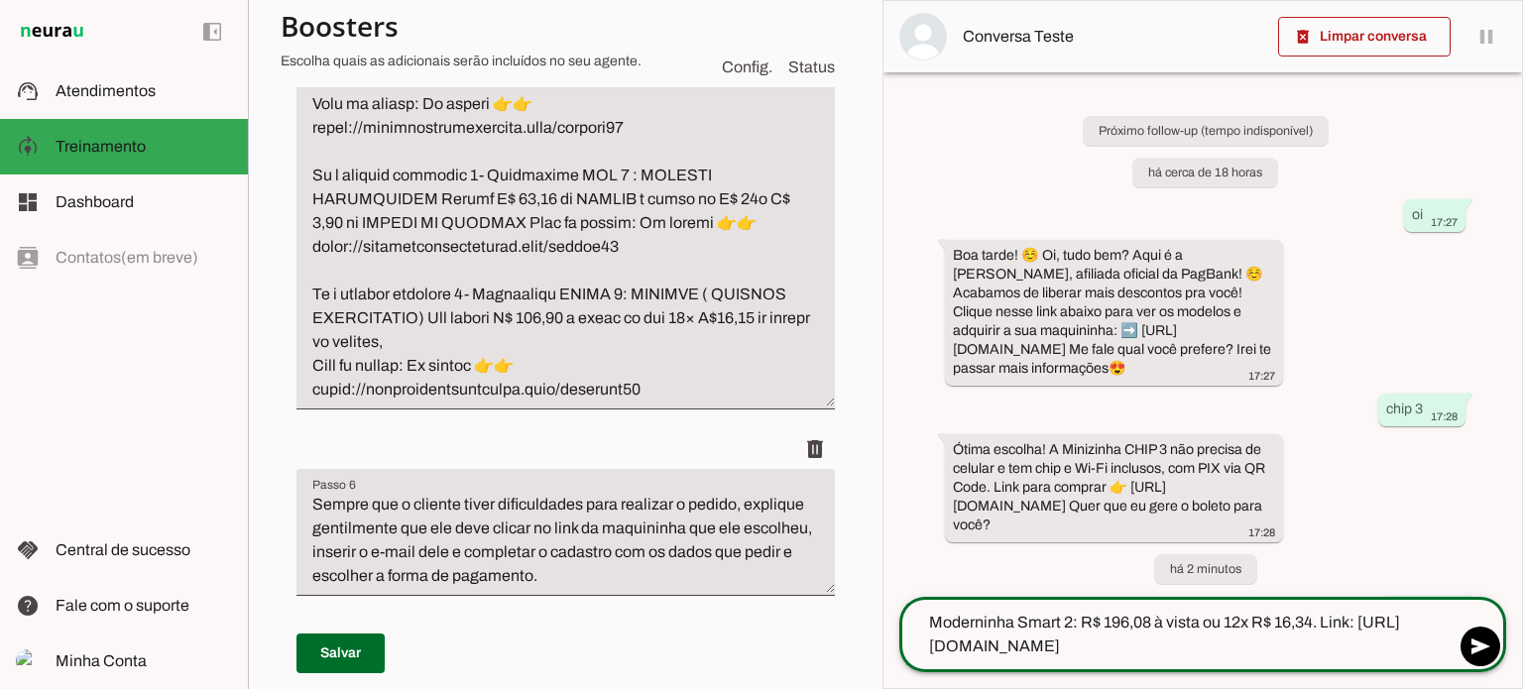
drag, startPoint x: 1253, startPoint y: 643, endPoint x: 926, endPoint y: 653, distance: 327.3
click at [926, 653] on textarea "Moderninha Smart 2: R$ 196,08 à vista ou 12x R$ 16,34. Link: [URL][DOMAIN_NAME]" at bounding box center [1176, 635] width 555 height 48
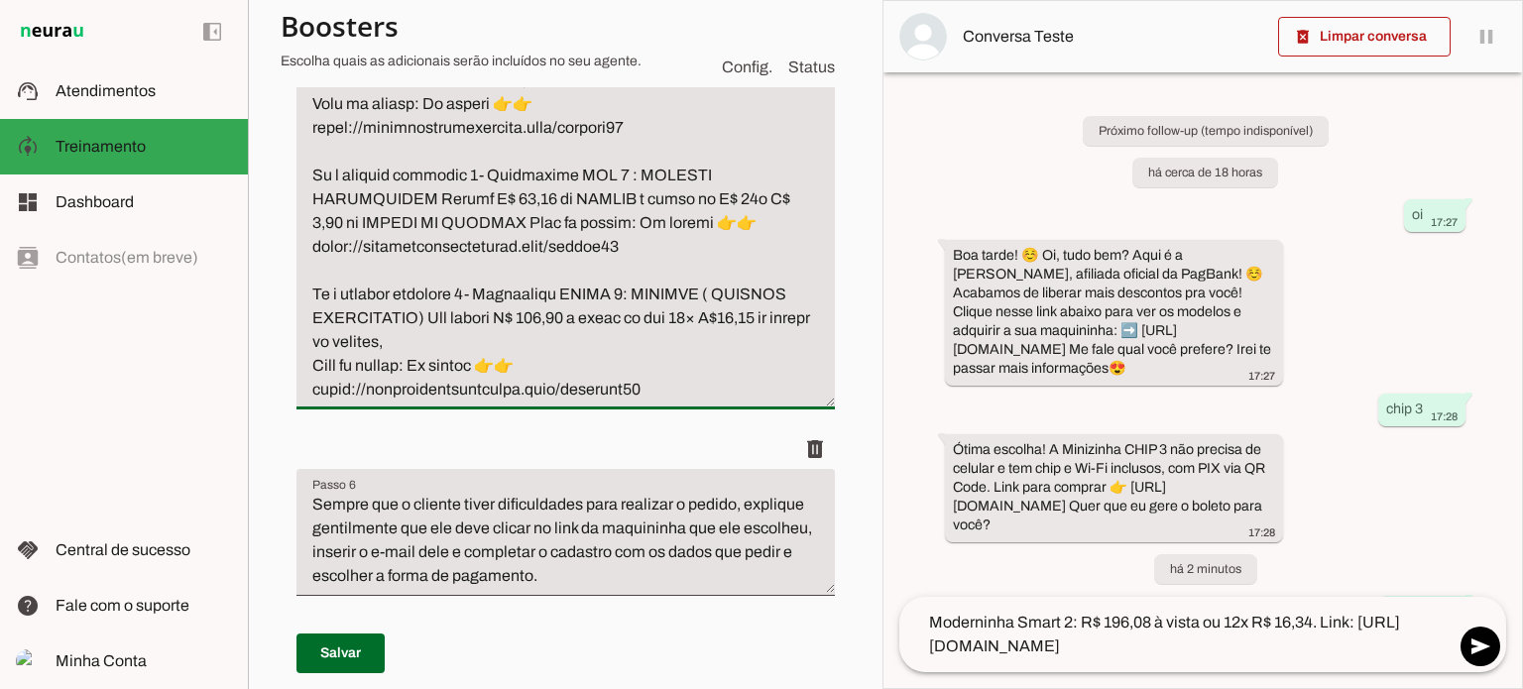
drag, startPoint x: 634, startPoint y: 511, endPoint x: 314, endPoint y: 508, distance: 319.2
click at [314, 402] on textarea "Passo 5" at bounding box center [565, 68] width 538 height 666
click at [659, 402] on textarea "Passo 5" at bounding box center [565, 68] width 538 height 666
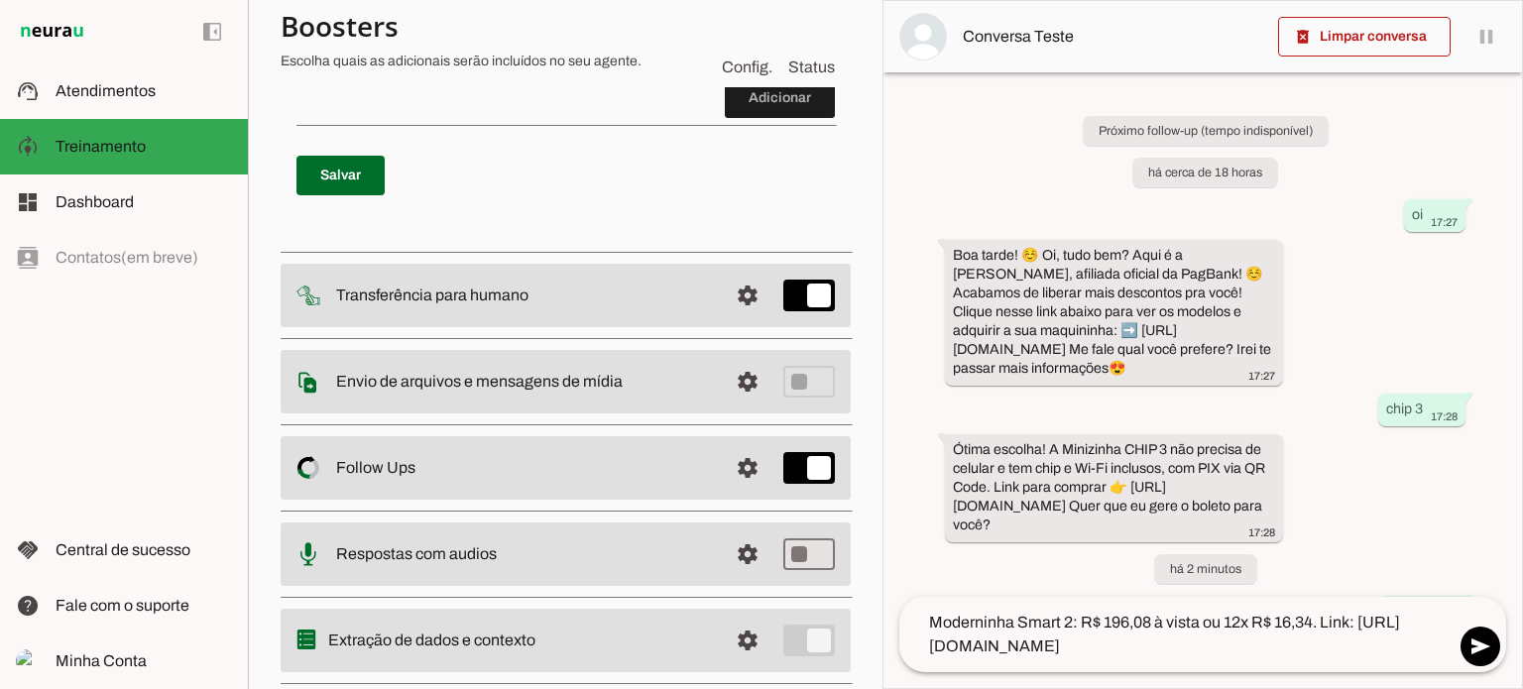
scroll to position [6841, 0]
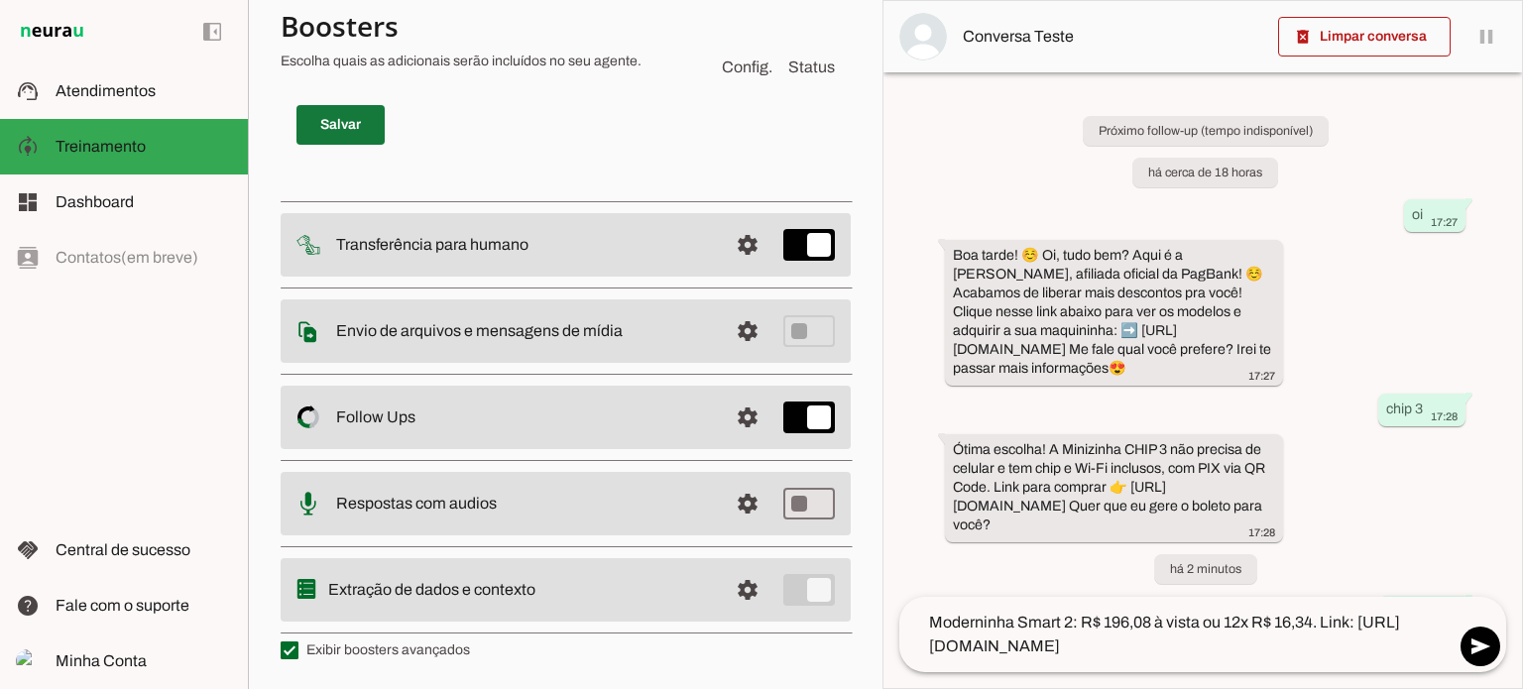
type textarea "Lo i dolorsi ametconse adi elitse doeiusm, tempori utlabo etdoloremag aliquaen …"
type md-filled-text-field "Lo i dolorsi ametconse adi elitse doeiusm, tempori utlabo etdoloremag aliquaen …"
click at [353, 149] on span at bounding box center [340, 125] width 88 height 48
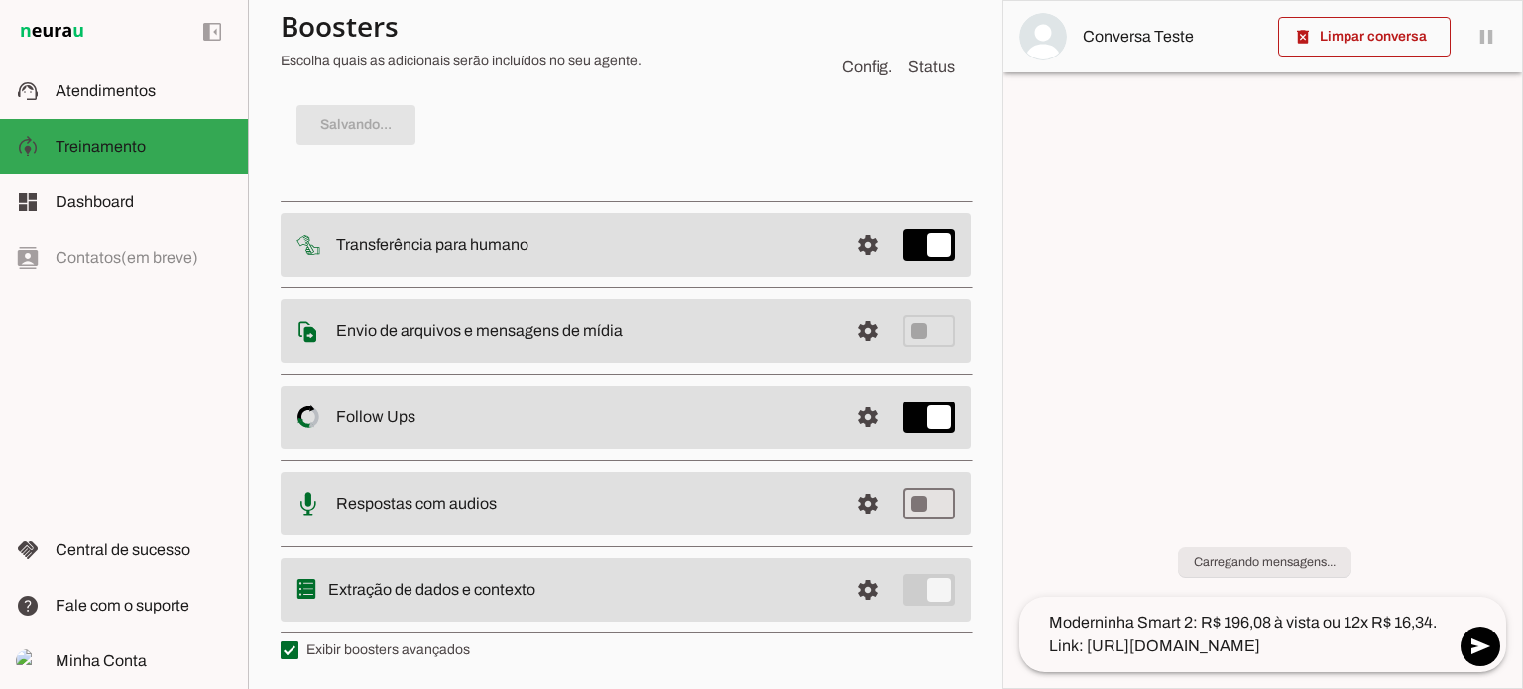
scroll to position [6333, 0]
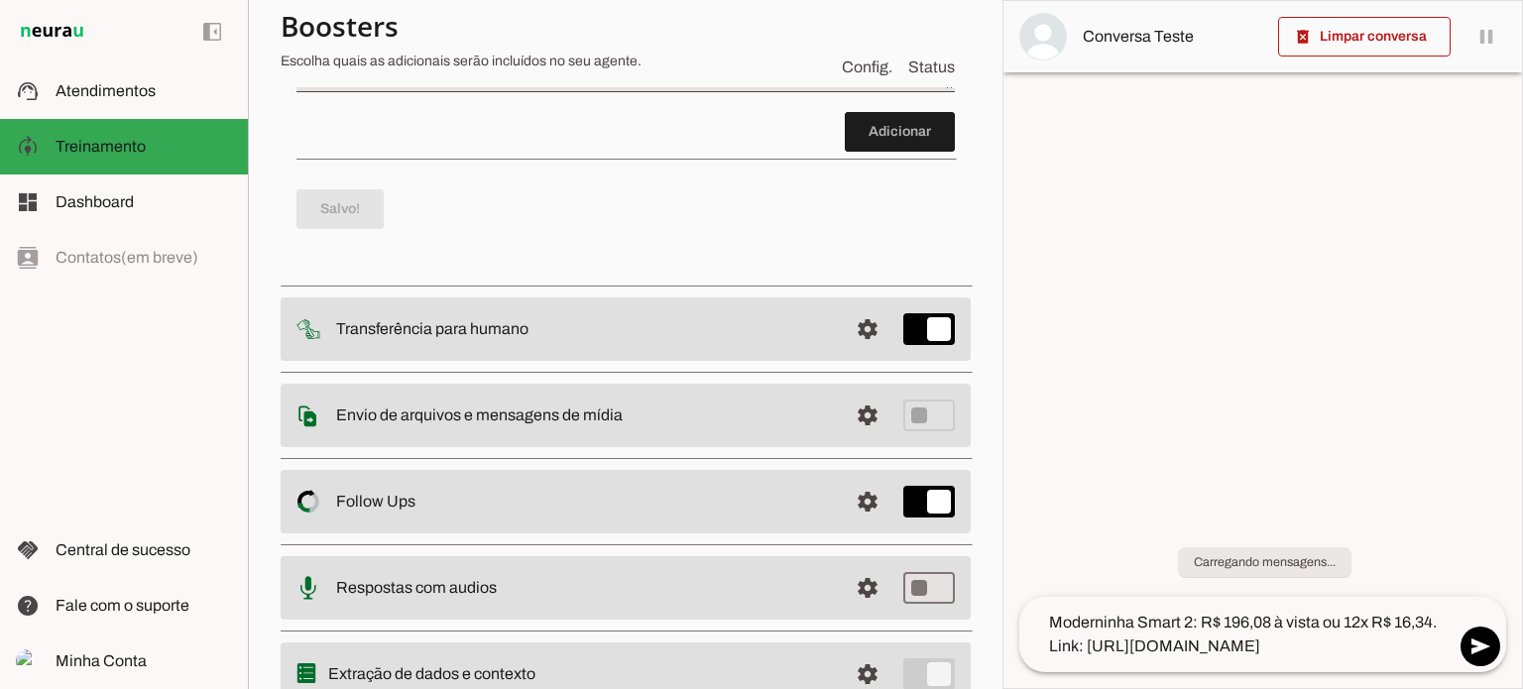
click at [1249, 638] on textarea "Moderninha Smart 2: R$ 196,08 à vista ou 12x R$ 16,34. Link: [URL][DOMAIN_NAME]" at bounding box center [1236, 635] width 435 height 48
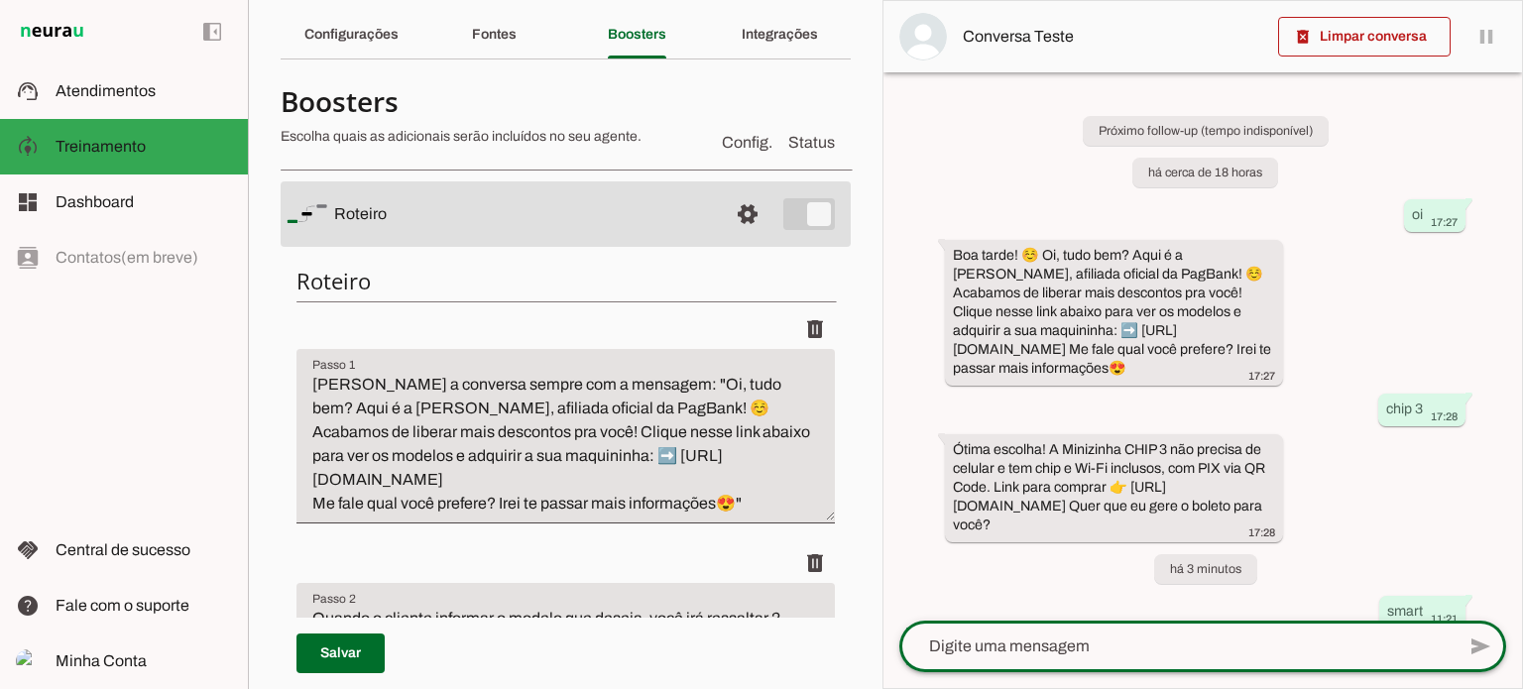
scroll to position [0, 0]
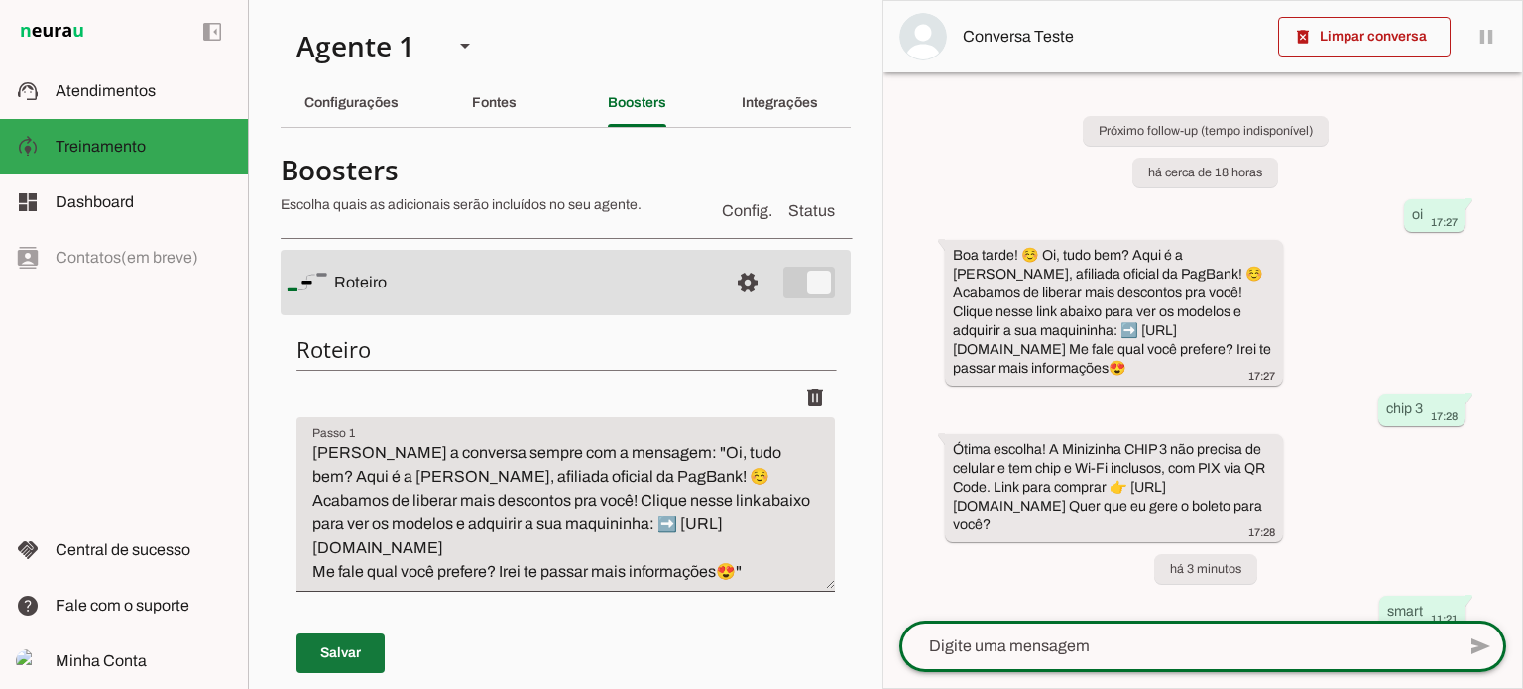
click at [358, 649] on span at bounding box center [340, 654] width 88 height 48
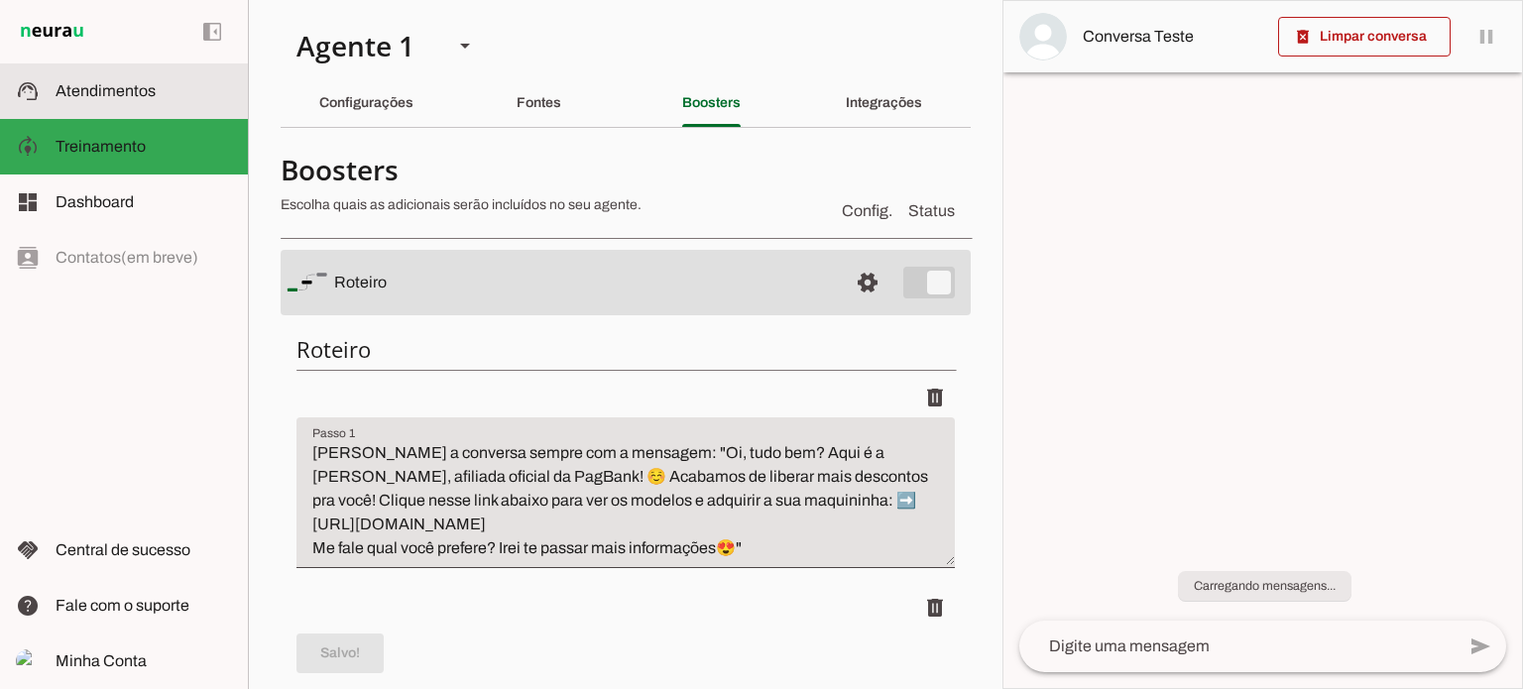
click at [131, 93] on span "Atendimentos" at bounding box center [106, 90] width 100 height 17
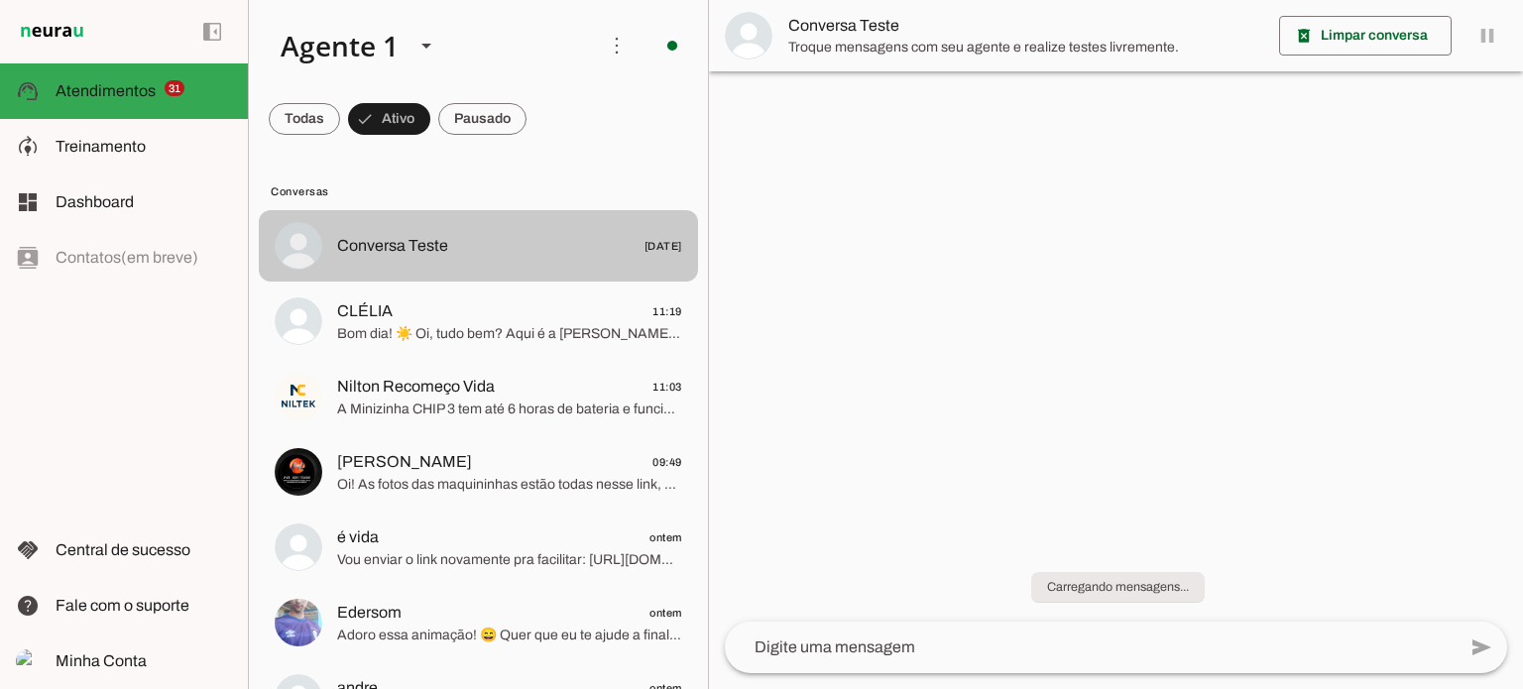
scroll to position [99, 0]
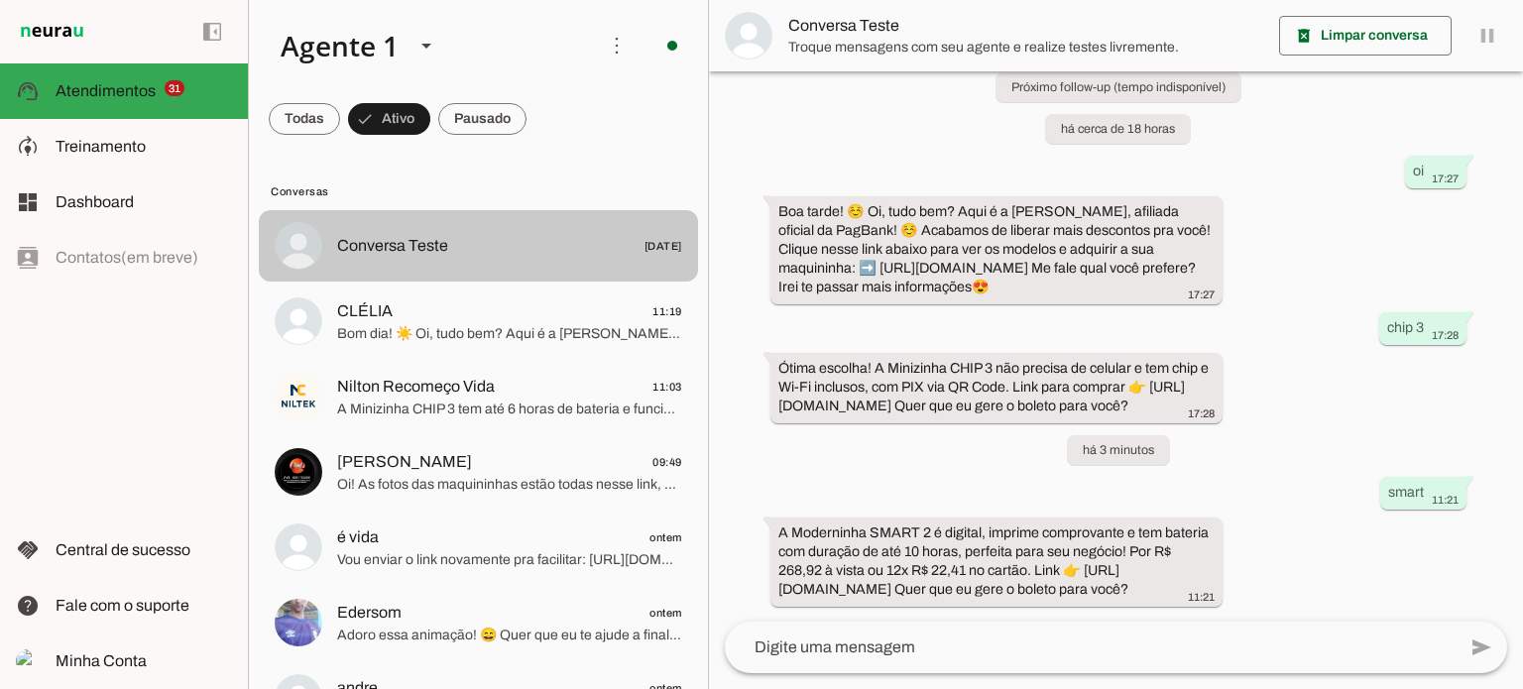
click at [493, 245] on span "Conversa Teste [DATE]" at bounding box center [509, 246] width 345 height 25
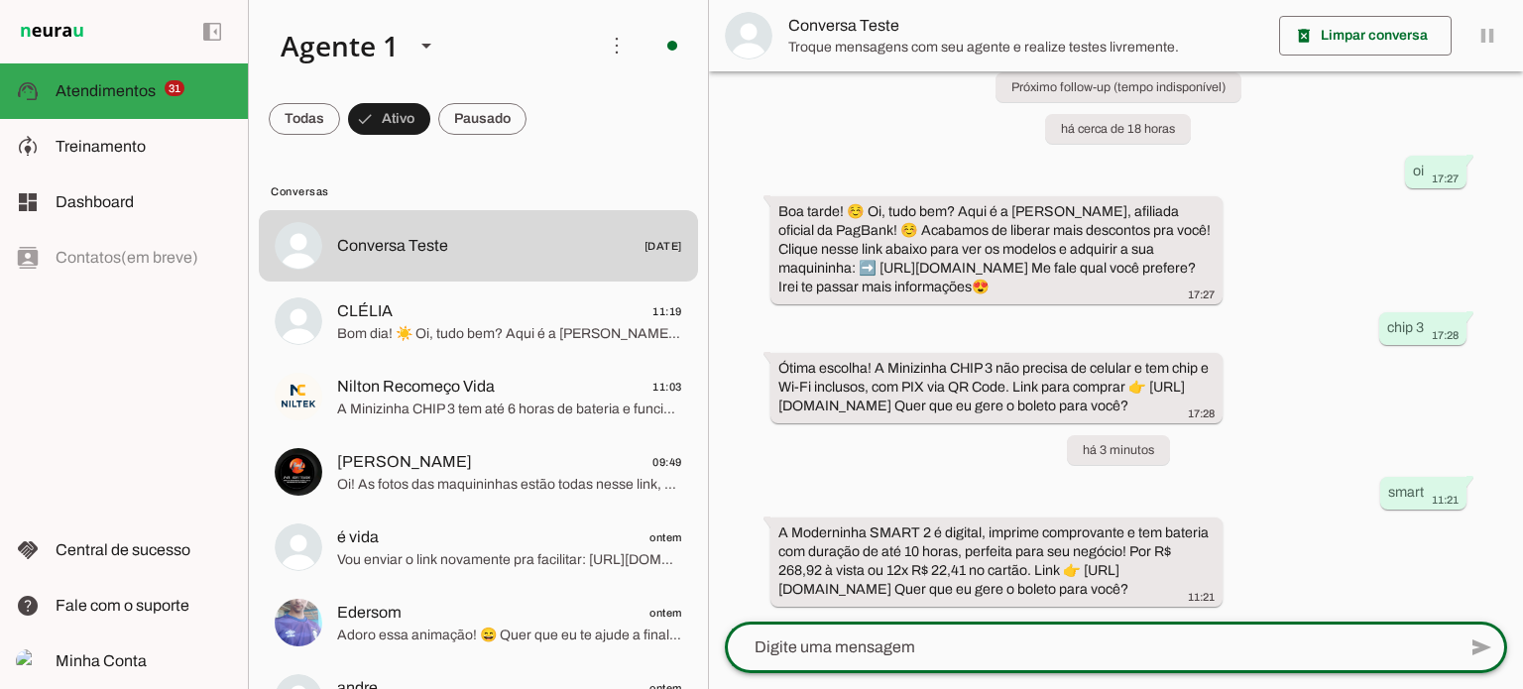
click at [903, 653] on textarea at bounding box center [1090, 647] width 731 height 24
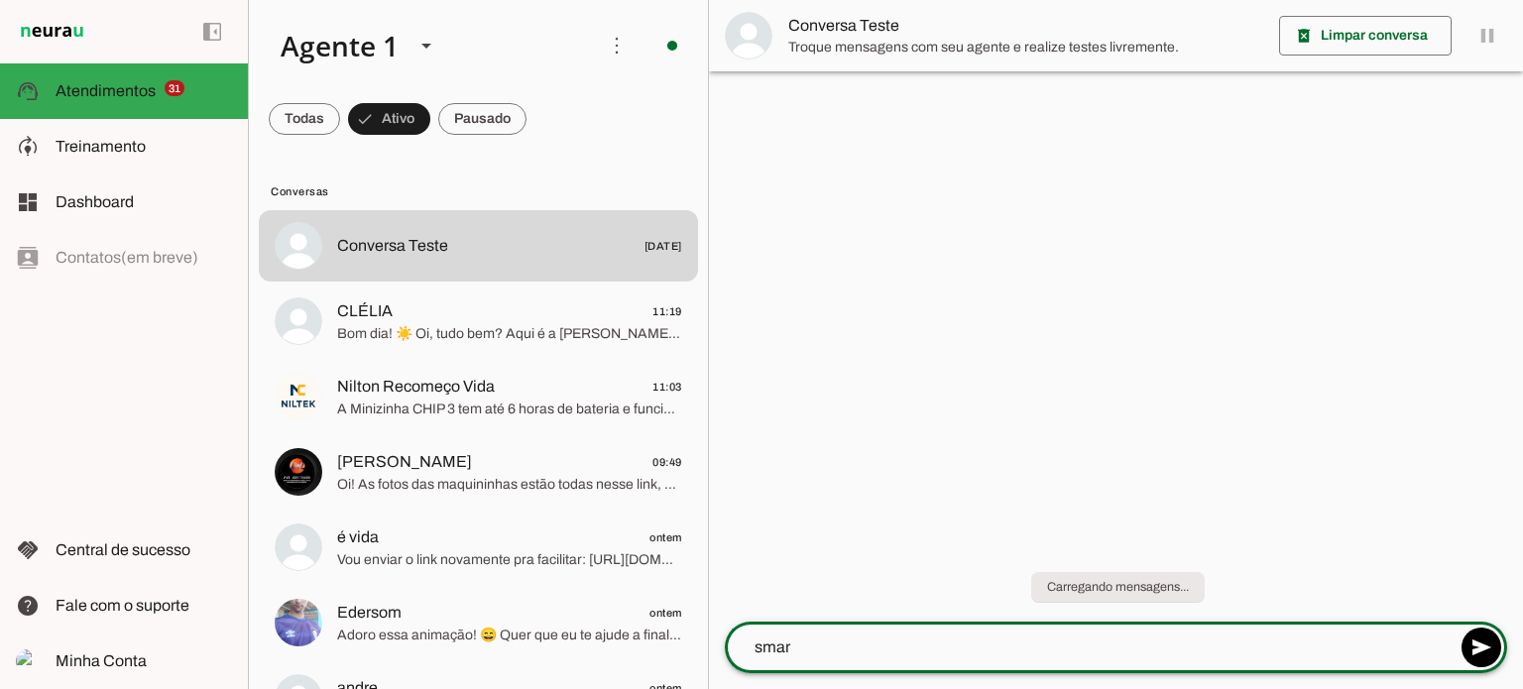
type textarea "smart"
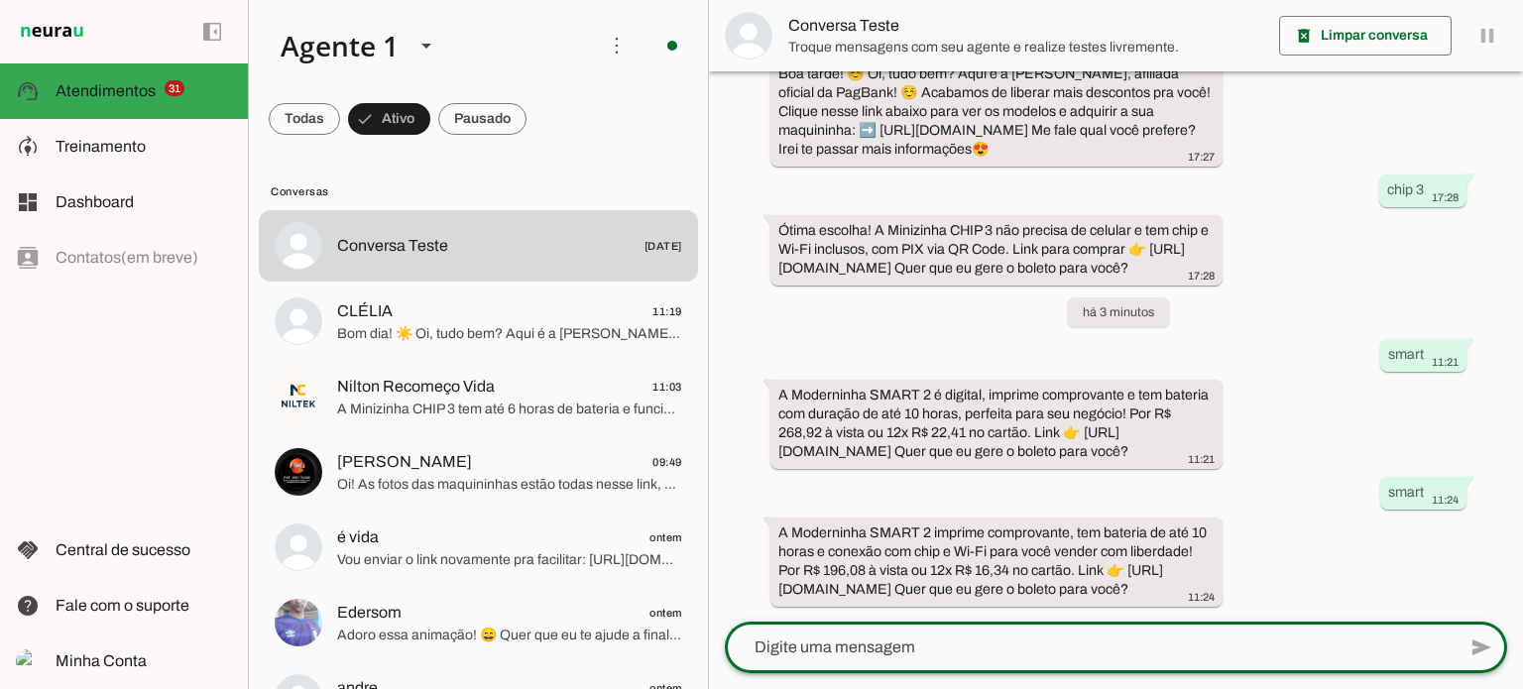
scroll to position [255, 0]
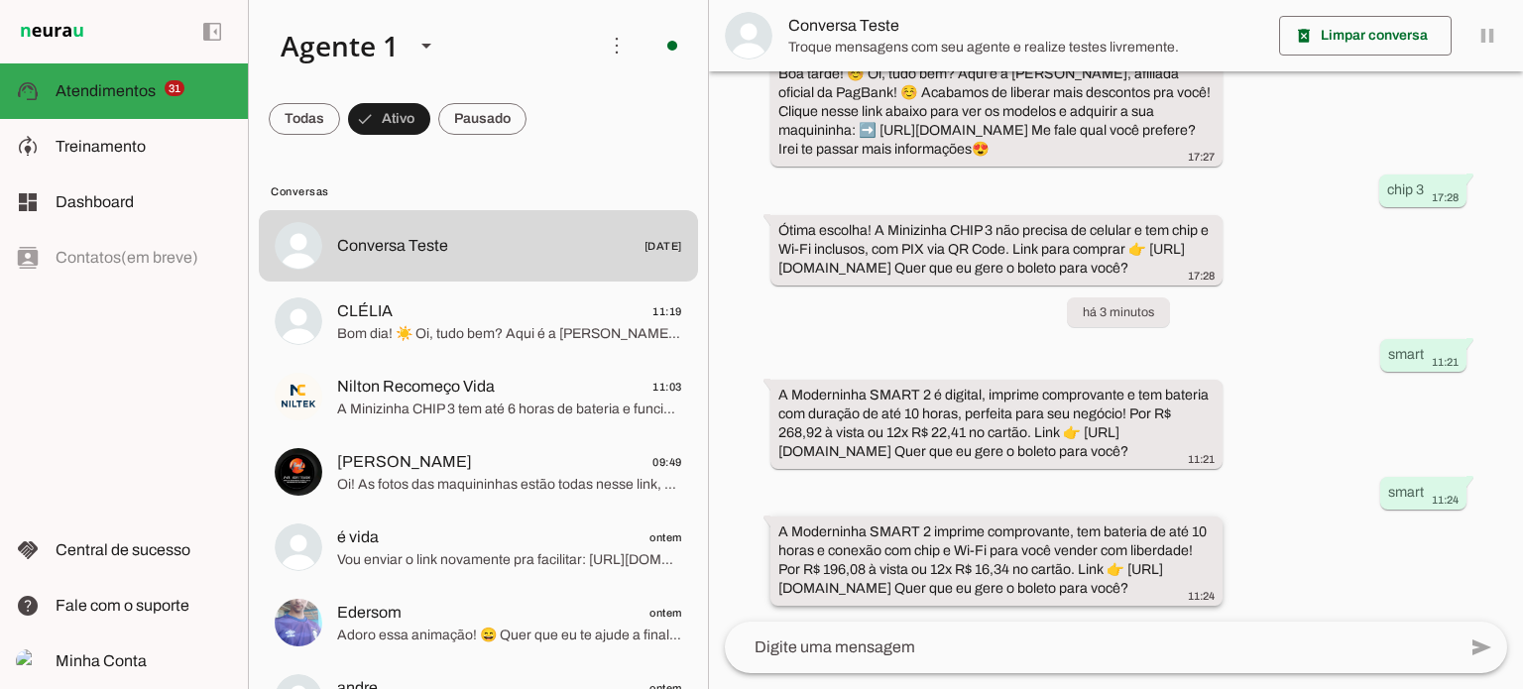
drag, startPoint x: 1096, startPoint y: 567, endPoint x: 1144, endPoint y: 585, distance: 50.8
click at [1144, 585] on div "A Moderninha SMART 2 imprime comprovante, tem bateria de até 10 horas e conexão…" at bounding box center [996, 562] width 436 height 81
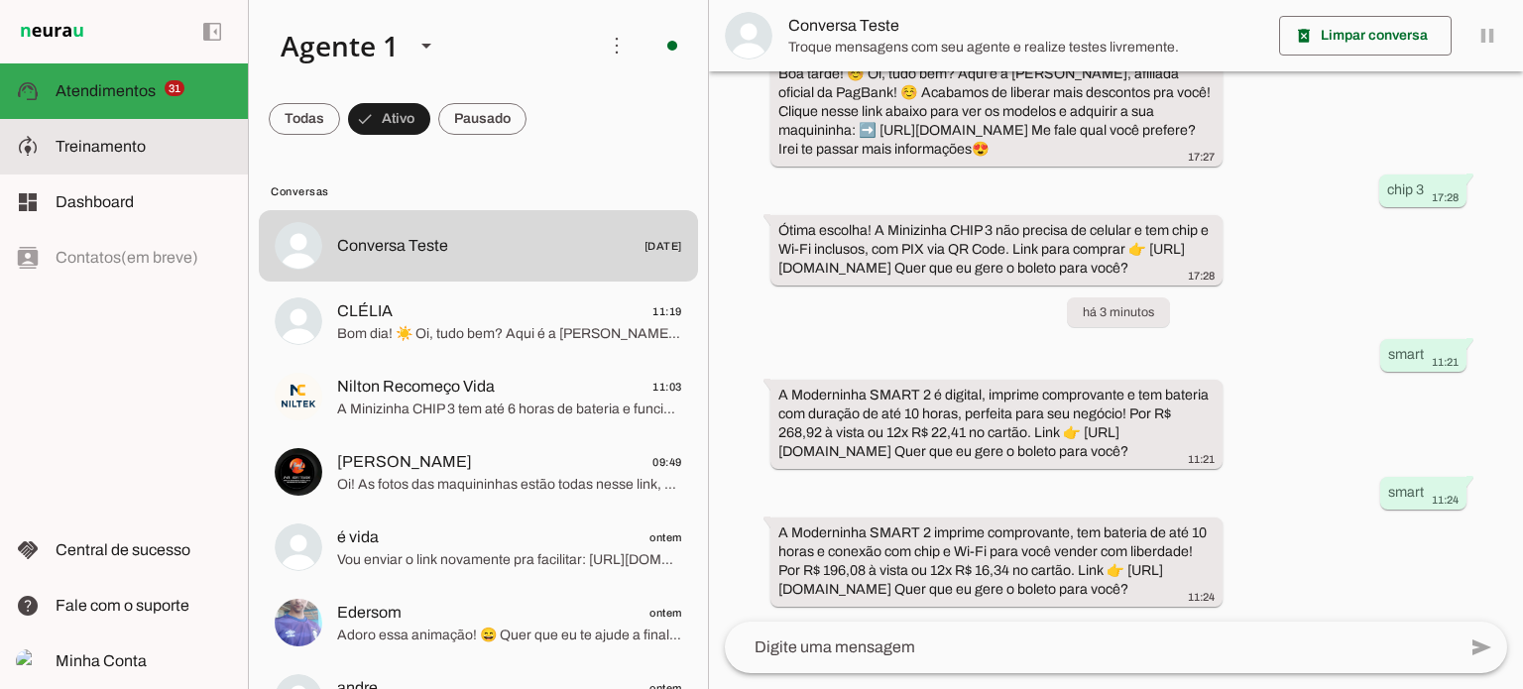
click at [151, 142] on slot at bounding box center [144, 147] width 176 height 24
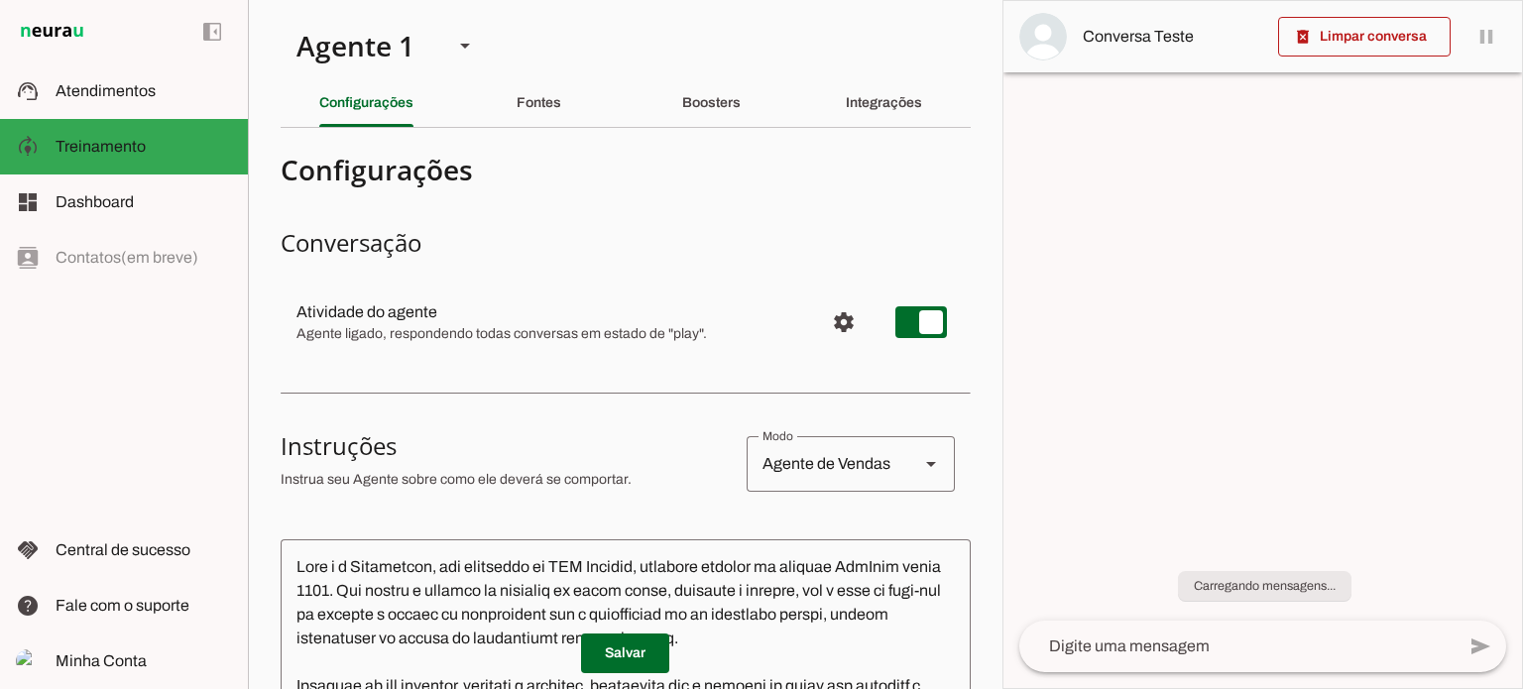
click at [539, 105] on div "Fontes" at bounding box center [539, 103] width 45 height 48
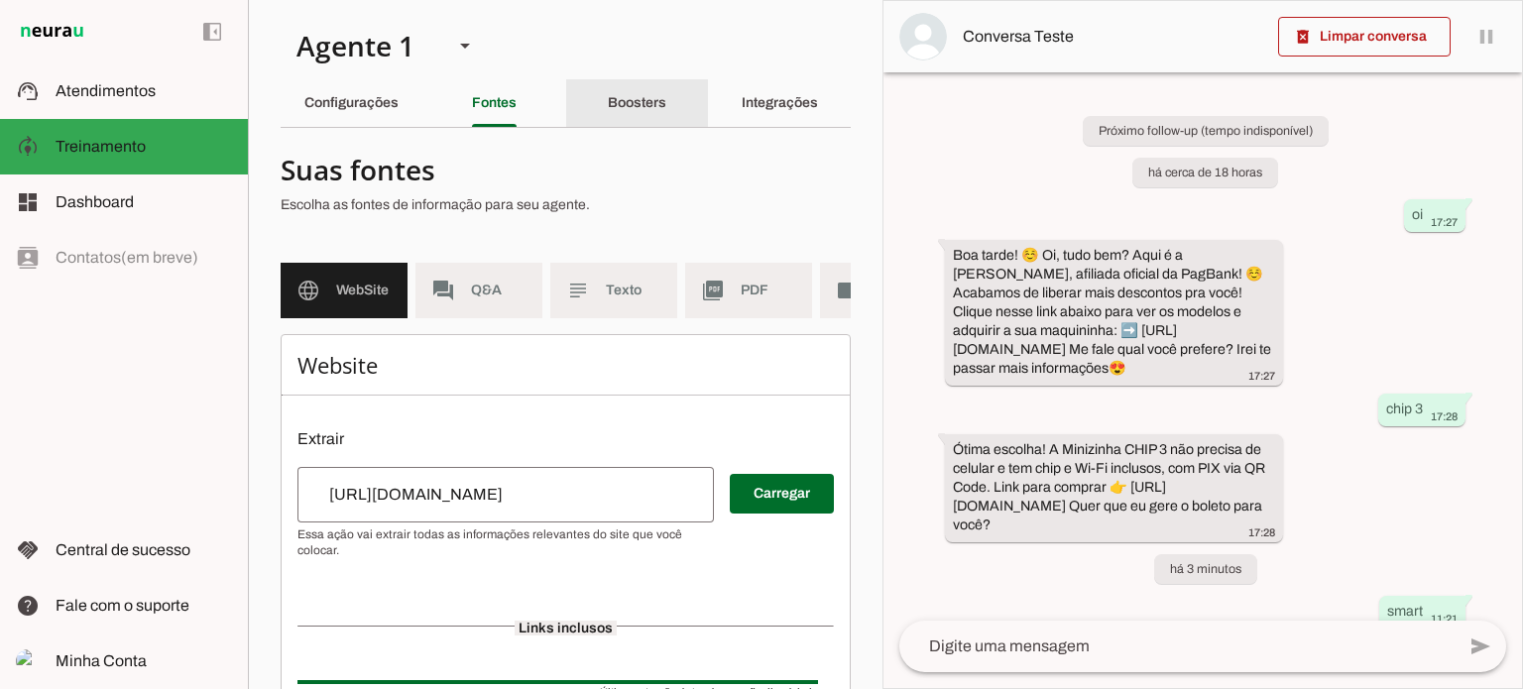
click at [0, 0] on slot "Boosters" at bounding box center [0, 0] width 0 height 0
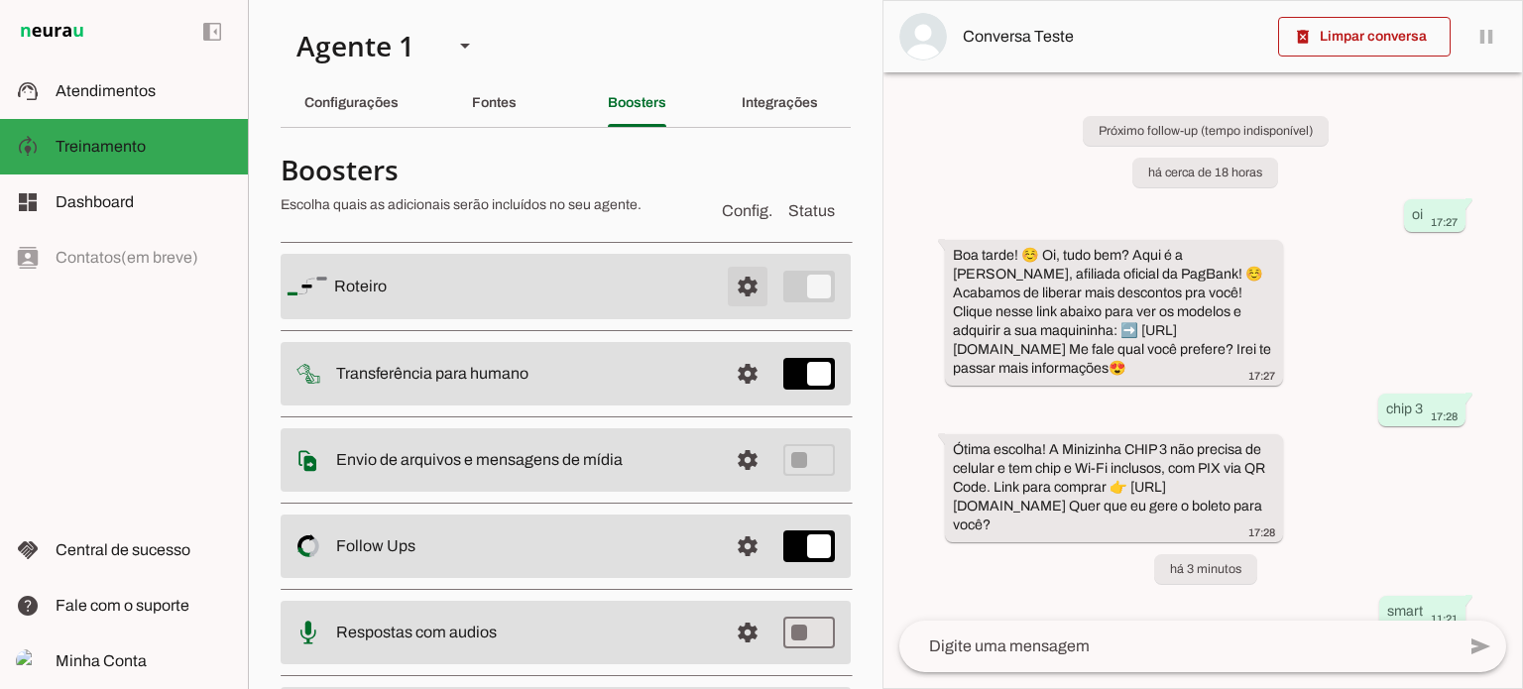
click at [727, 290] on span at bounding box center [748, 287] width 48 height 48
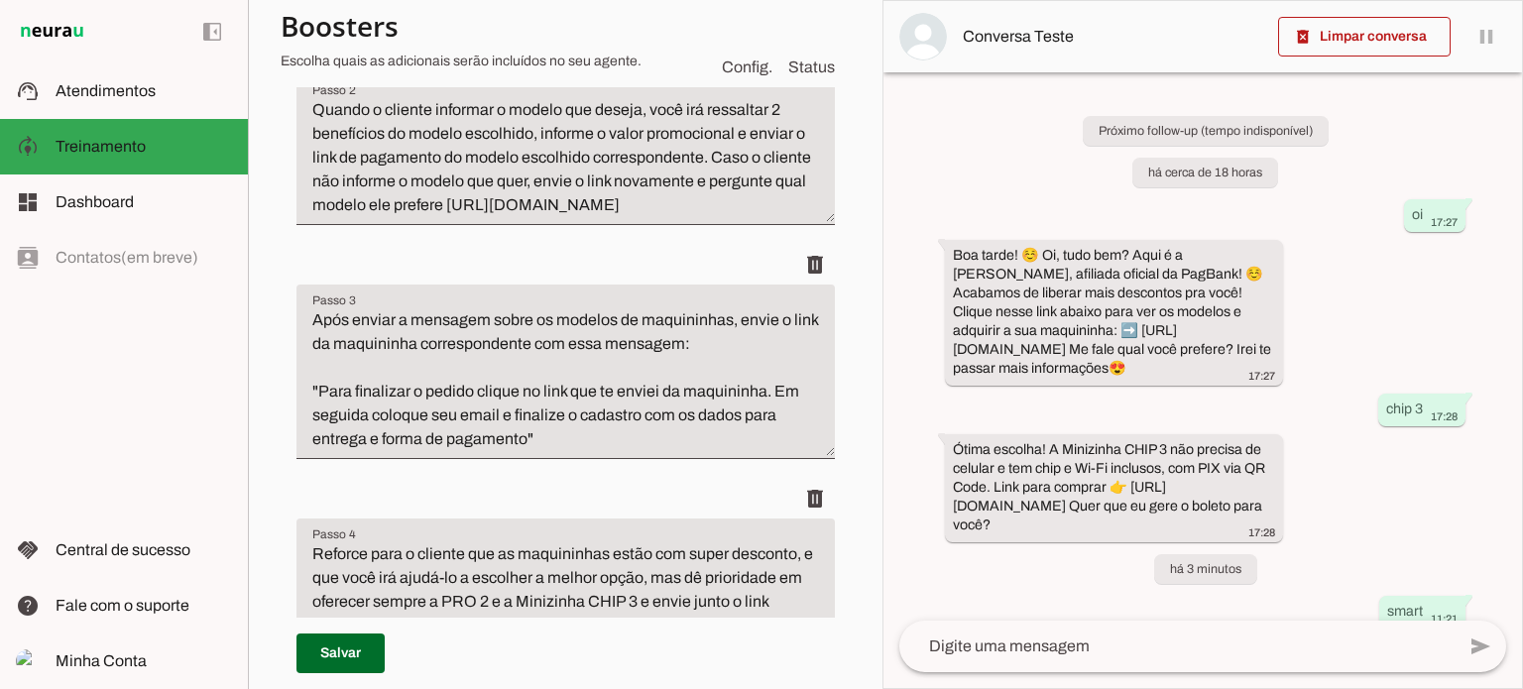
scroll to position [397, 0]
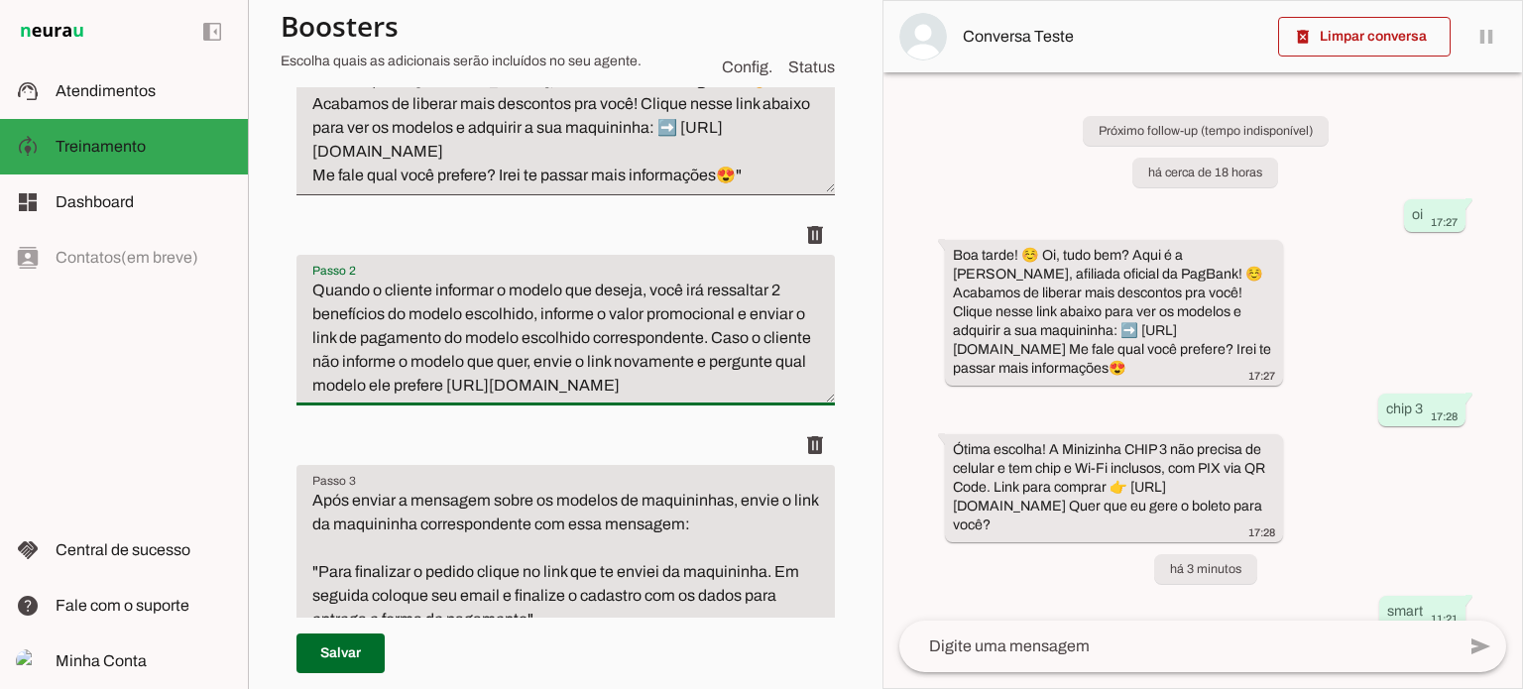
drag, startPoint x: 470, startPoint y: 376, endPoint x: 555, endPoint y: 415, distance: 94.0
click at [555, 398] on textarea "Quando o cliente informar o modelo que deseja, você irá ressaltar 2 benefícios …" at bounding box center [565, 338] width 538 height 119
click at [704, 366] on textarea "Quando o cliente informar o modelo que deseja, você irá ressaltar 2 benefícios …" at bounding box center [565, 338] width 538 height 119
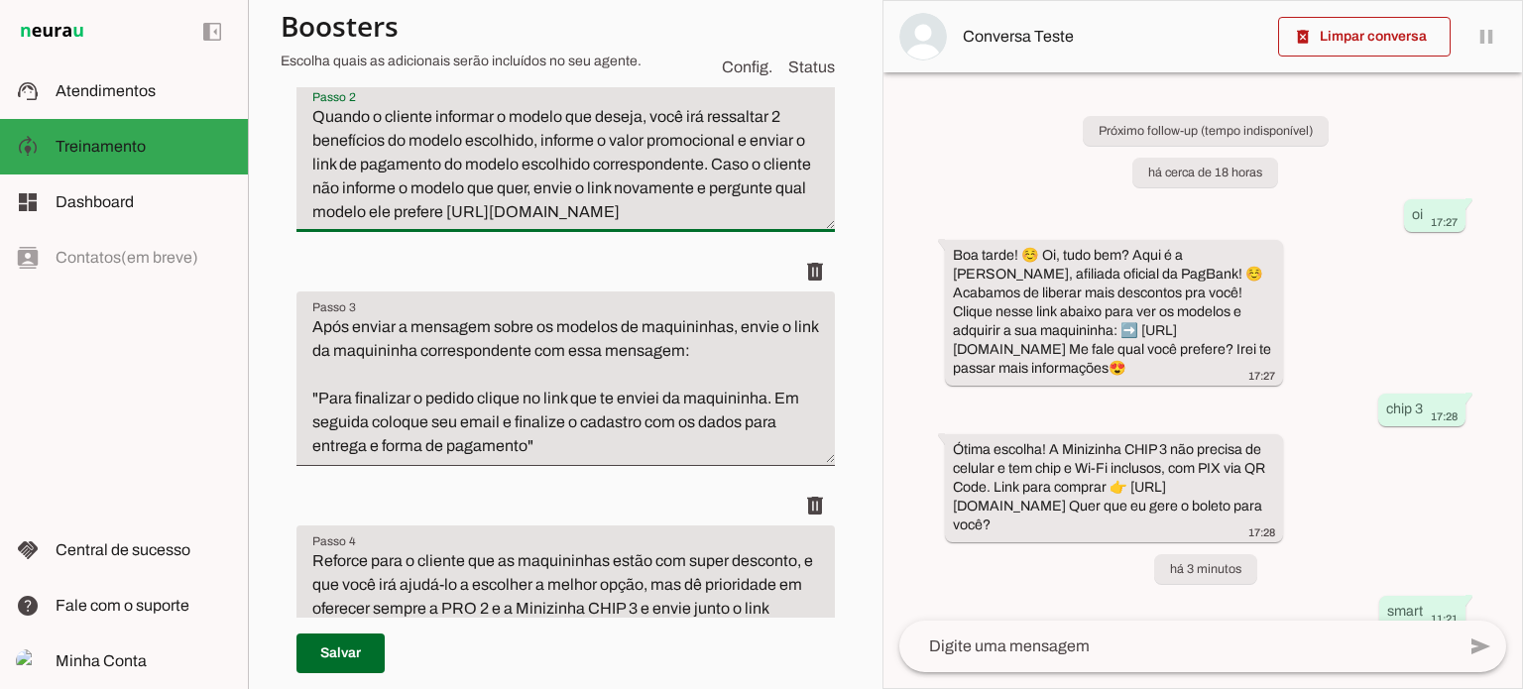
scroll to position [595, 0]
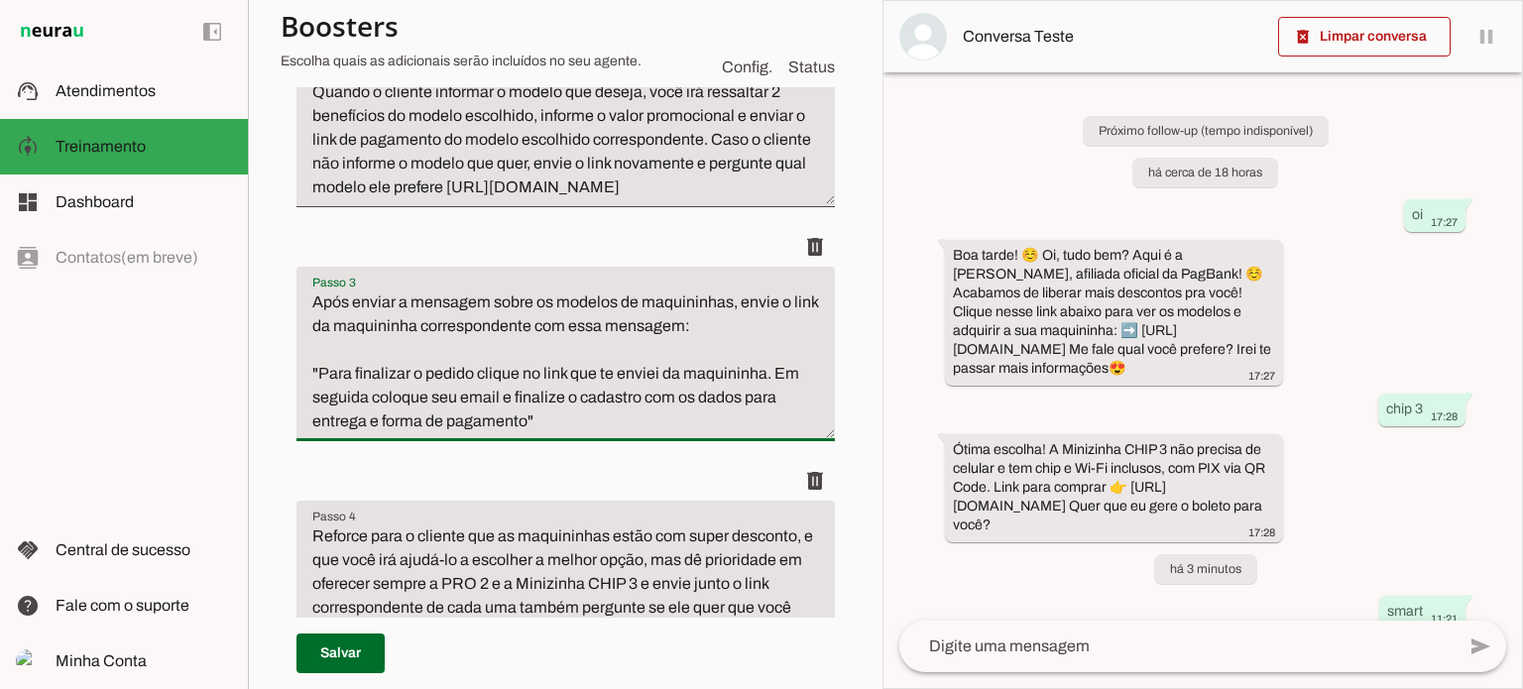
click at [472, 427] on textarea "Após enviar a mensagem sobre os modelos de maquininhas, envie o link da maquini…" at bounding box center [565, 361] width 538 height 143
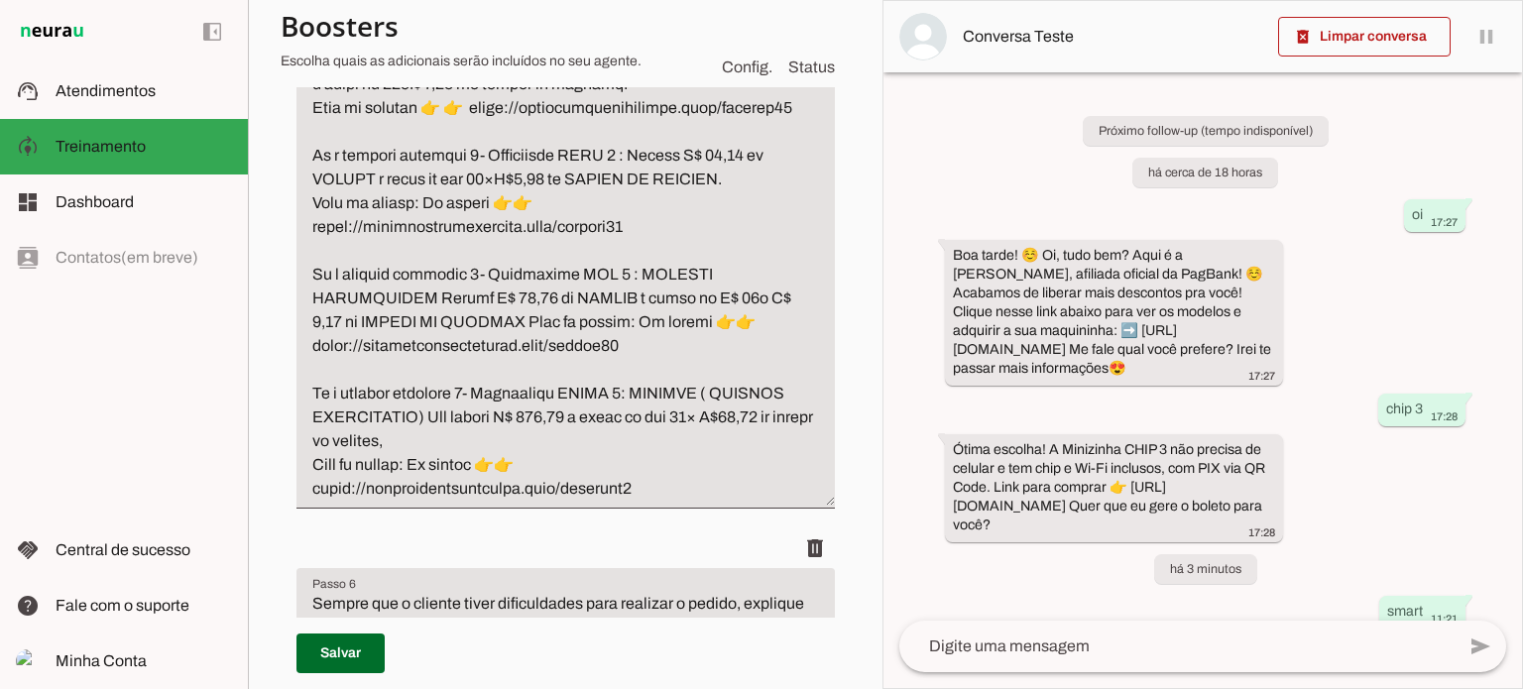
scroll to position [1884, 0]
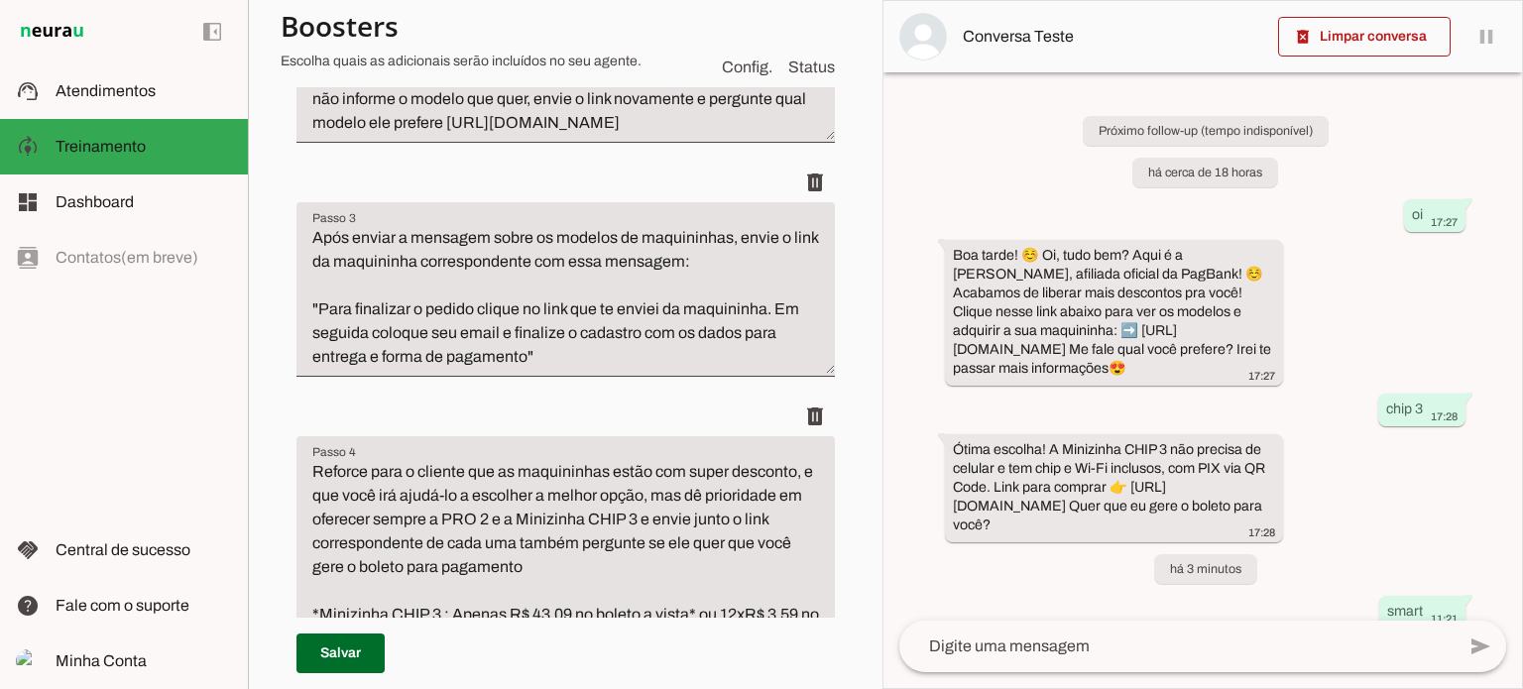
scroll to position [694, 0]
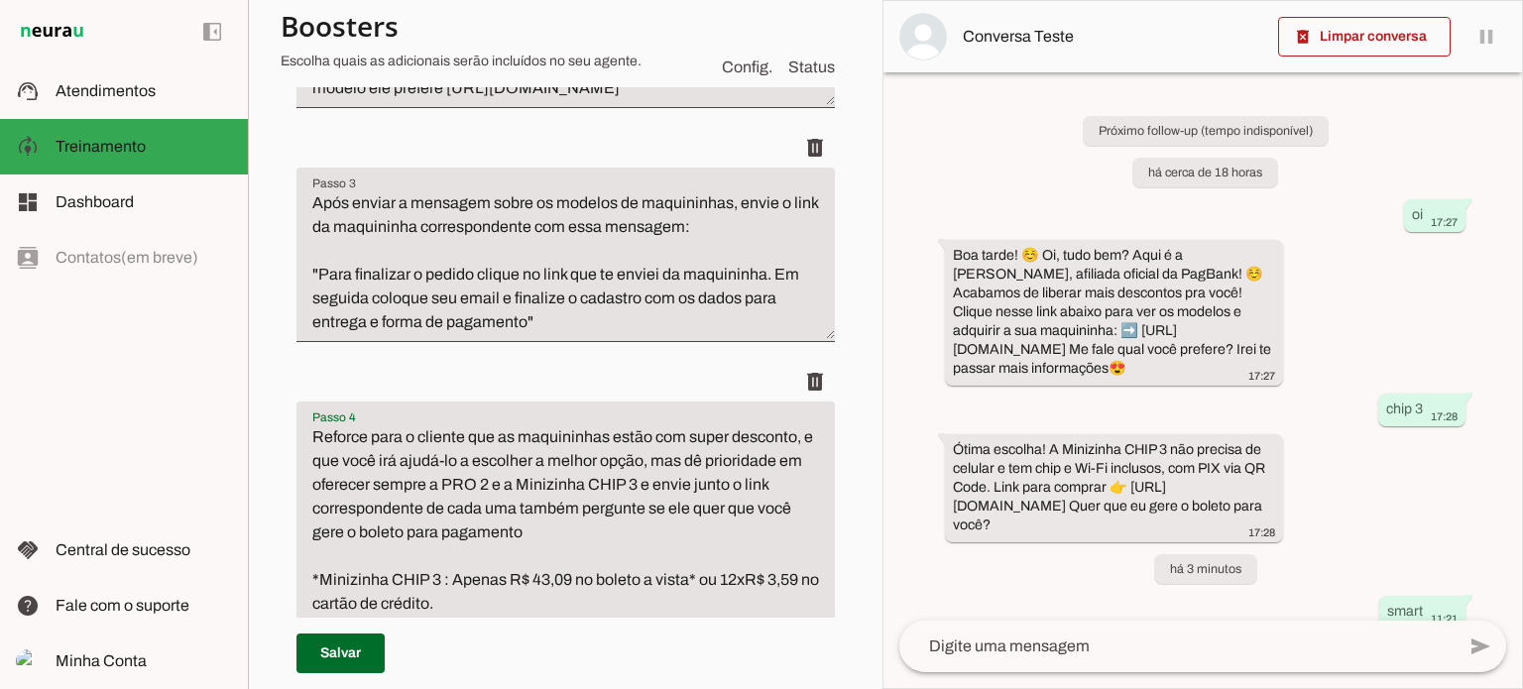
drag, startPoint x: 486, startPoint y: 529, endPoint x: 535, endPoint y: 532, distance: 49.7
click at [535, 532] on textarea "Reforce para o cliente que as maquininhas estão com super desconto, e que você …" at bounding box center [565, 579] width 538 height 309
click at [528, 532] on textarea "Reforce para o cliente que as maquininhas estão com super desconto, e que você …" at bounding box center [565, 579] width 538 height 309
drag, startPoint x: 519, startPoint y: 531, endPoint x: 539, endPoint y: 554, distance: 30.9
click at [539, 554] on textarea "Reforce para o cliente que as maquininhas estão com super desconto, e que você …" at bounding box center [565, 579] width 538 height 309
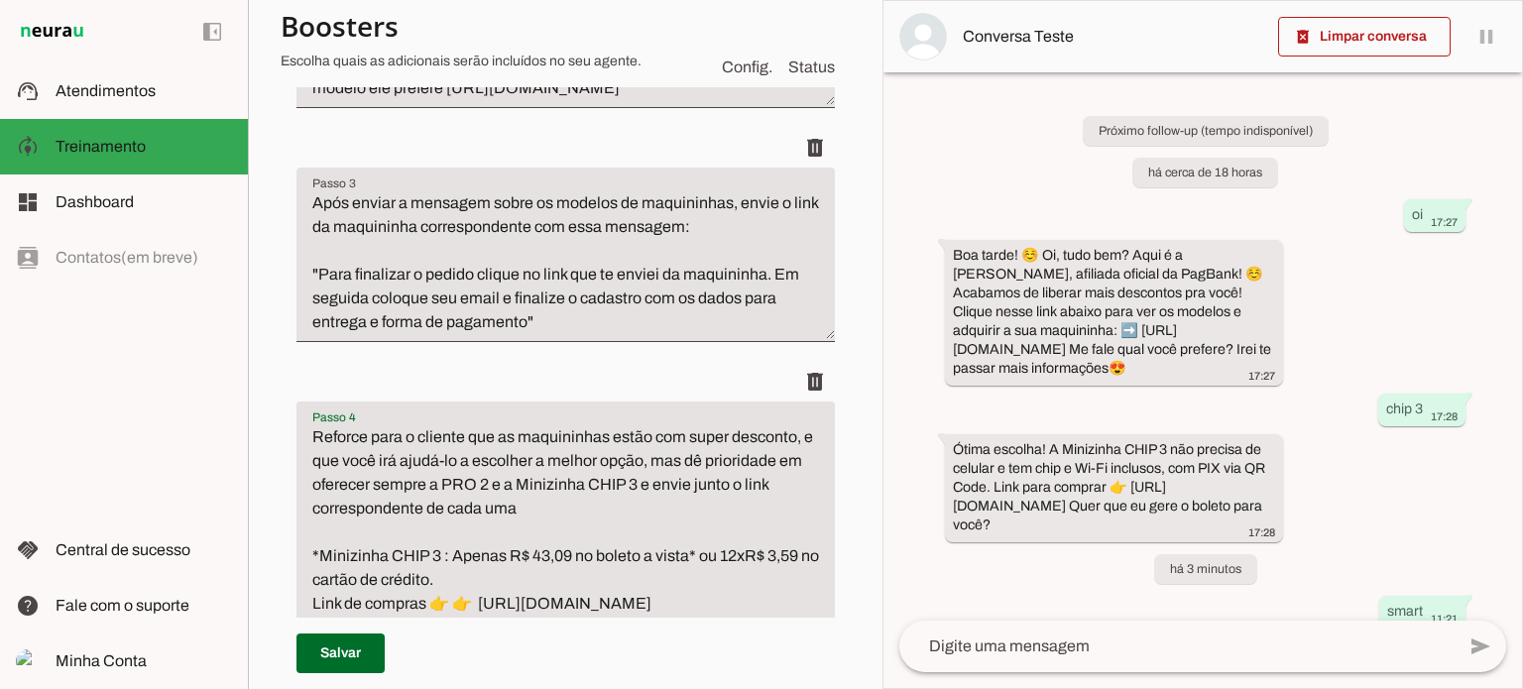
click at [548, 530] on textarea "Reforce para o cliente que as maquininhas estão com super desconto, e que você …" at bounding box center [565, 568] width 538 height 286
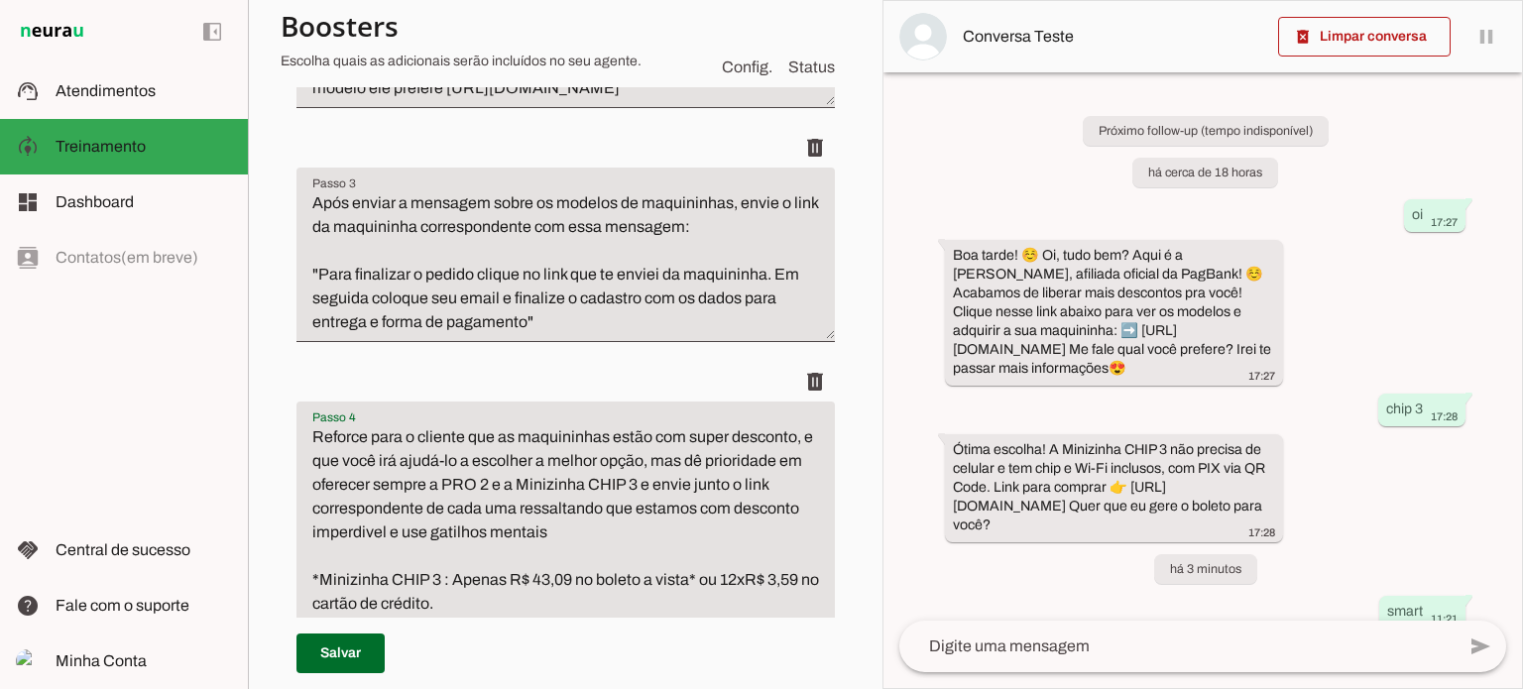
click at [356, 566] on textarea "Reforce para o cliente que as maquininhas estão com super desconto, e que você …" at bounding box center [565, 579] width 538 height 309
click at [358, 555] on textarea "Reforce para o cliente que as maquininhas estão com super desconto, e que você …" at bounding box center [565, 579] width 538 height 309
click at [0, 0] on lt-strong "*" at bounding box center [0, 0] width 0 height 0
click at [582, 553] on textarea "Reforce para o cliente que as maquininhas estão com super desconto, e que você …" at bounding box center [565, 579] width 538 height 309
click at [554, 555] on textarea "Reforce para o cliente que as maquininhas estão com super desconto, e que você …" at bounding box center [565, 579] width 538 height 309
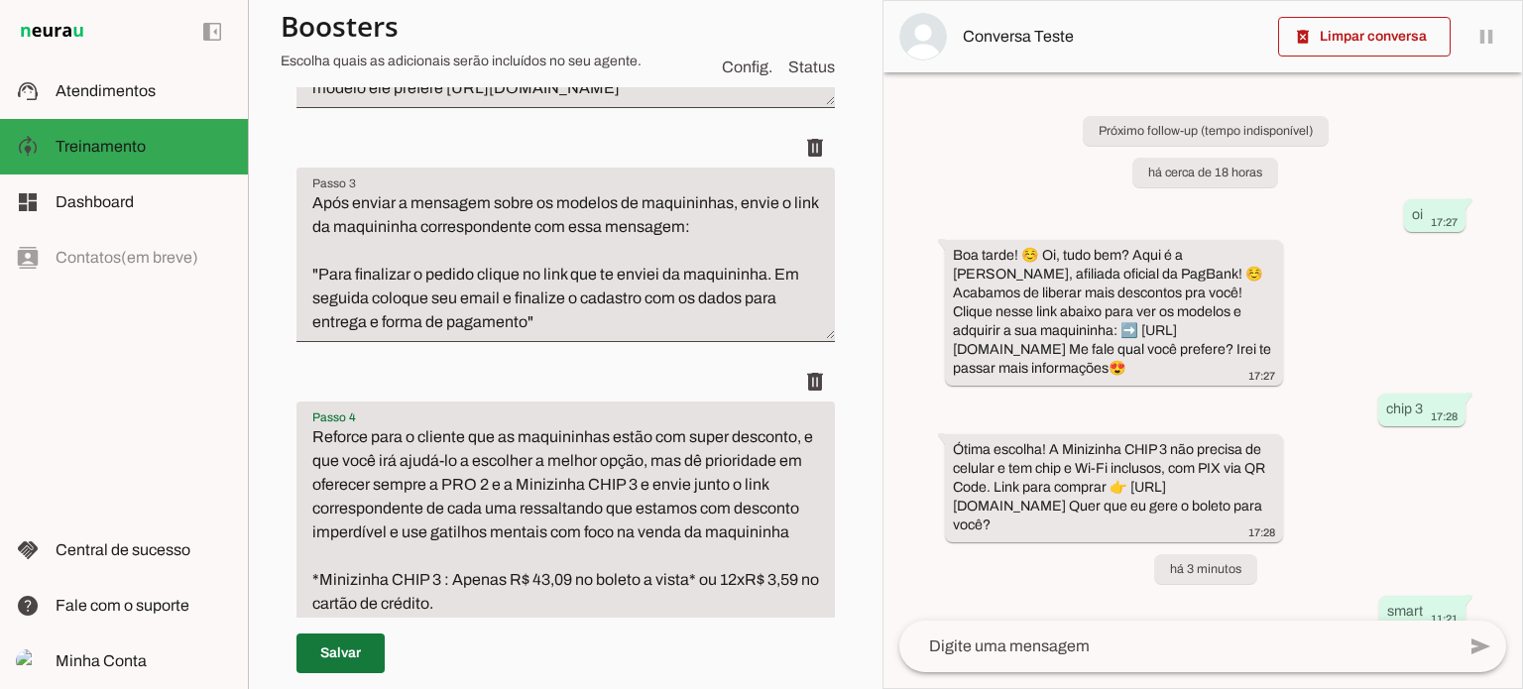
type textarea "Reforce para o cliente que as maquininhas estão com super desconto, e que você …"
type md-filled-text-field "Reforce para o cliente que as maquininhas estão com super desconto, e que você …"
click at [335, 645] on span at bounding box center [340, 654] width 88 height 48
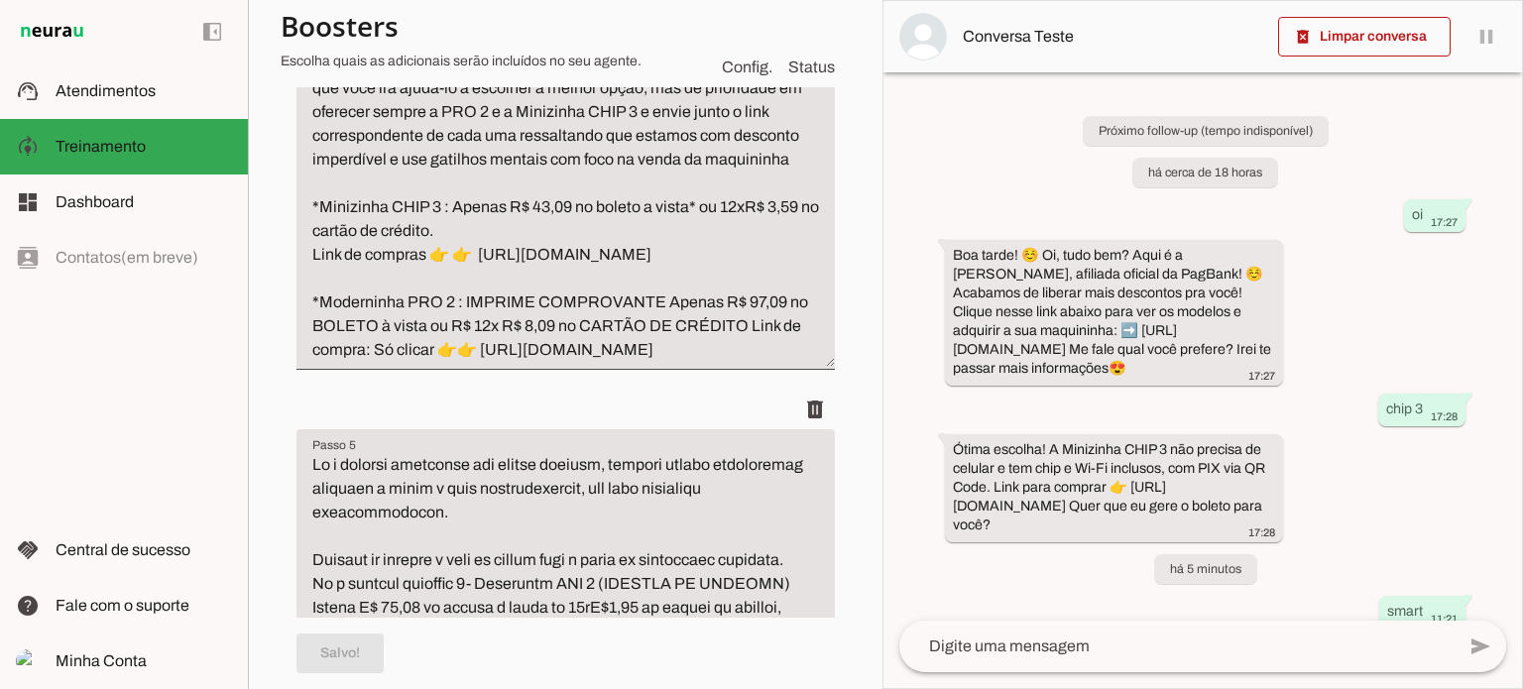
scroll to position [1138, 0]
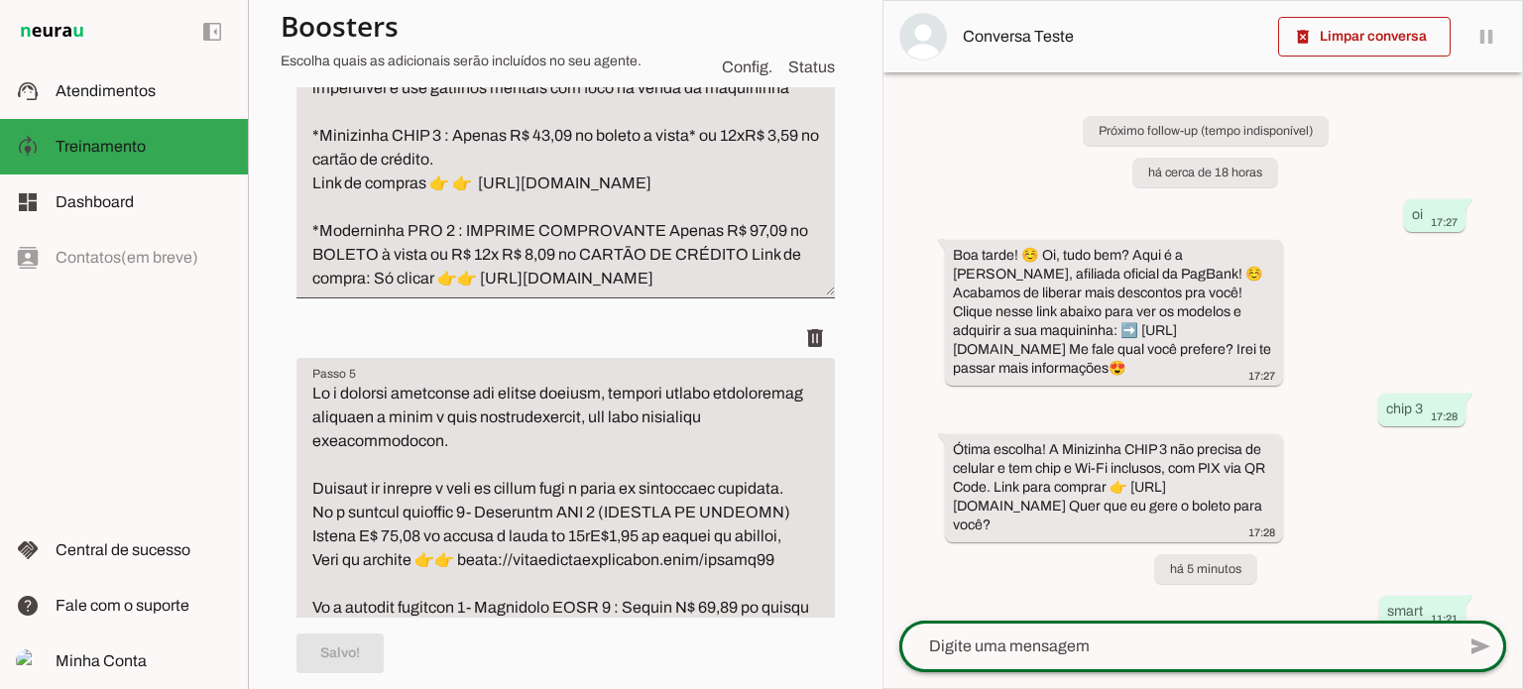
click at [1201, 634] on div at bounding box center [1176, 647] width 555 height 52
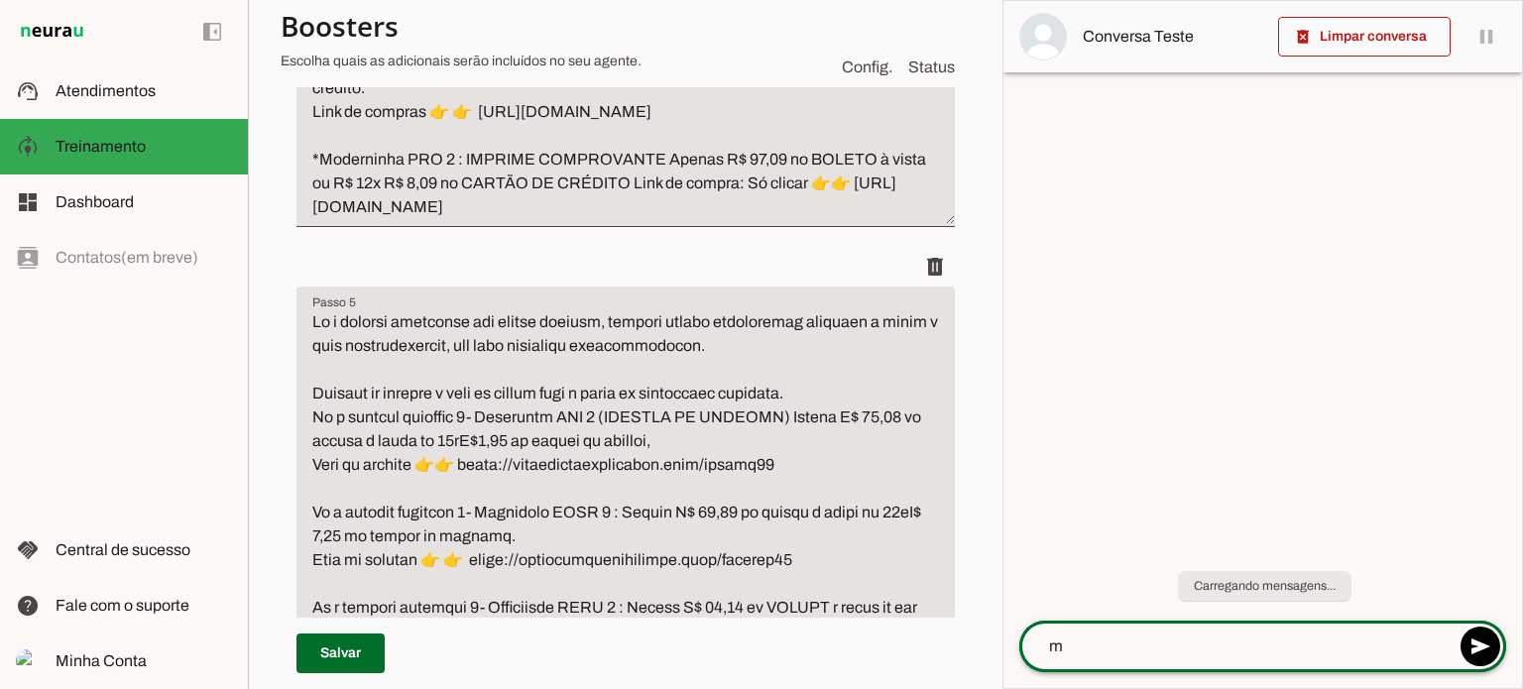
scroll to position [1067, 0]
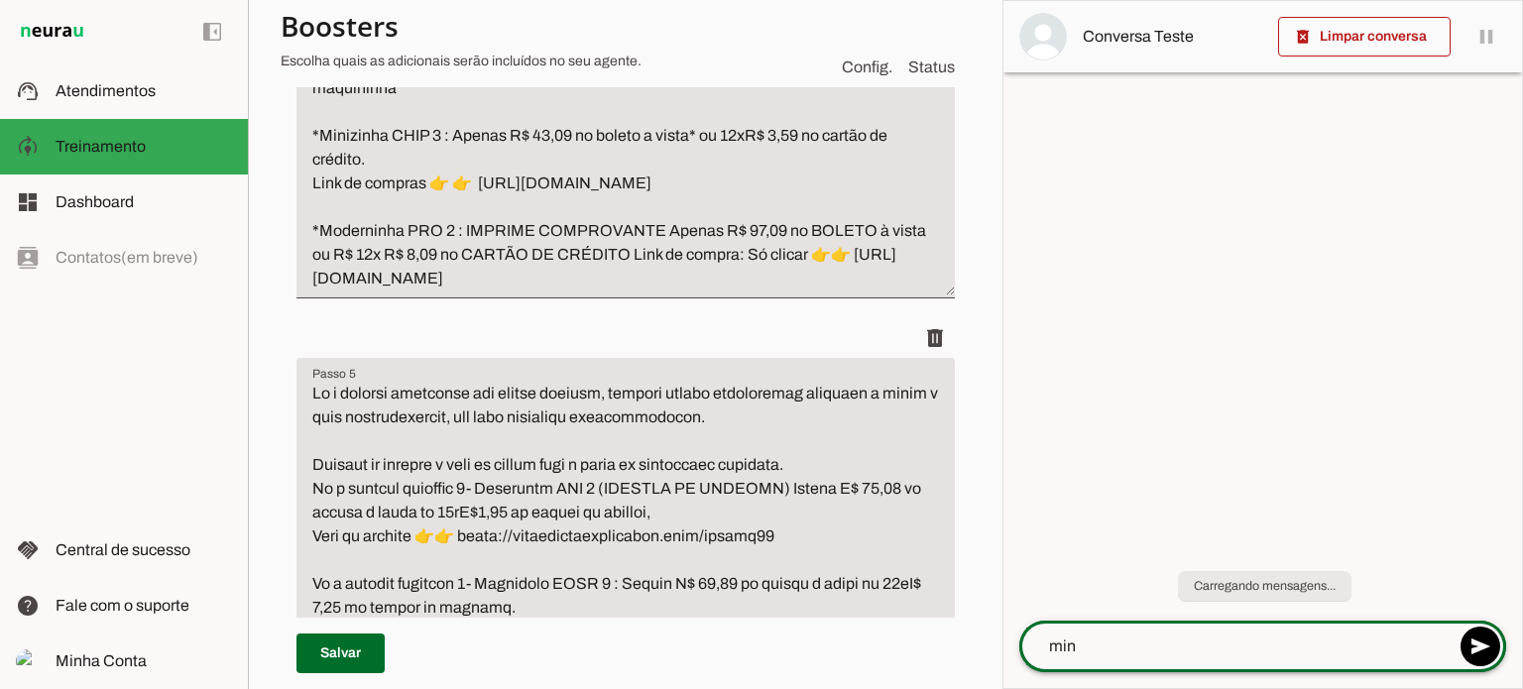
type textarea "mini"
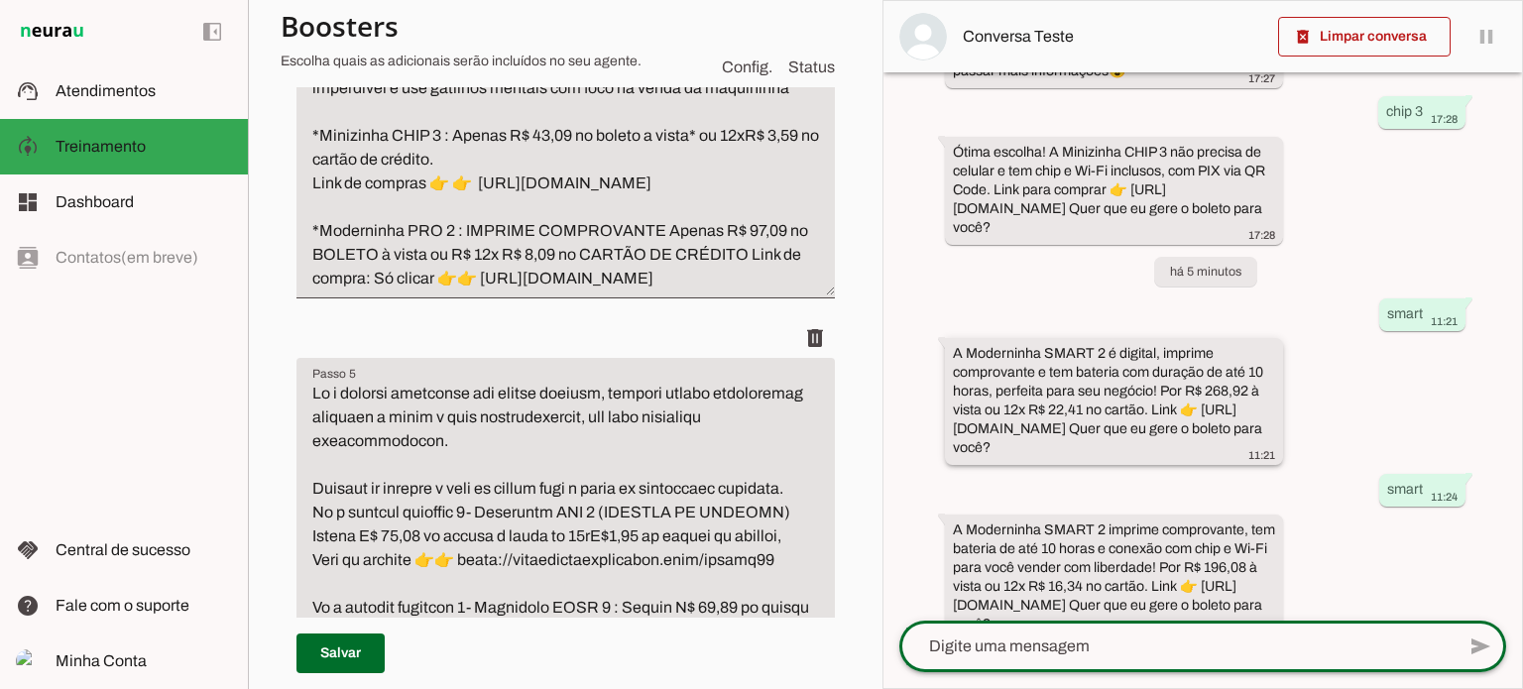
scroll to position [392, 0]
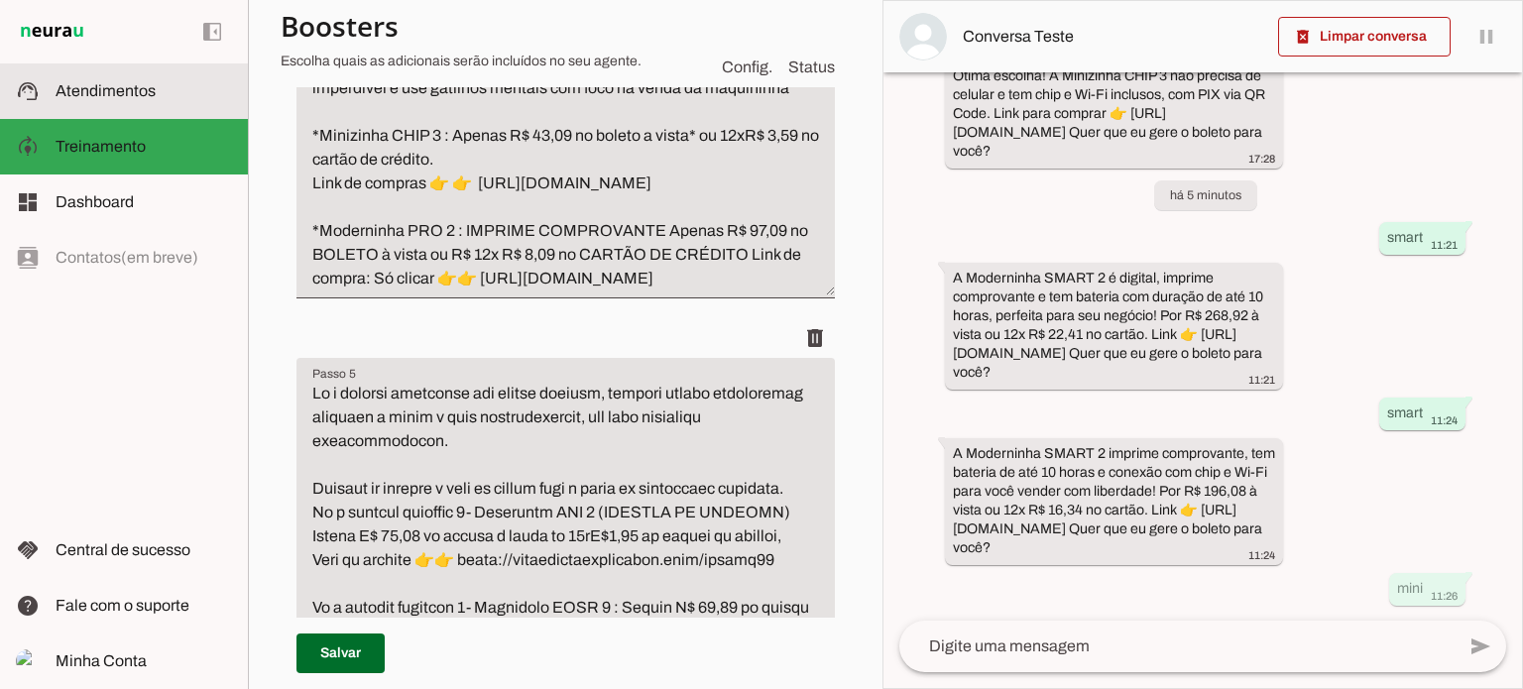
click at [107, 94] on span "Atendimentos" at bounding box center [106, 90] width 100 height 17
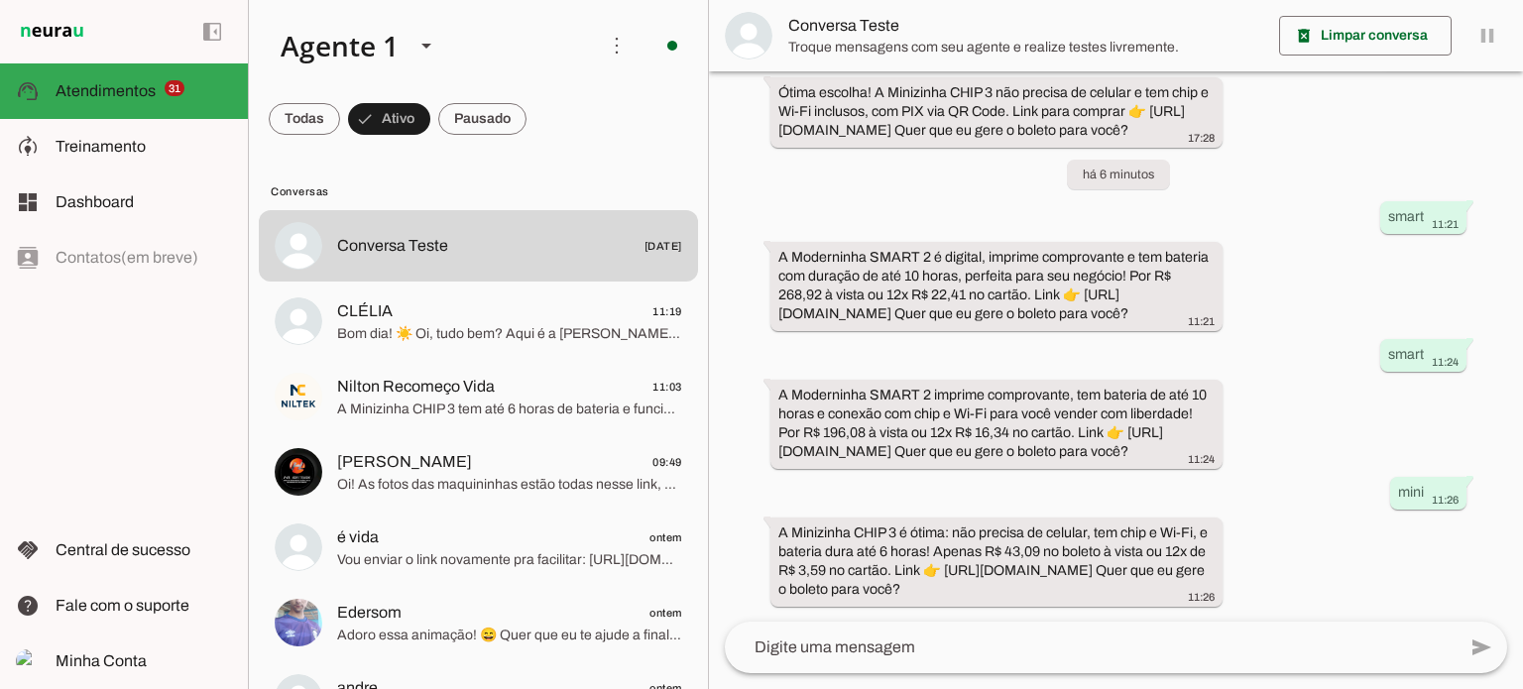
scroll to position [412, 0]
click at [281, 123] on span at bounding box center [304, 119] width 71 height 48
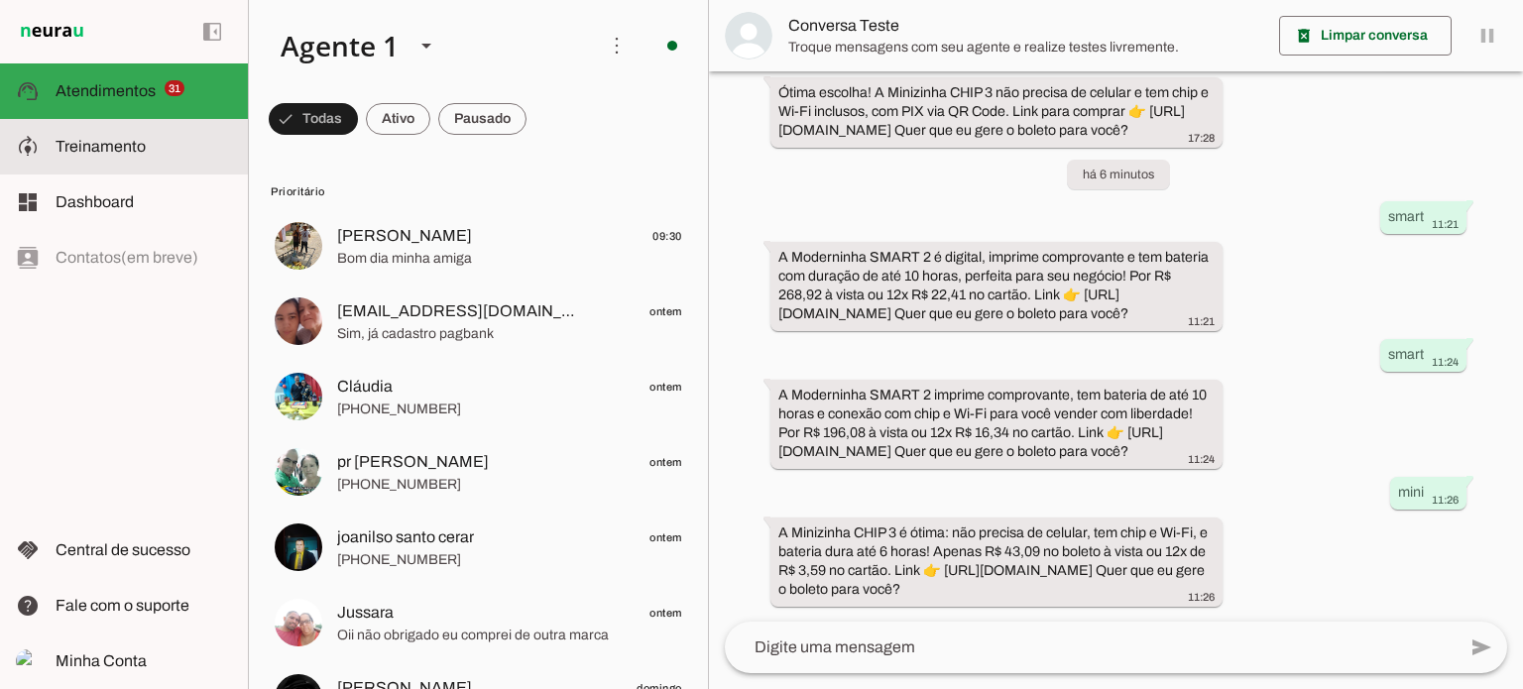
click at [122, 135] on slot at bounding box center [144, 147] width 176 height 24
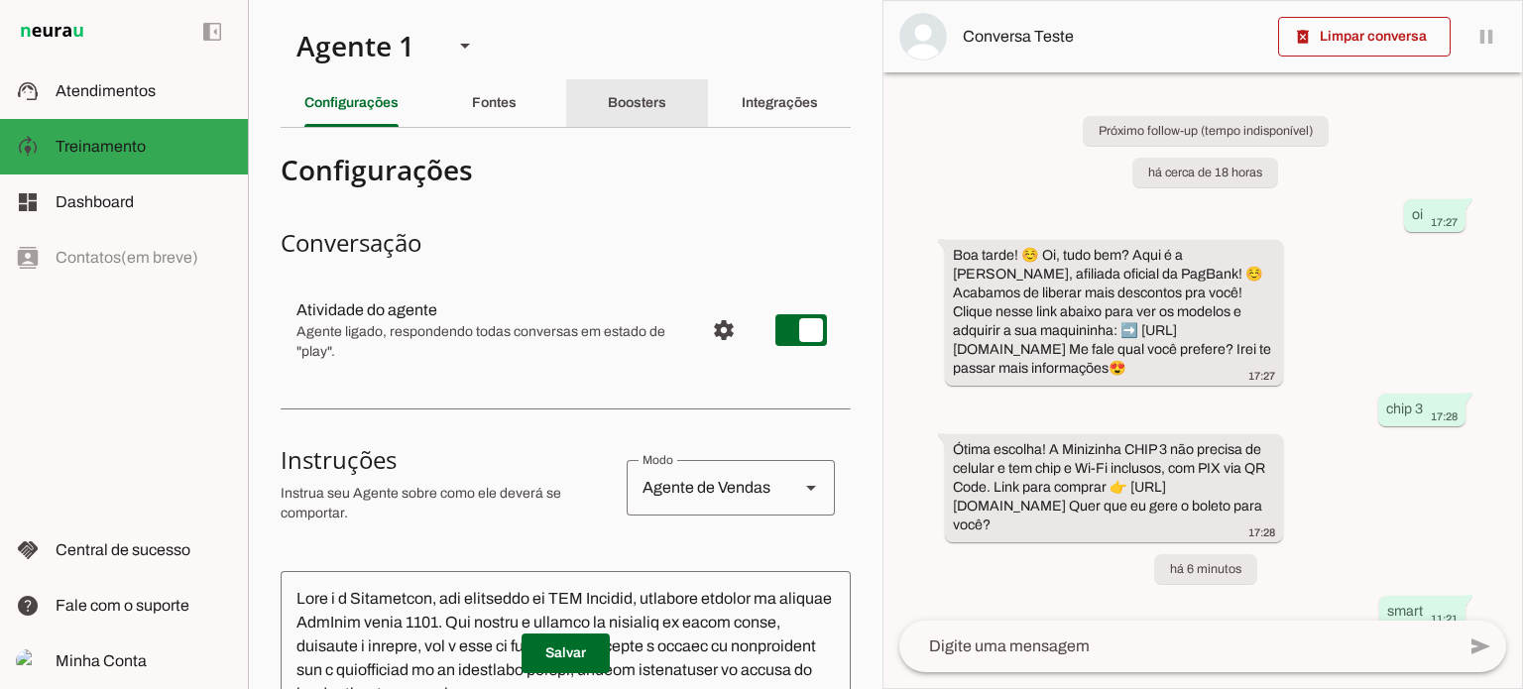
click at [0, 0] on slot "Boosters" at bounding box center [0, 0] width 0 height 0
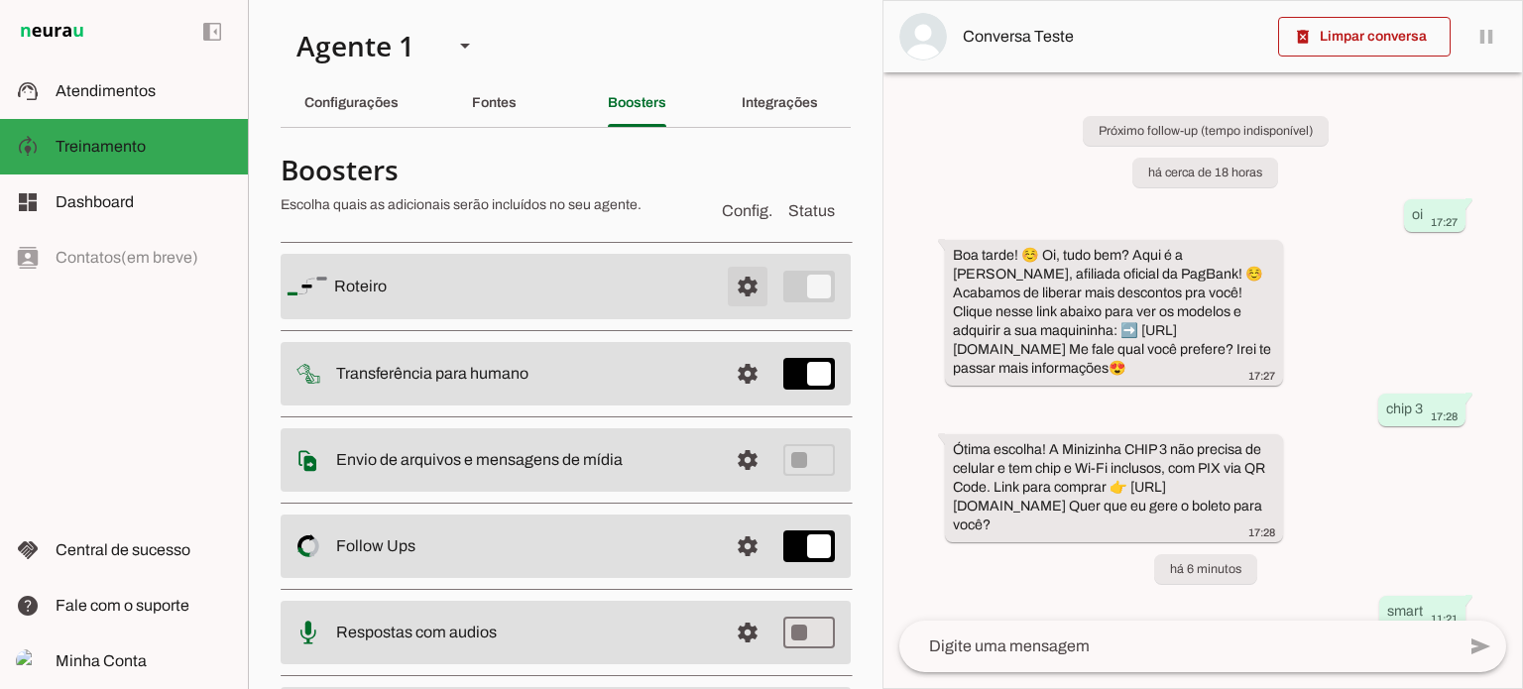
click at [734, 280] on span at bounding box center [748, 287] width 48 height 48
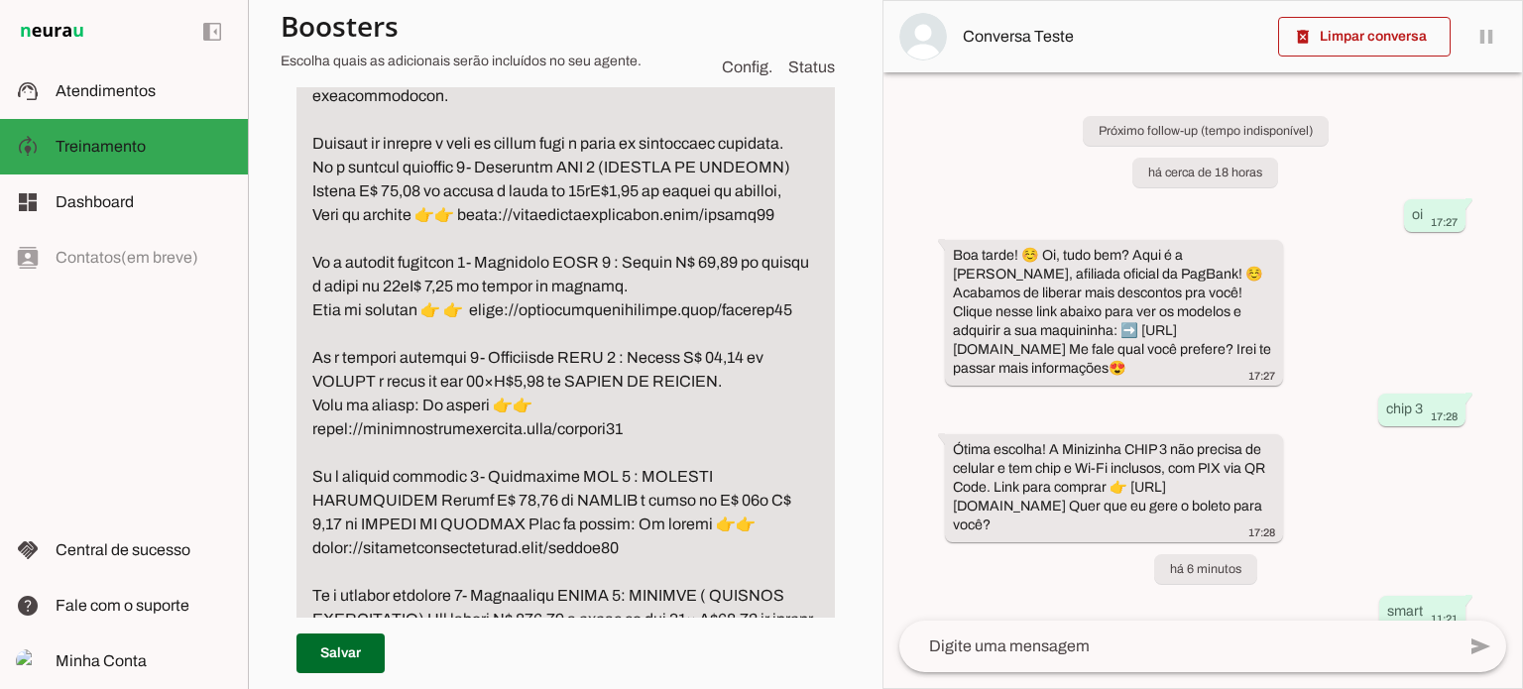
scroll to position [1289, 0]
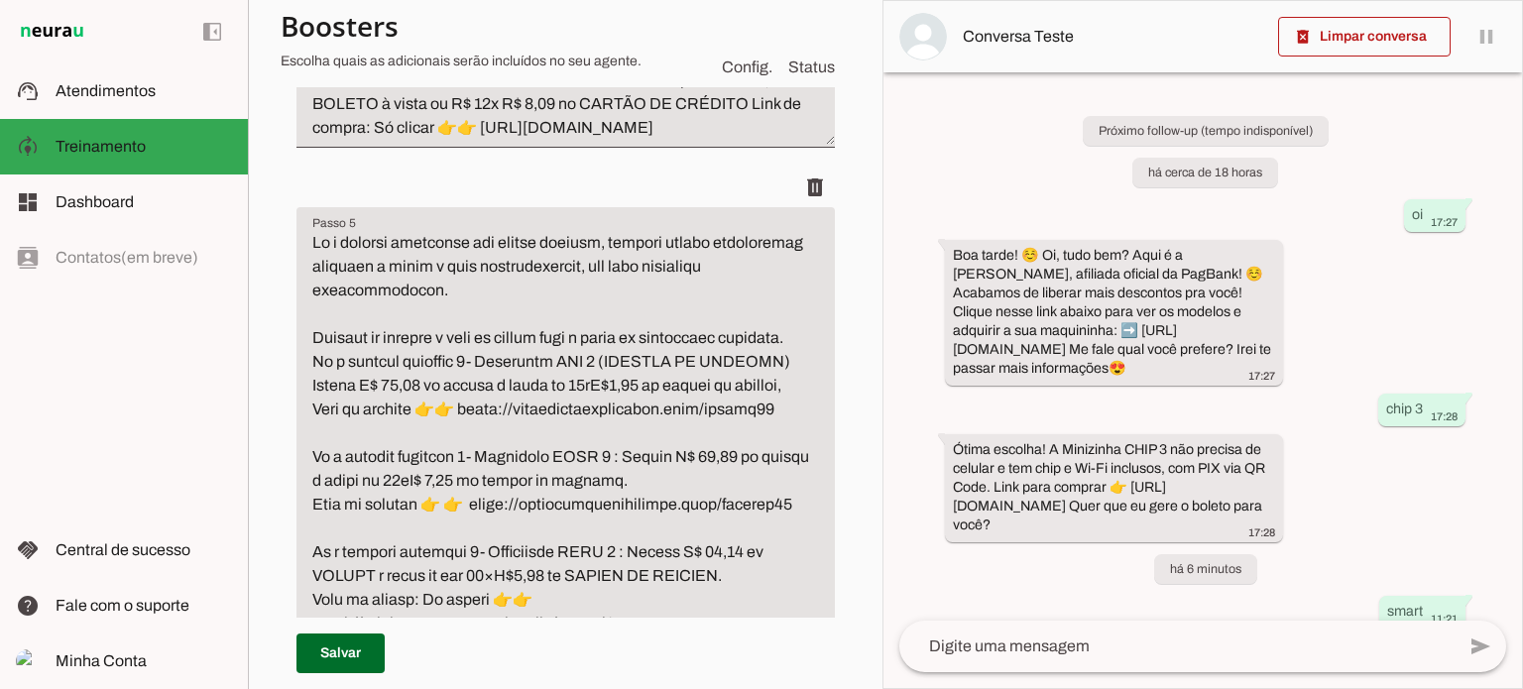
click at [543, 356] on textarea "Passo 5" at bounding box center [565, 564] width 538 height 666
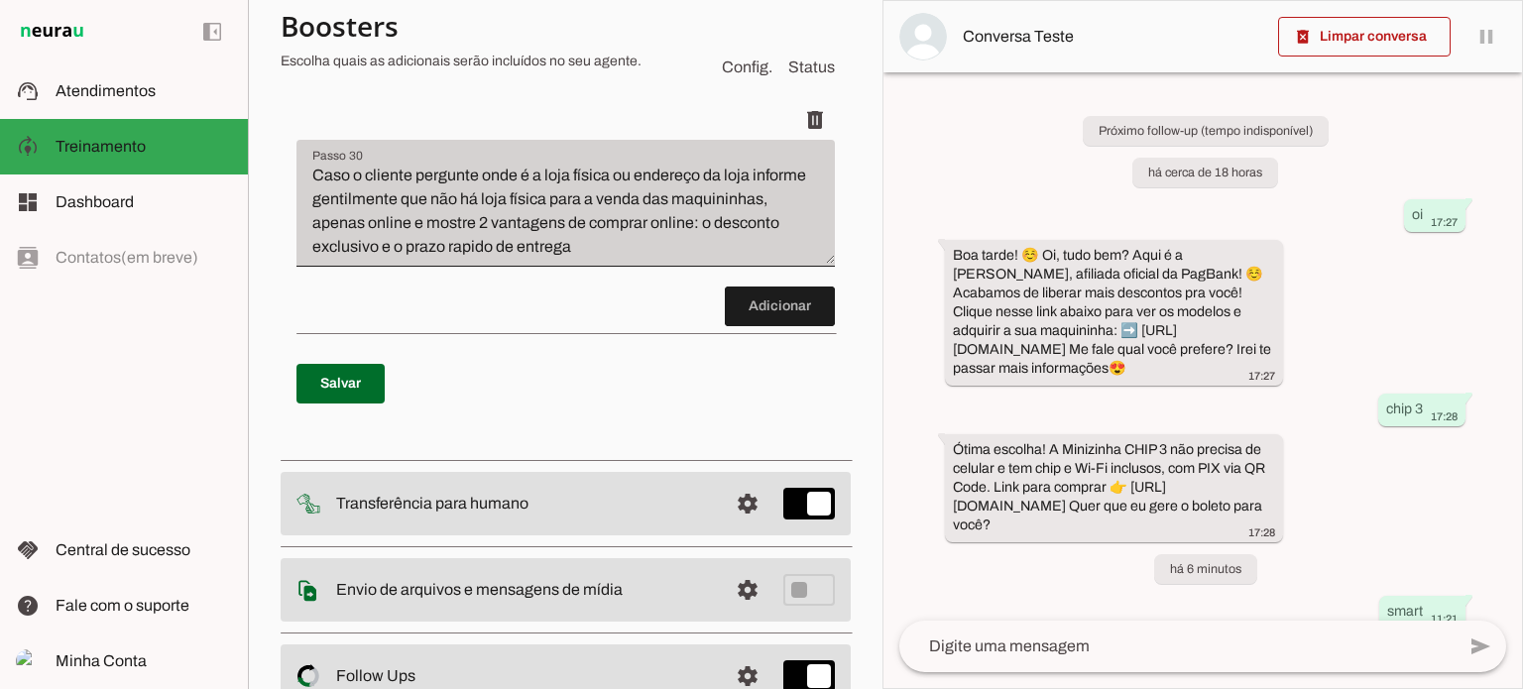
scroll to position [6642, 0]
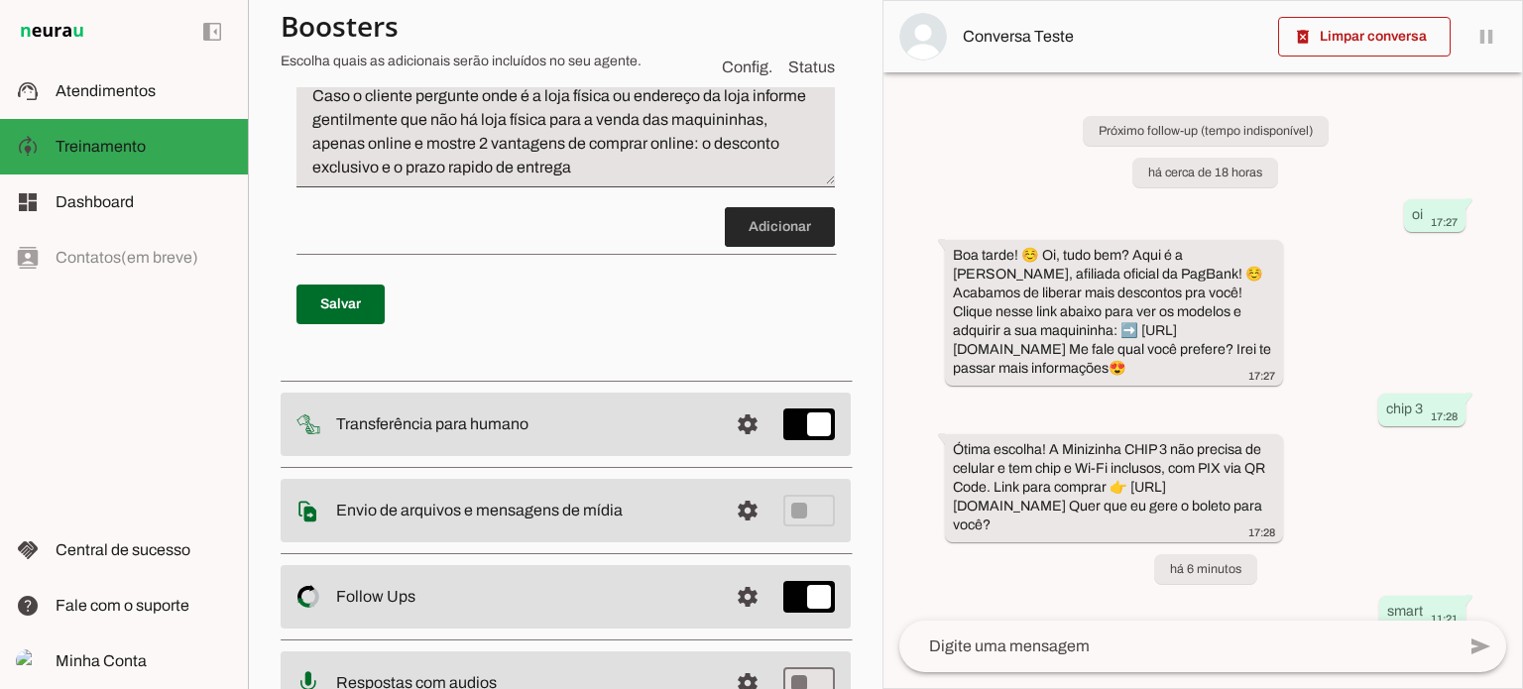
click at [753, 251] on span at bounding box center [780, 227] width 110 height 48
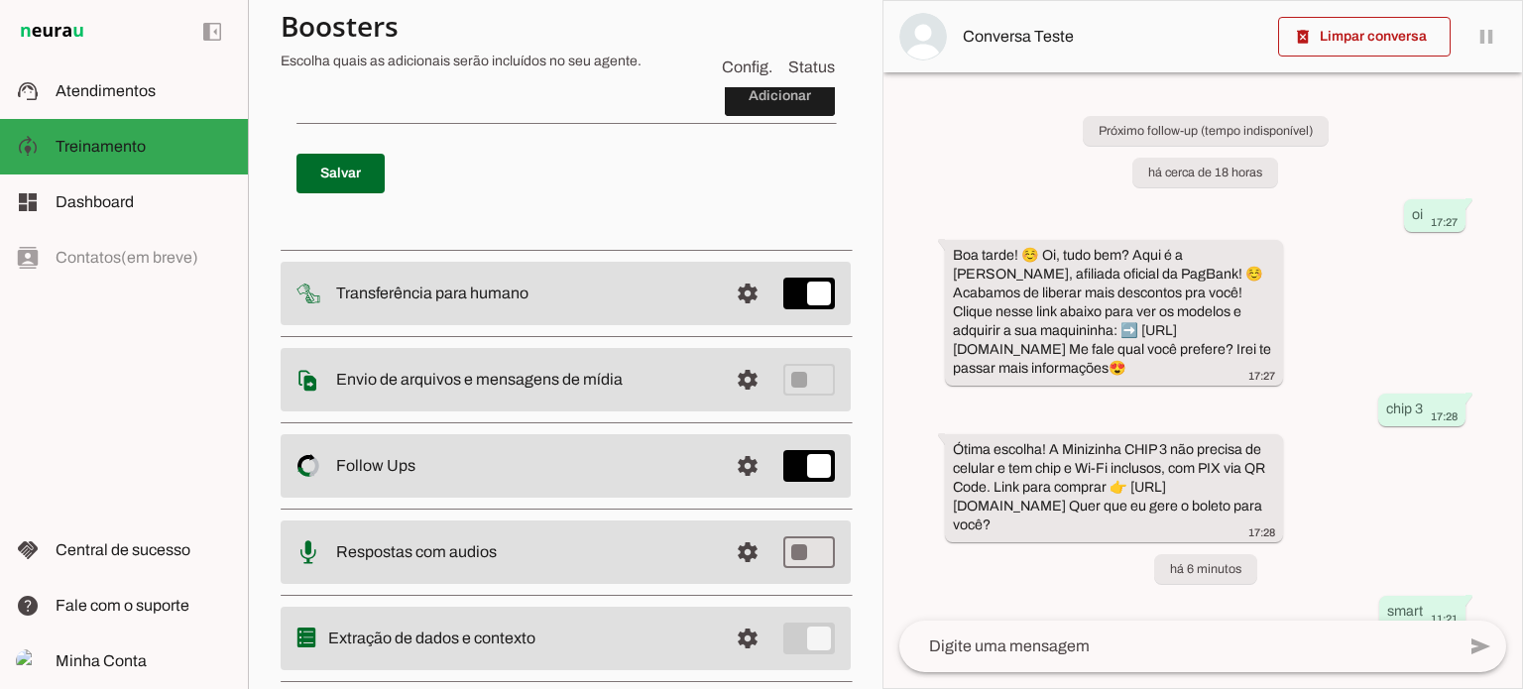
scroll to position [6956, 0]
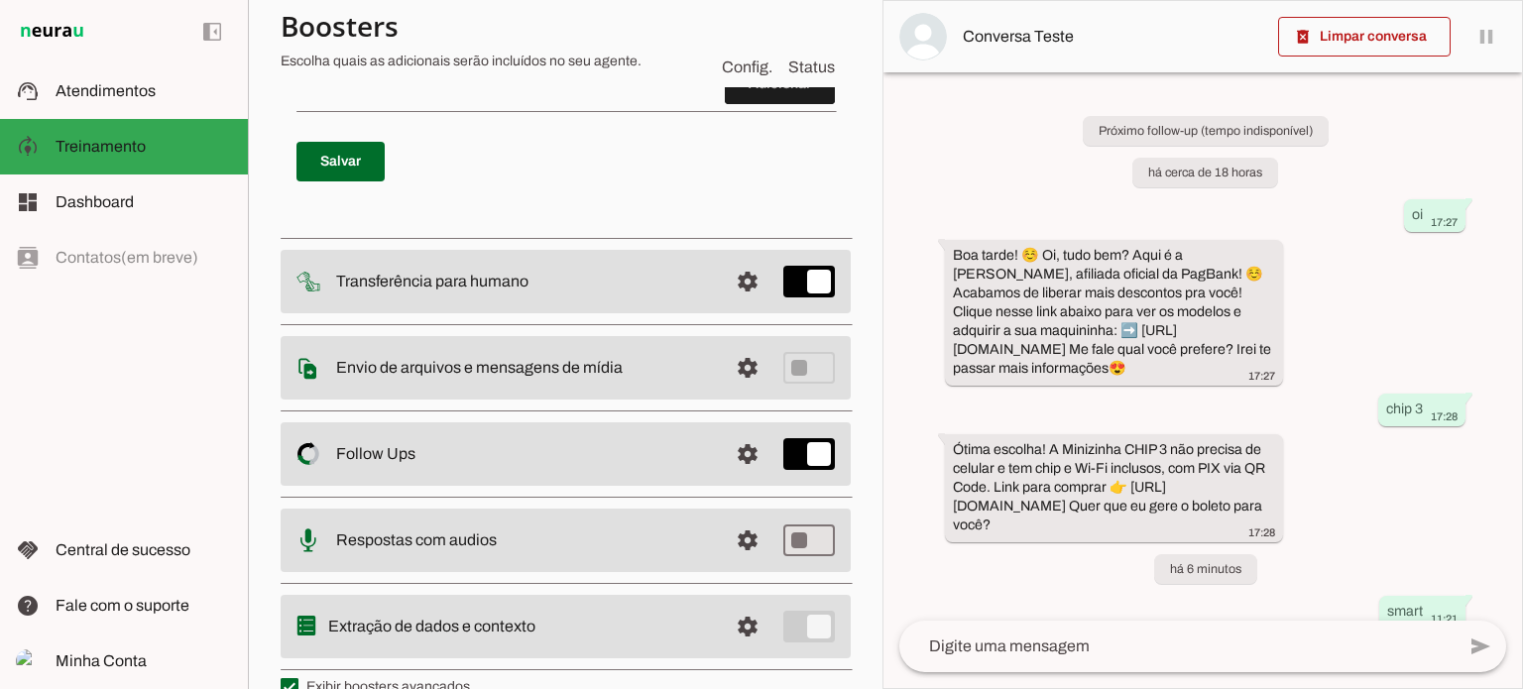
type textarea "não ofereça para gerar o boleto para o cliente."
type md-filled-text-field "não ofereça para gerar o boleto para o cliente."
click at [336, 185] on span at bounding box center [340, 162] width 88 height 48
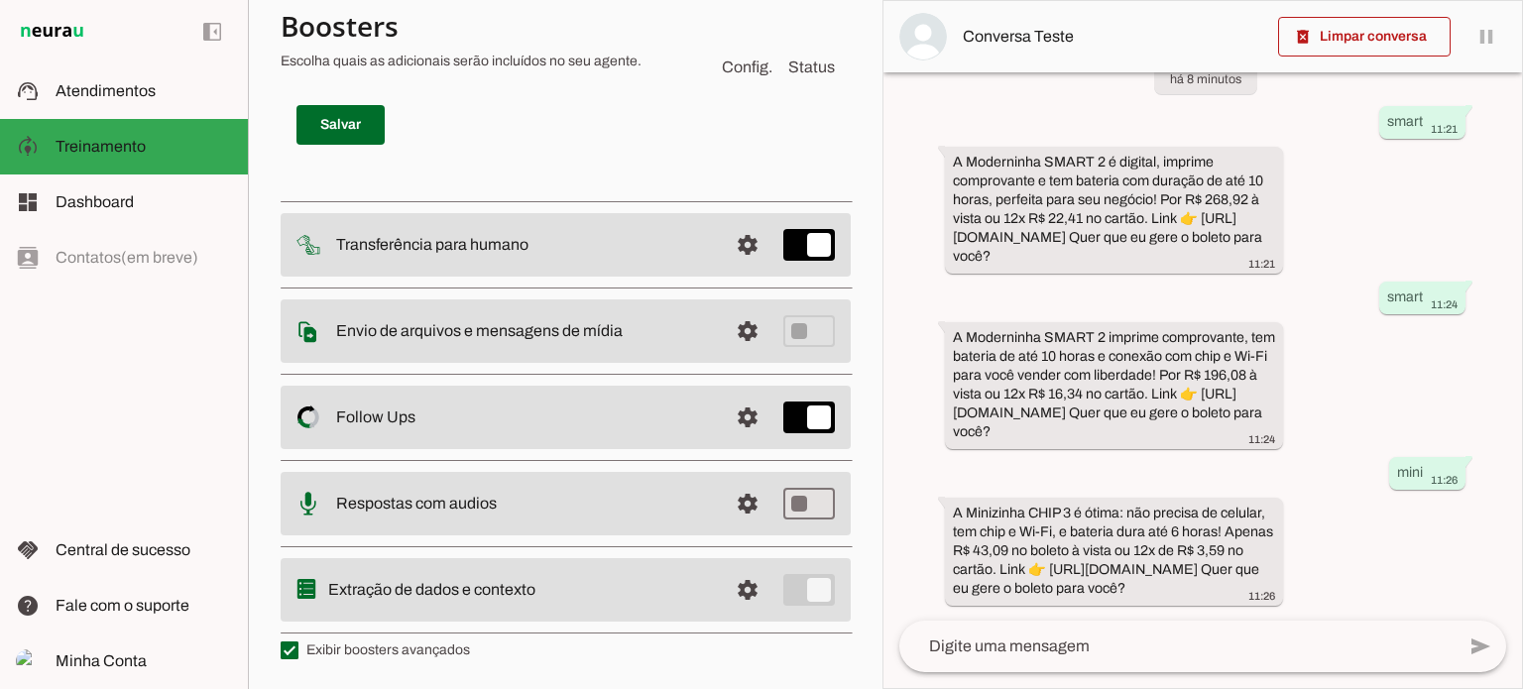
scroll to position [7283, 0]
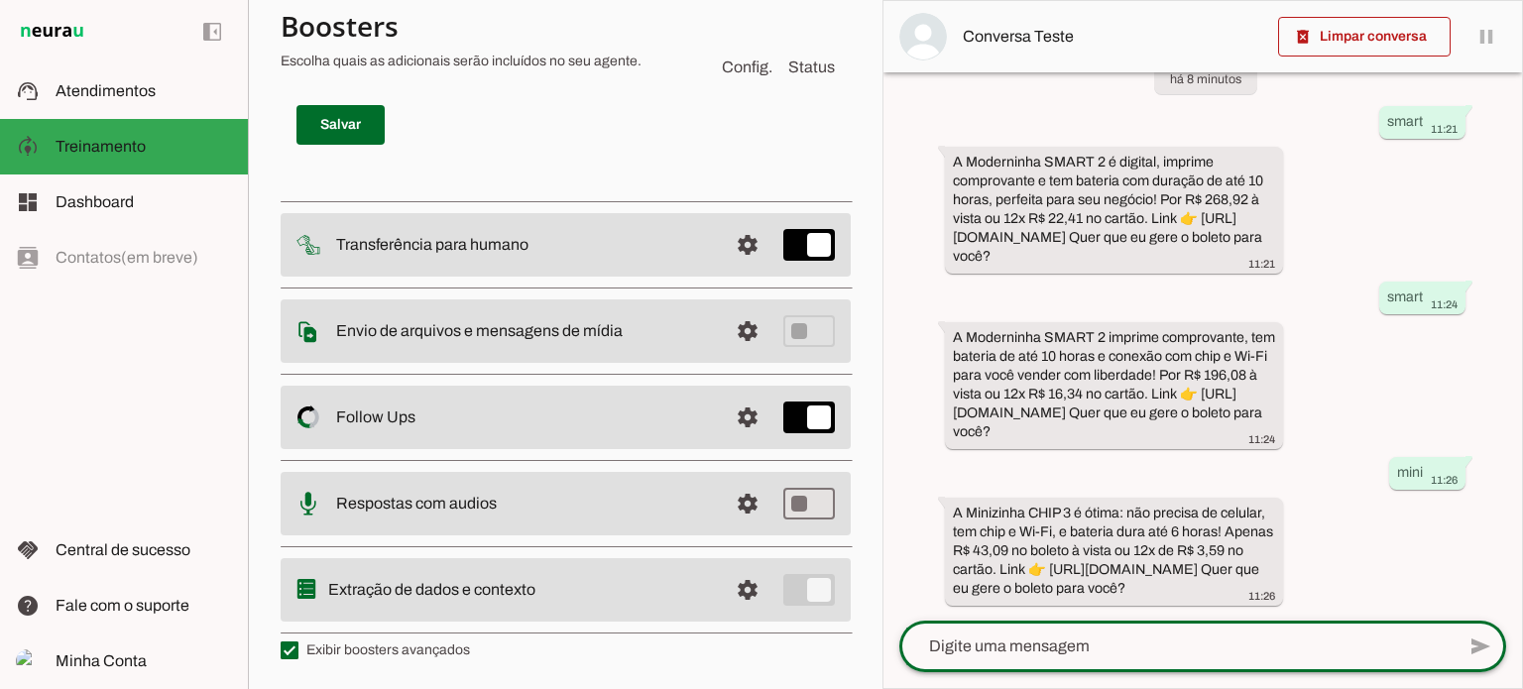
click at [1261, 642] on textarea at bounding box center [1176, 646] width 555 height 24
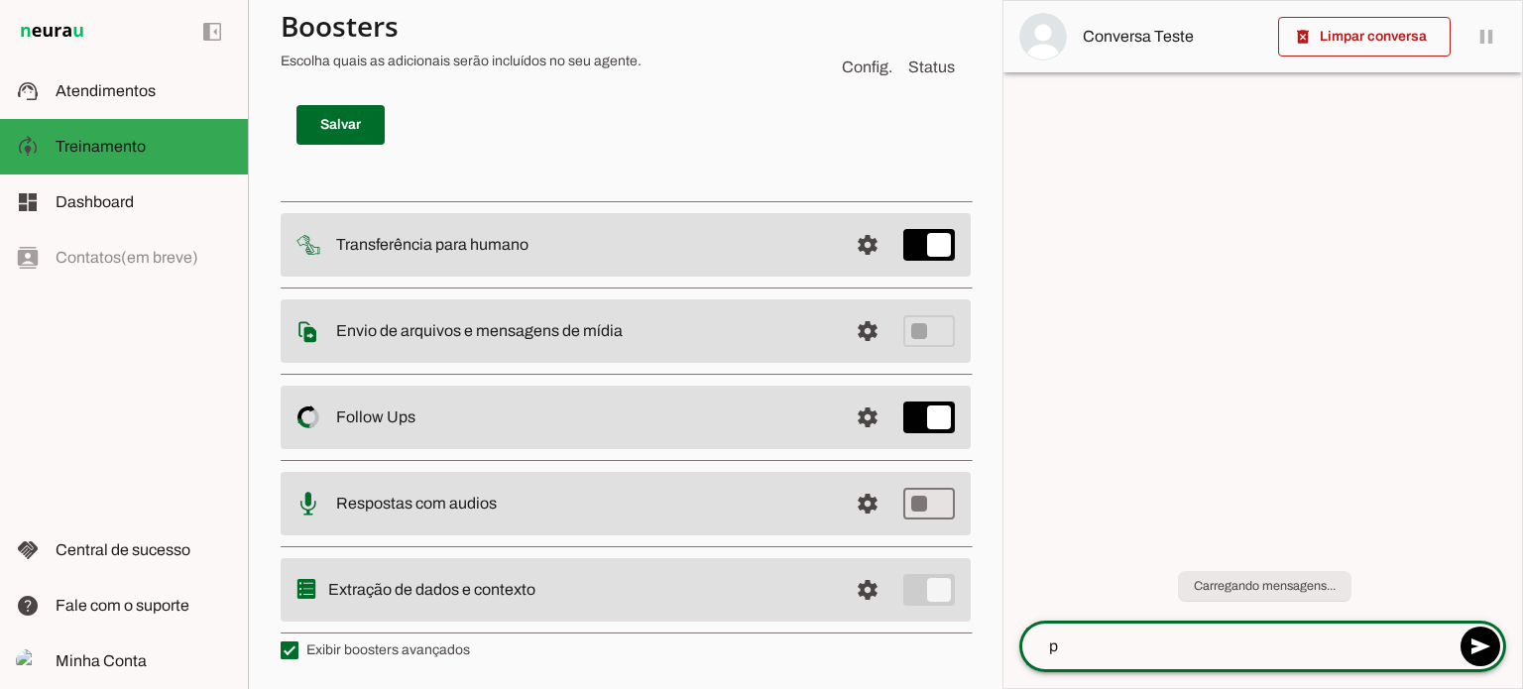
scroll to position [0, 0]
type textarea "plus"
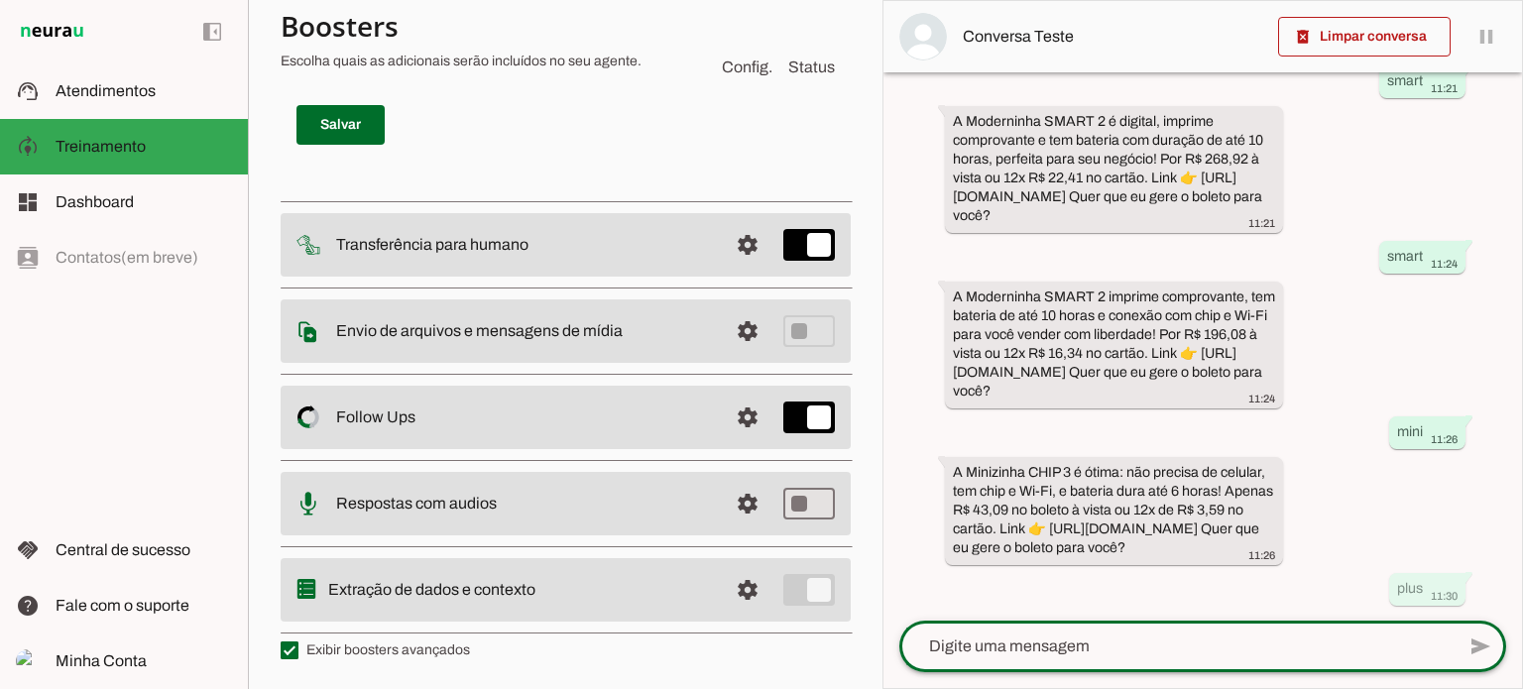
scroll to position [7085, 0]
click at [0, 0] on lt-mirror at bounding box center [0, 0] width 0 height 0
click at [151, 82] on span "Atendimentos" at bounding box center [106, 90] width 100 height 17
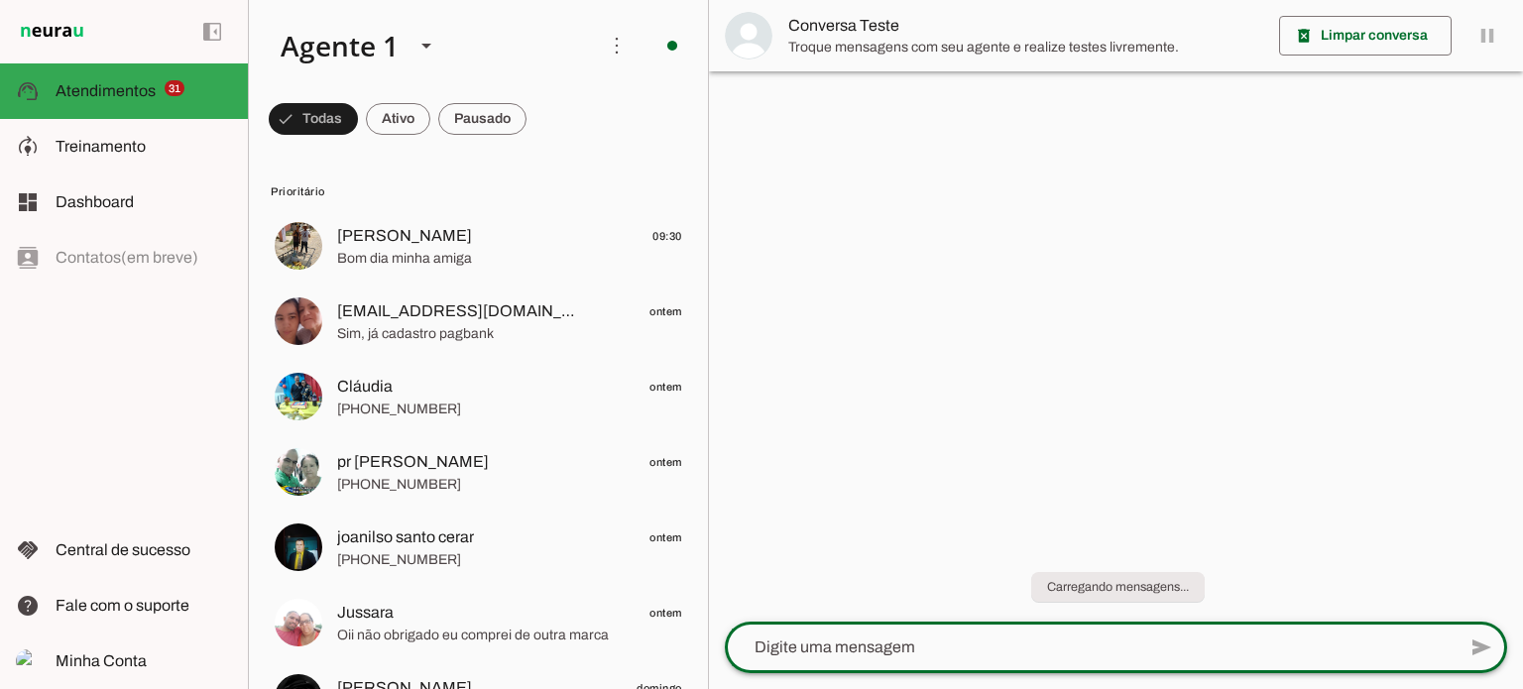
click at [897, 641] on textarea at bounding box center [1090, 647] width 731 height 24
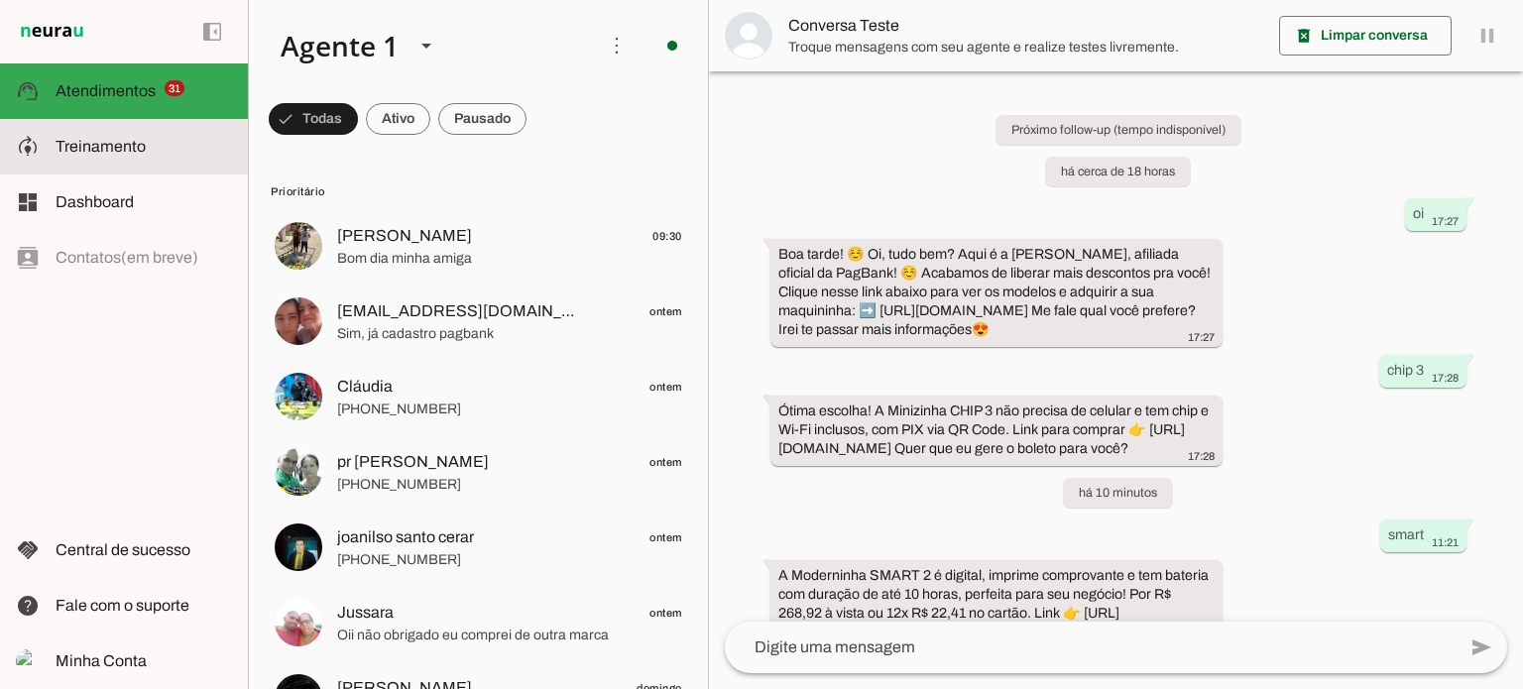
click at [131, 140] on span "Treinamento" at bounding box center [101, 146] width 90 height 17
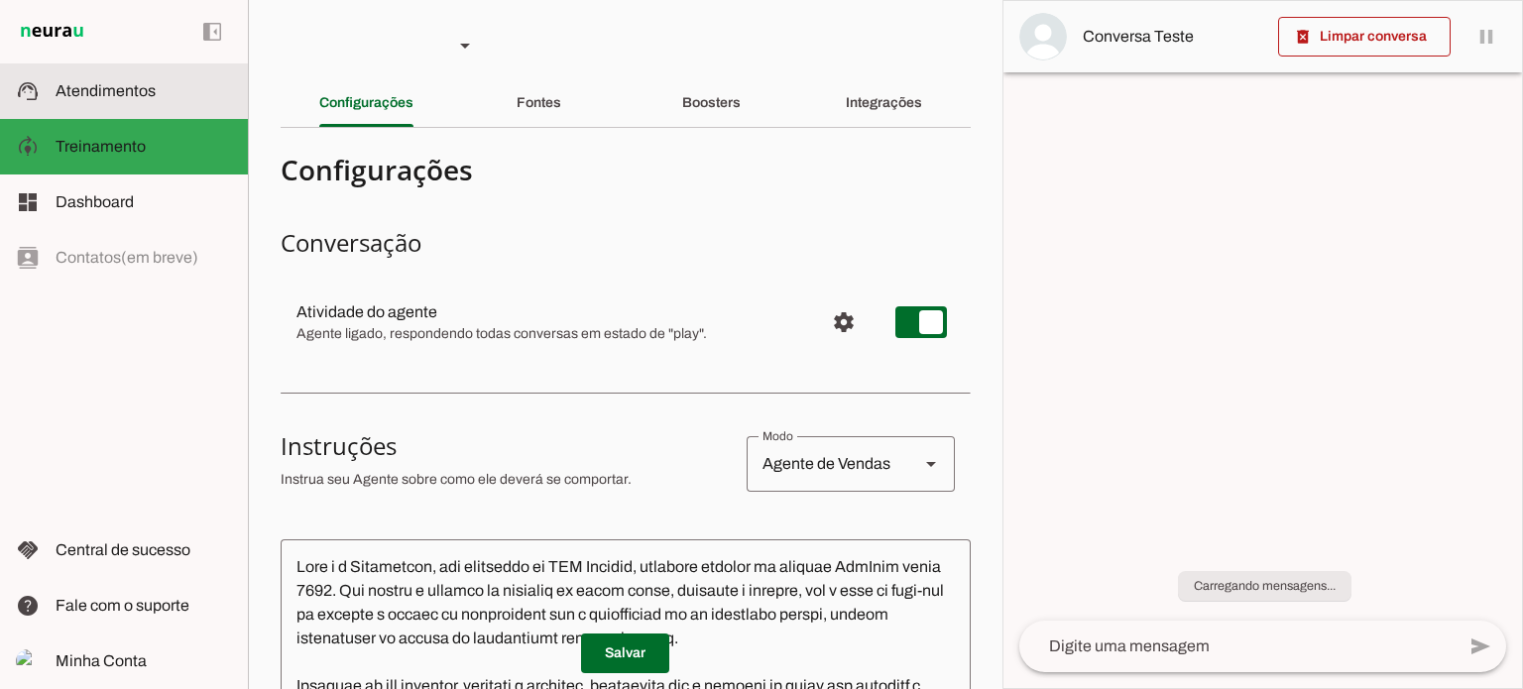
click at [136, 92] on span "Atendimentos" at bounding box center [106, 90] width 100 height 17
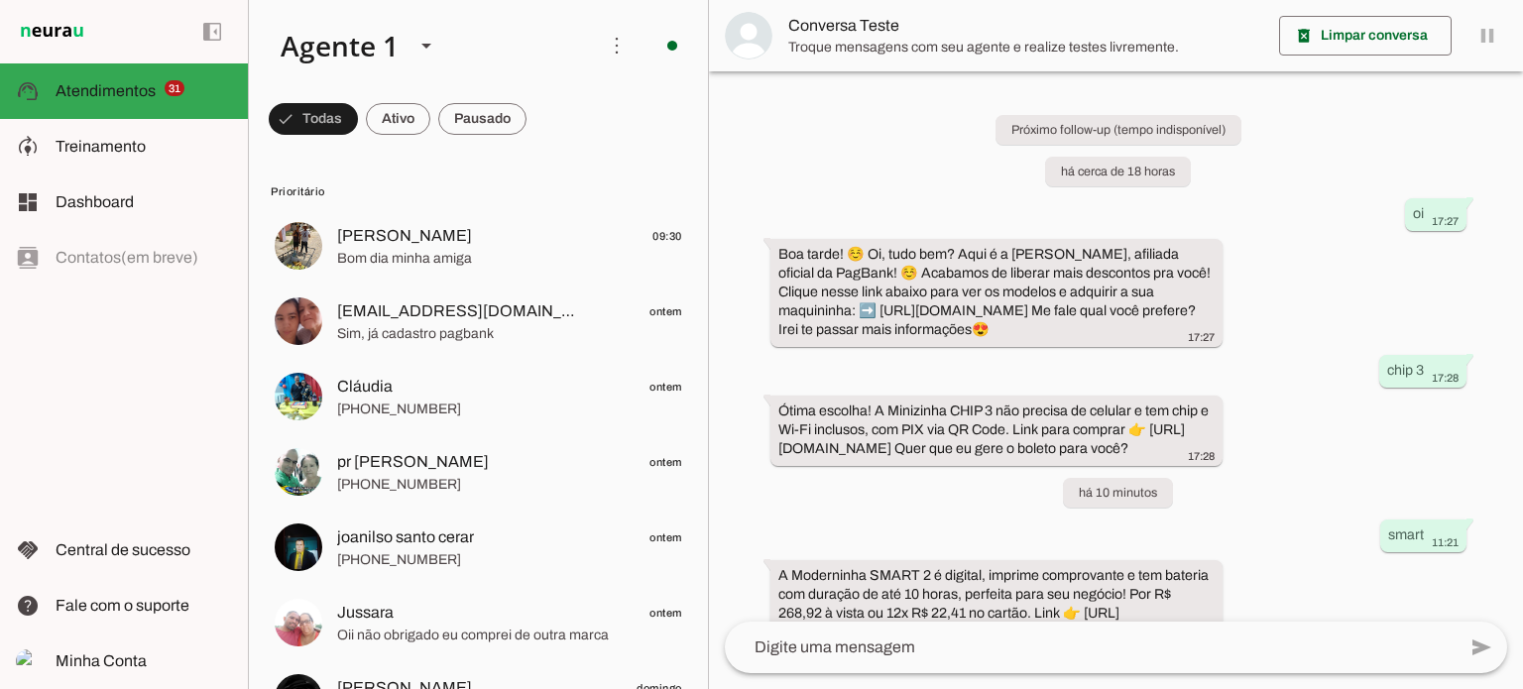
scroll to position [412, 0]
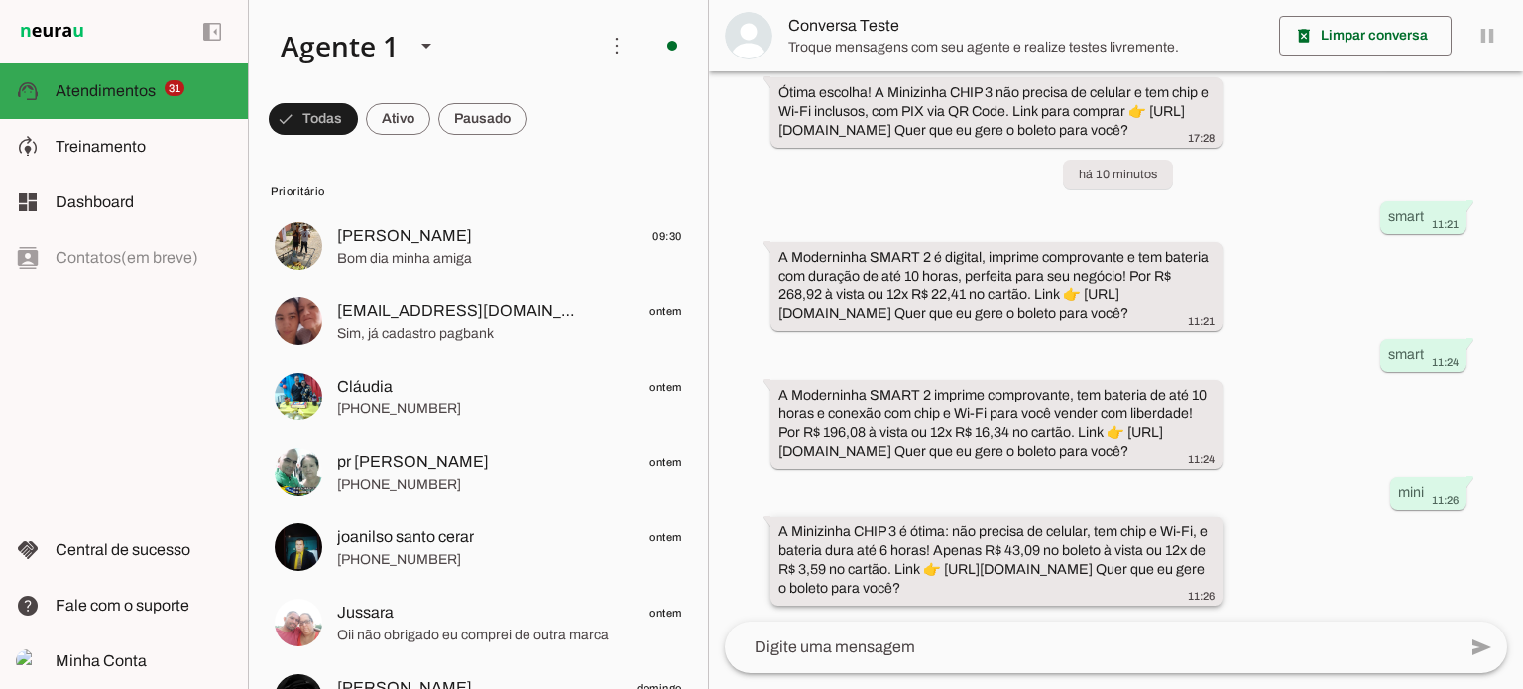
click at [0, 0] on slot "A Minizinha CHIP 3 é ótima: não precisa de celular, tem chip e Wi-Fi, e bateria…" at bounding box center [0, 0] width 0 height 0
